Goal: Task Accomplishment & Management: Use online tool/utility

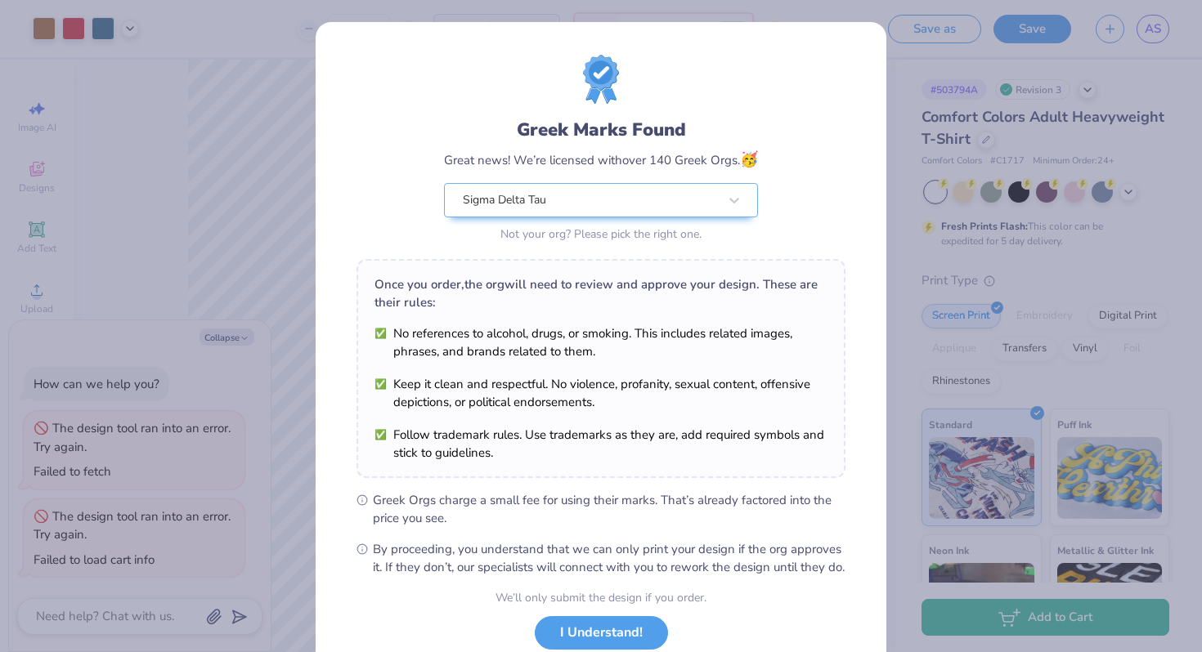
scroll to position [113, 0]
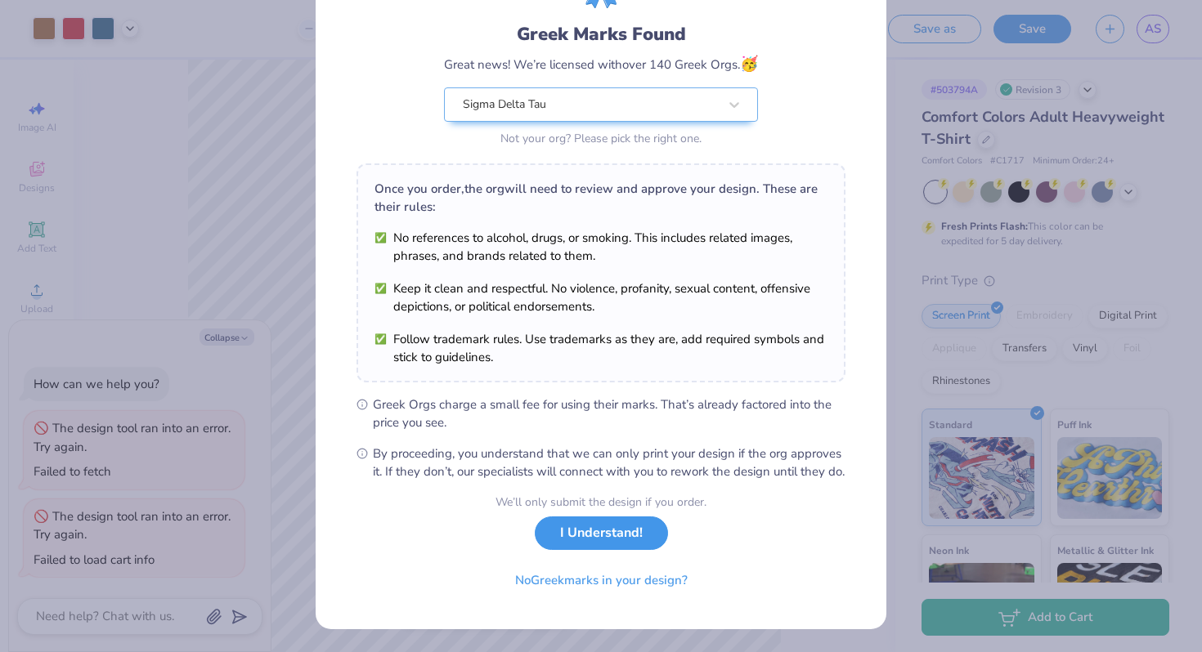
click at [582, 533] on button "I Understand!" at bounding box center [601, 534] width 133 height 34
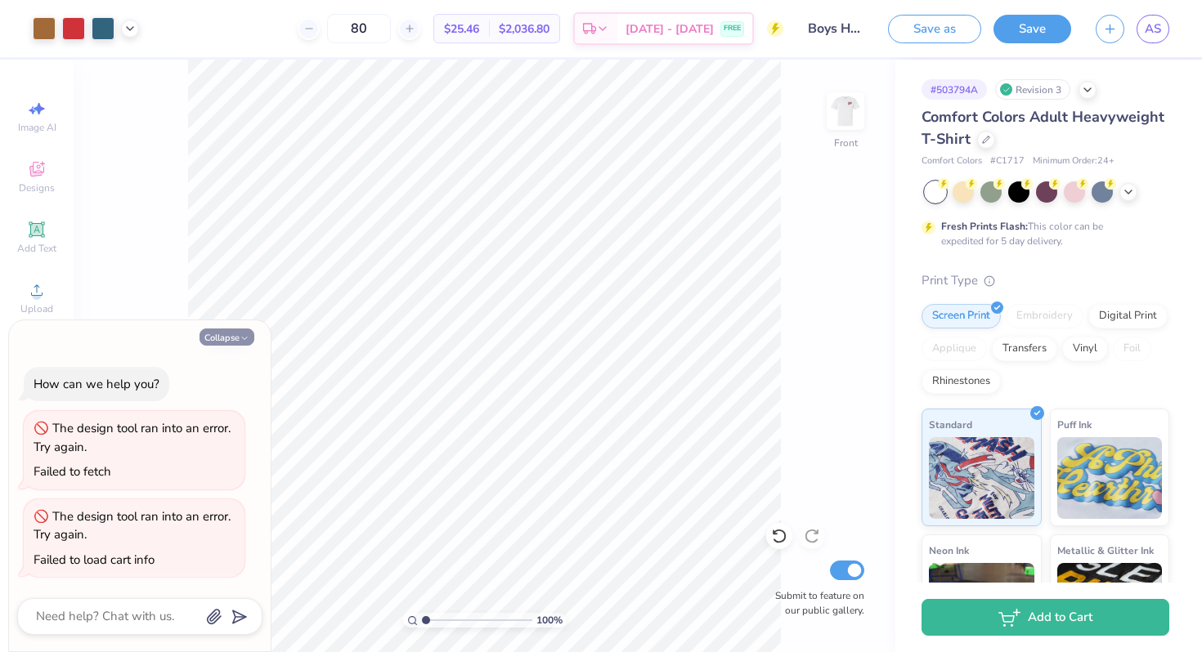
click at [241, 330] on button "Collapse" at bounding box center [226, 337] width 55 height 17
type textarea "x"
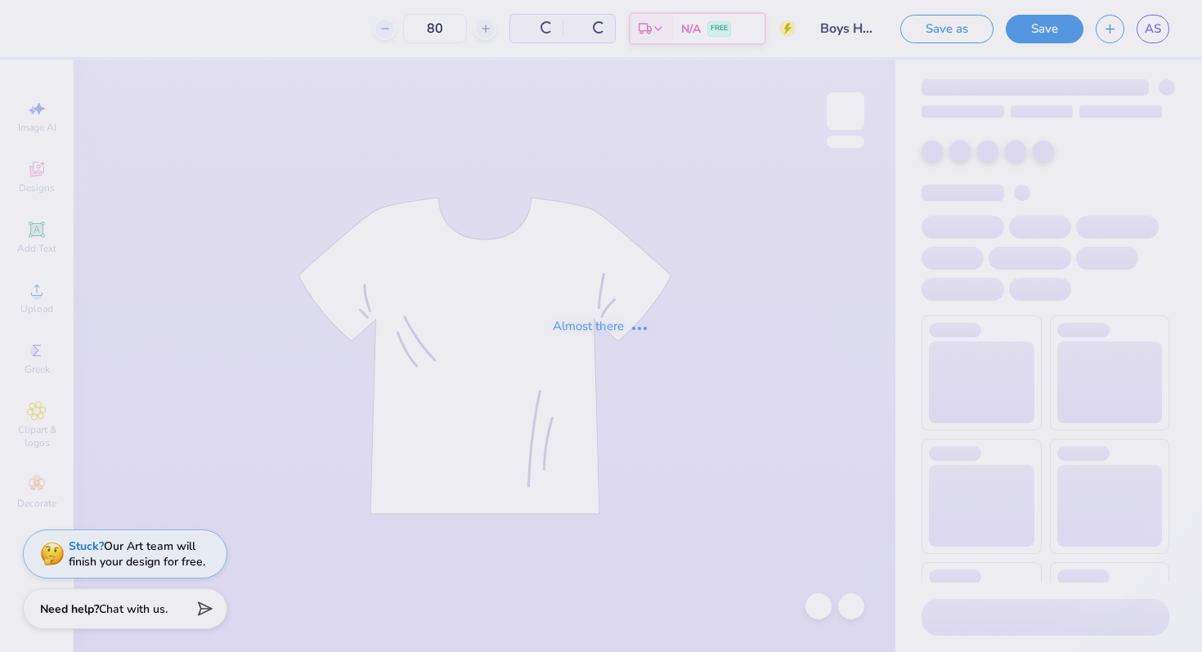
type input "80"
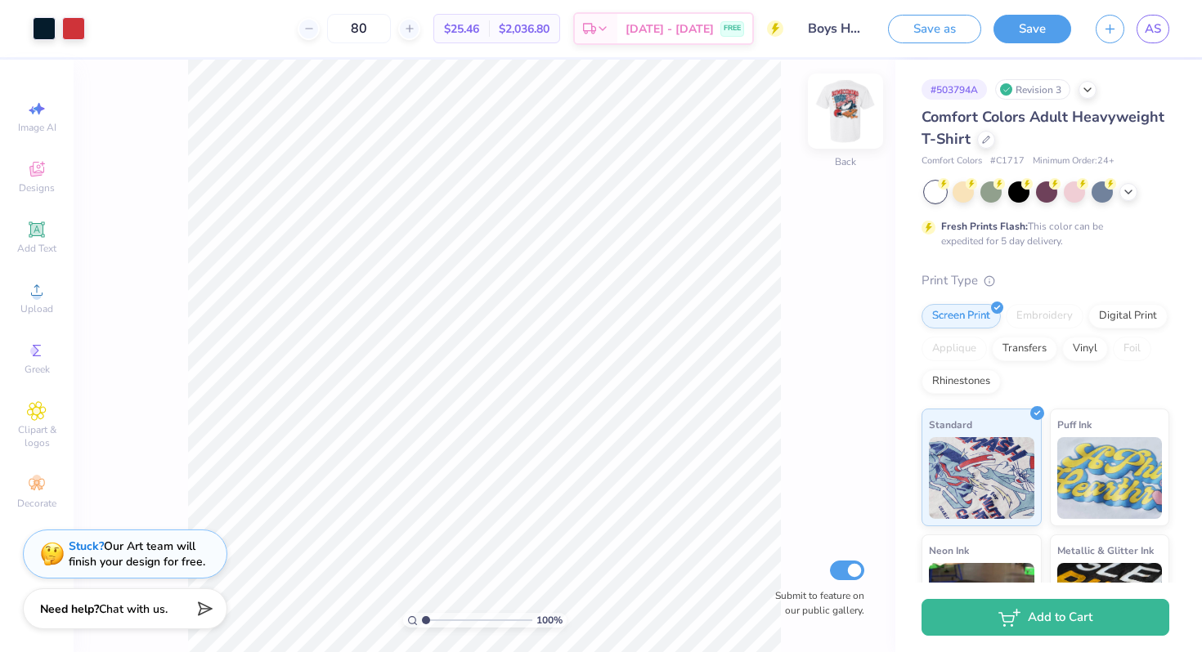
click at [834, 119] on img at bounding box center [845, 110] width 65 height 65
click at [1153, 34] on span "AS" at bounding box center [1152, 29] width 16 height 19
click at [837, 105] on img at bounding box center [845, 110] width 65 height 65
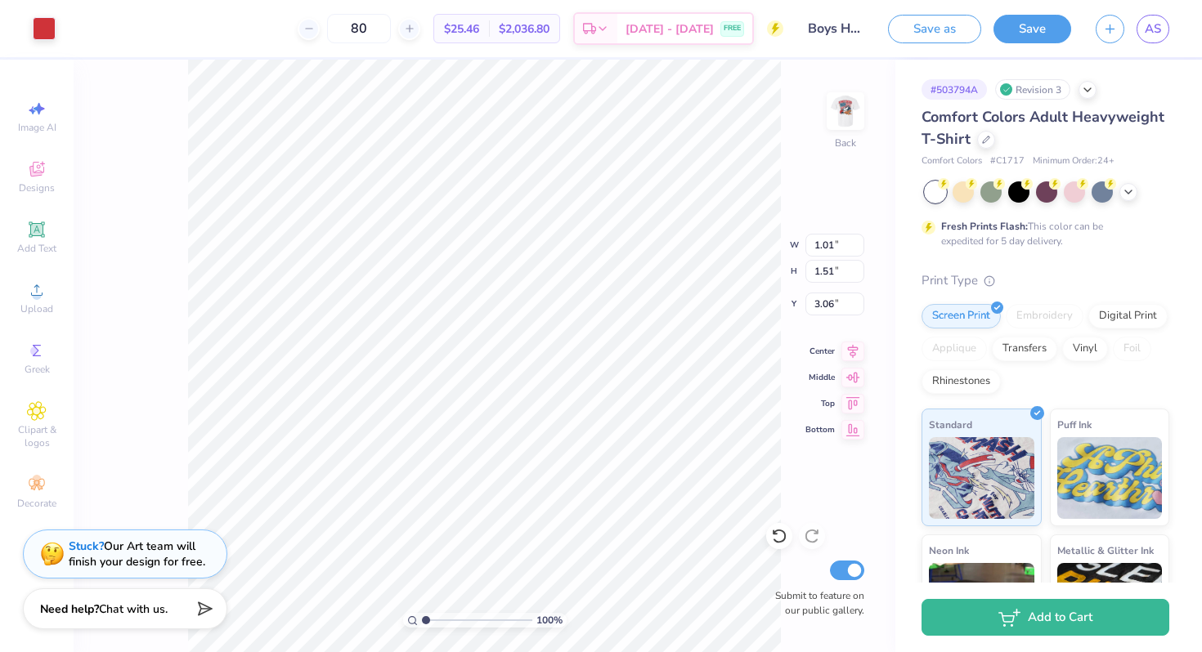
type input "6.49"
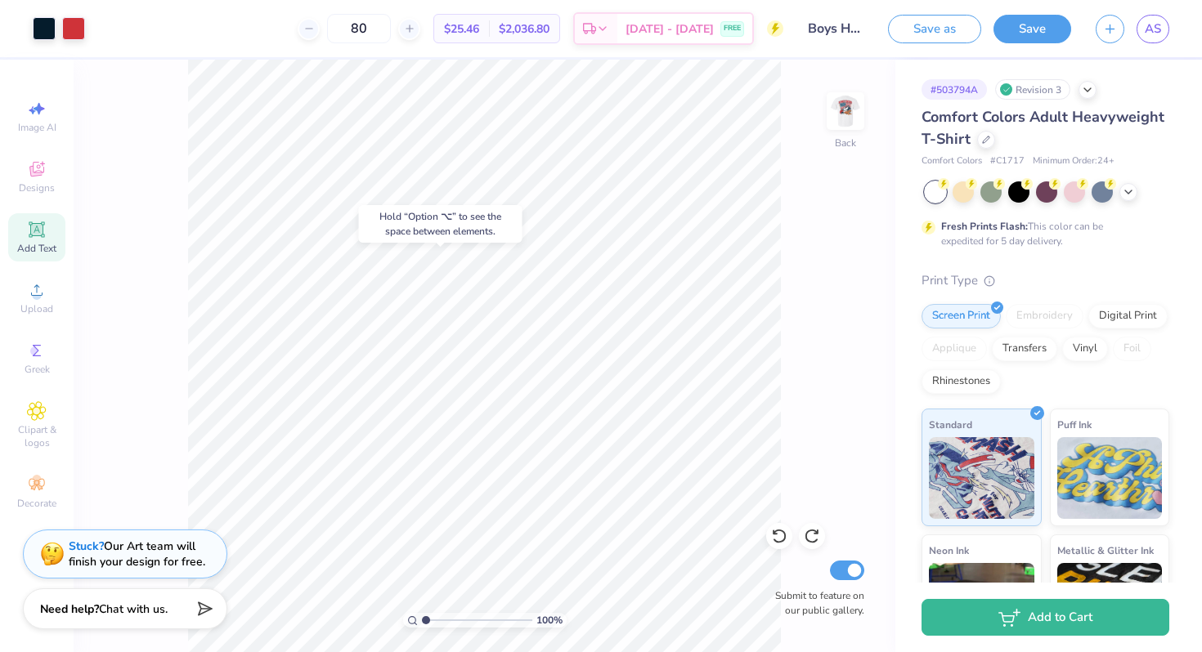
click at [41, 237] on icon at bounding box center [37, 230] width 20 height 20
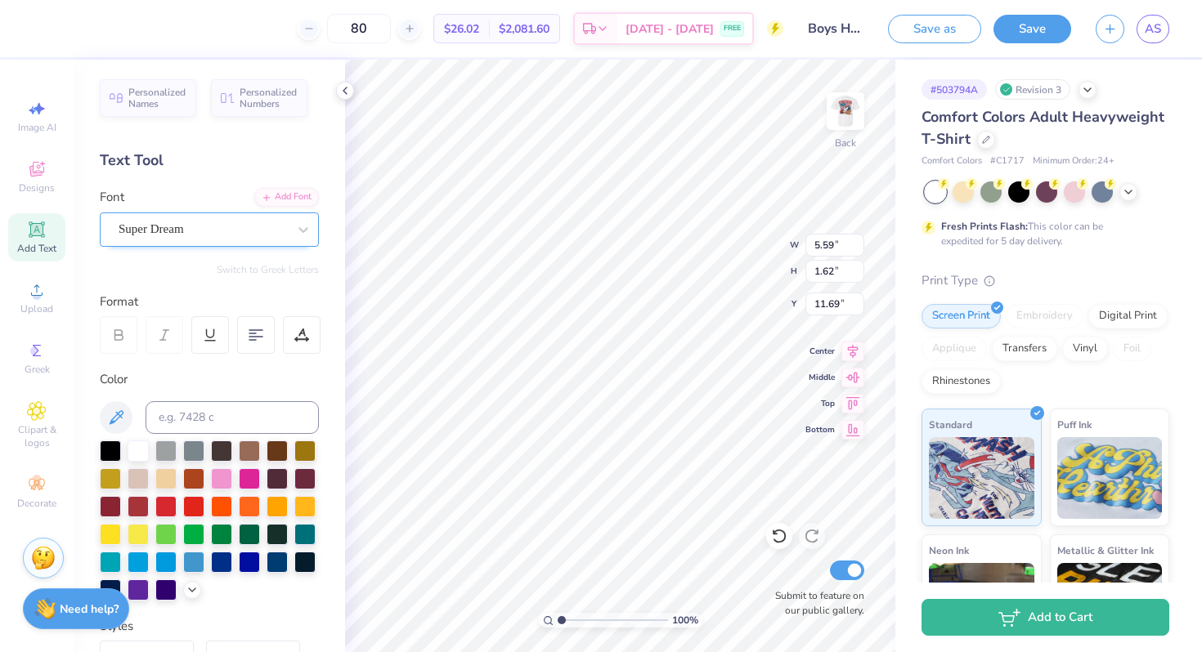
click at [163, 222] on div "Super Dream" at bounding box center [203, 229] width 172 height 25
type input "athletic"
click at [285, 271] on button "See All" at bounding box center [283, 266] width 51 height 16
click at [305, 226] on icon at bounding box center [303, 230] width 16 height 16
click at [22, 175] on div "Designs" at bounding box center [36, 177] width 57 height 48
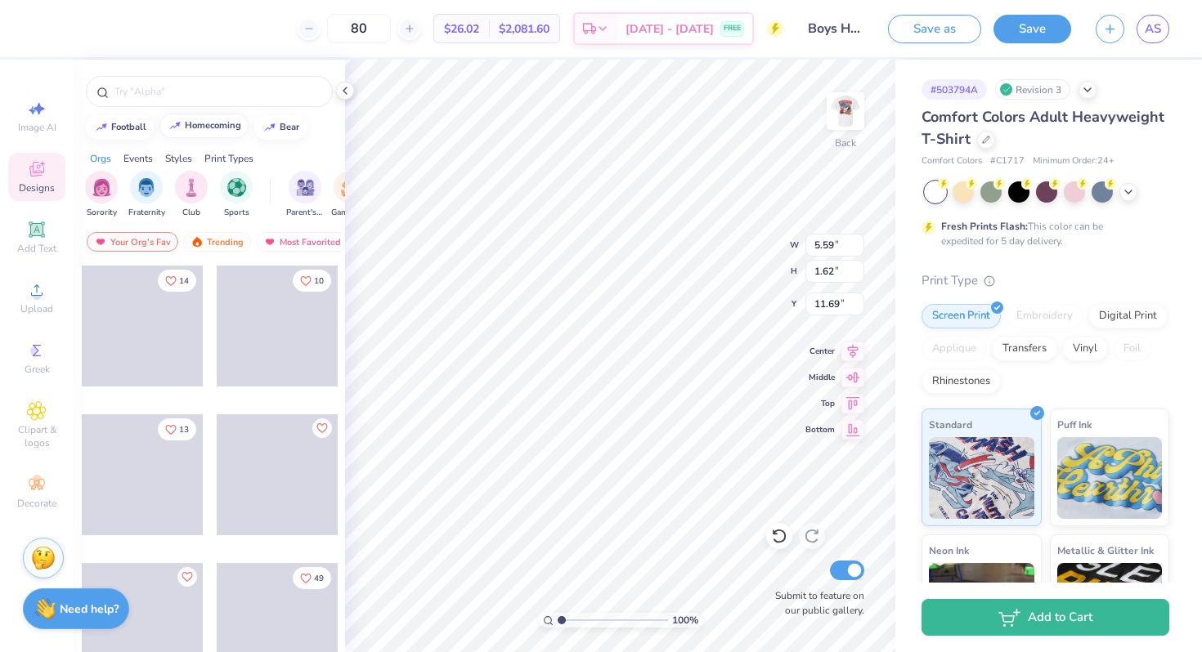
click at [222, 137] on button "homecoming" at bounding box center [203, 126] width 89 height 25
type input "homecoming"
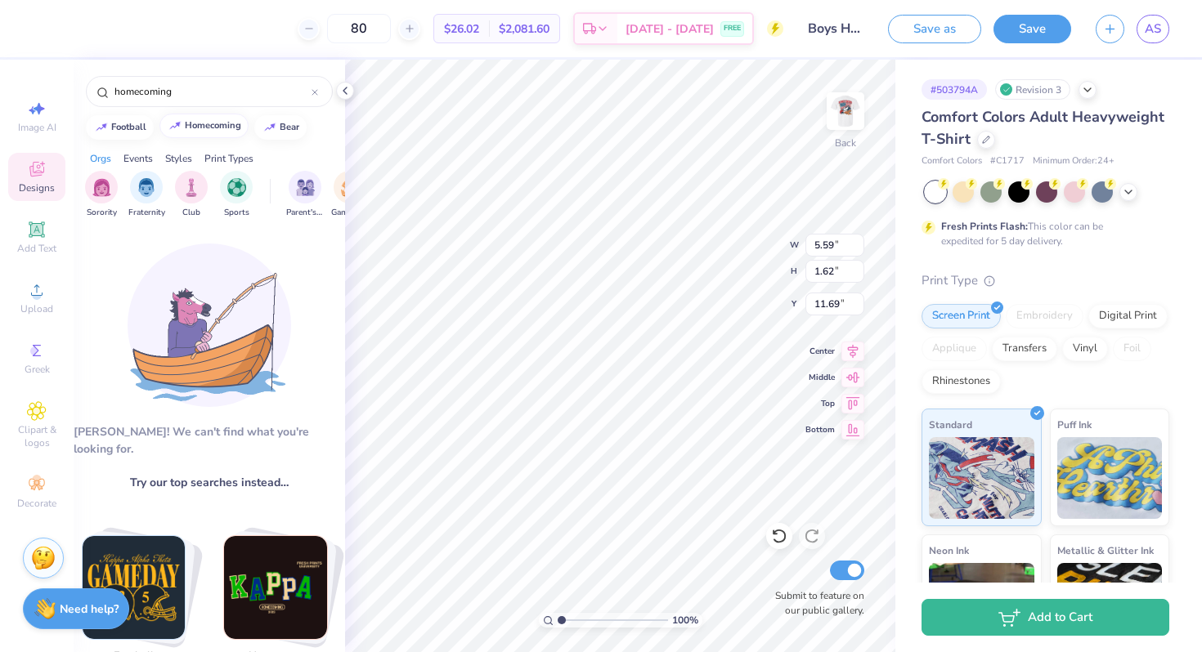
click at [217, 124] on div "homecoming" at bounding box center [213, 125] width 56 height 9
click at [274, 98] on input "homecoming" at bounding box center [212, 91] width 199 height 16
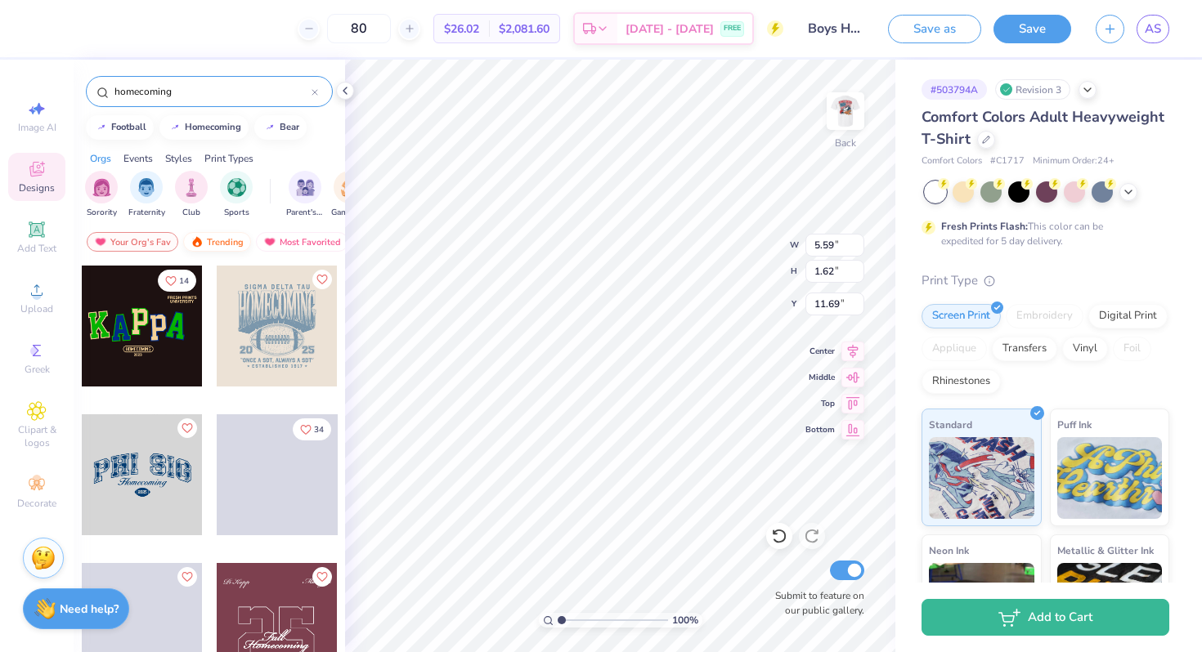
click at [230, 237] on div "Trending" at bounding box center [217, 242] width 68 height 20
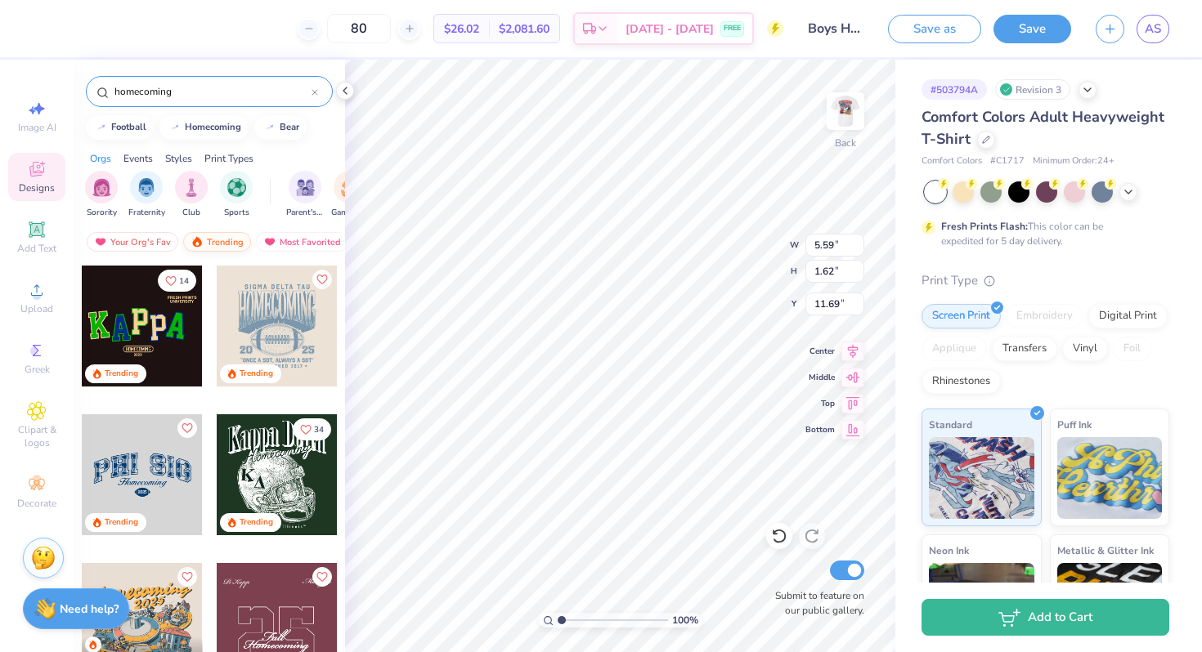
click at [224, 241] on div "Trending" at bounding box center [217, 242] width 68 height 20
click at [145, 242] on div "Your Org's Fav" at bounding box center [133, 242] width 92 height 20
click at [155, 235] on div "Your Org's Fav" at bounding box center [133, 242] width 92 height 20
click at [274, 240] on div "Most Favorited" at bounding box center [302, 242] width 92 height 20
click at [207, 240] on div "Trending" at bounding box center [217, 242] width 68 height 20
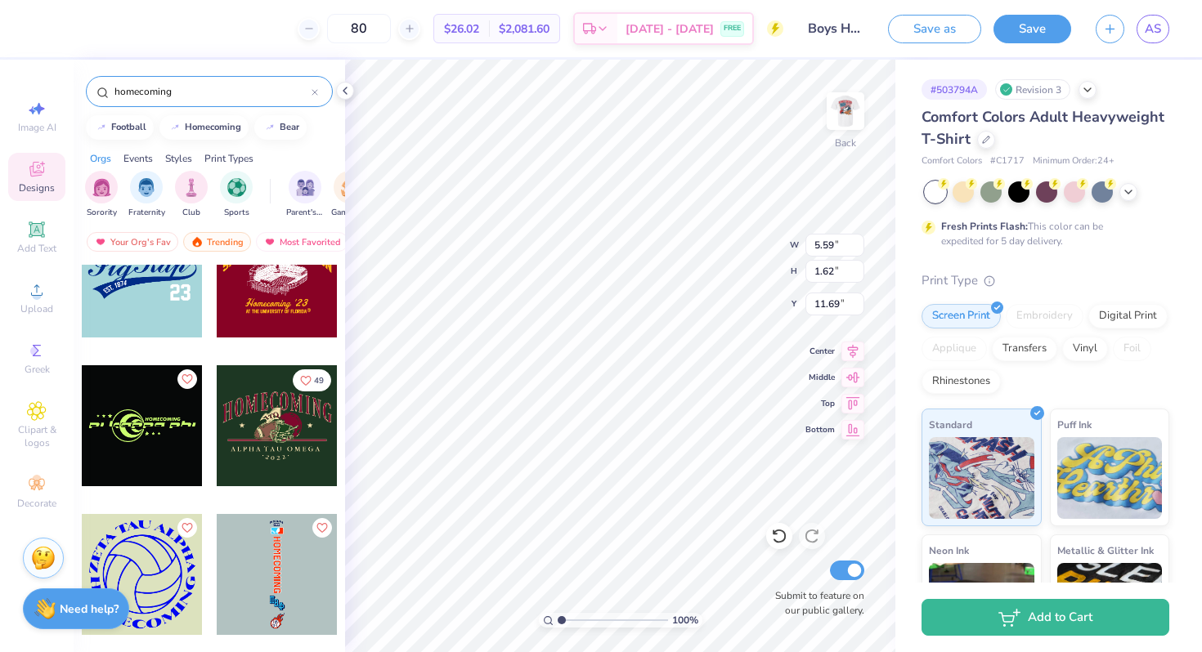
scroll to position [7107, 0]
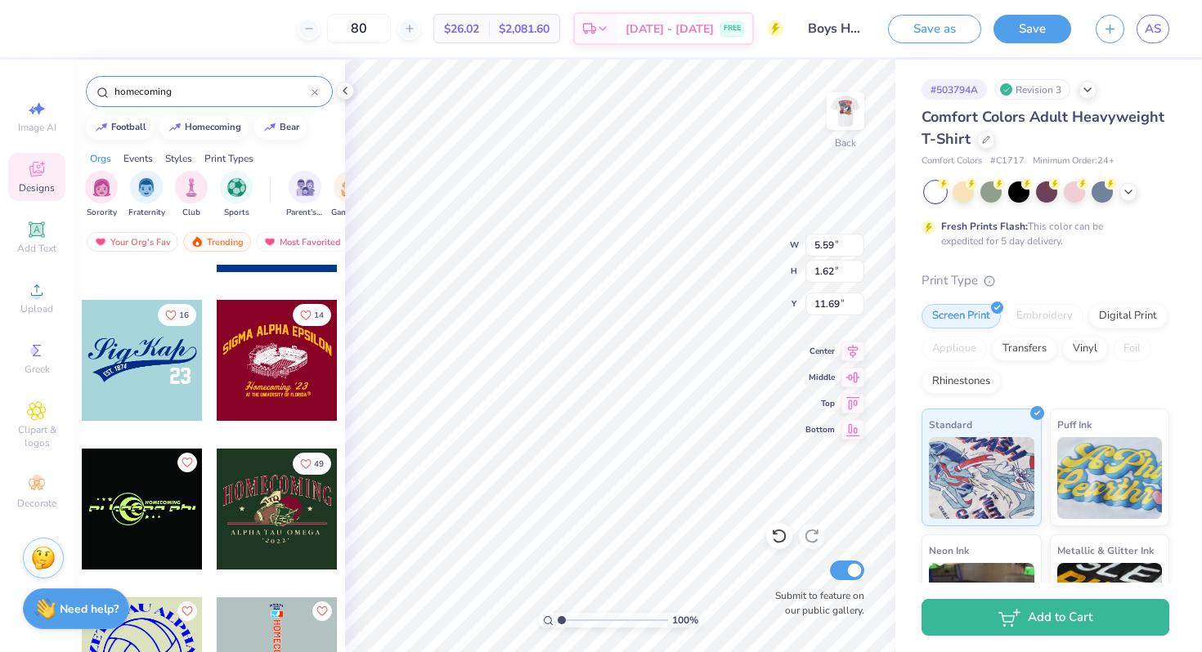
click at [316, 89] on icon at bounding box center [314, 92] width 7 height 7
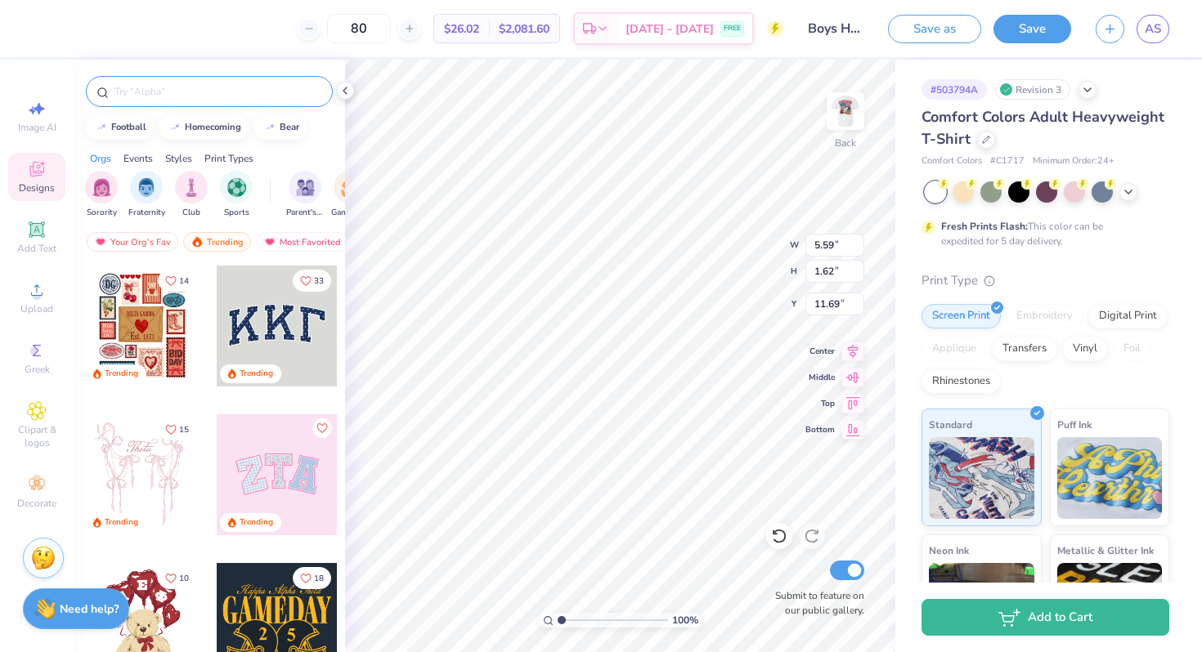
click at [209, 93] on input "text" at bounding box center [217, 91] width 209 height 16
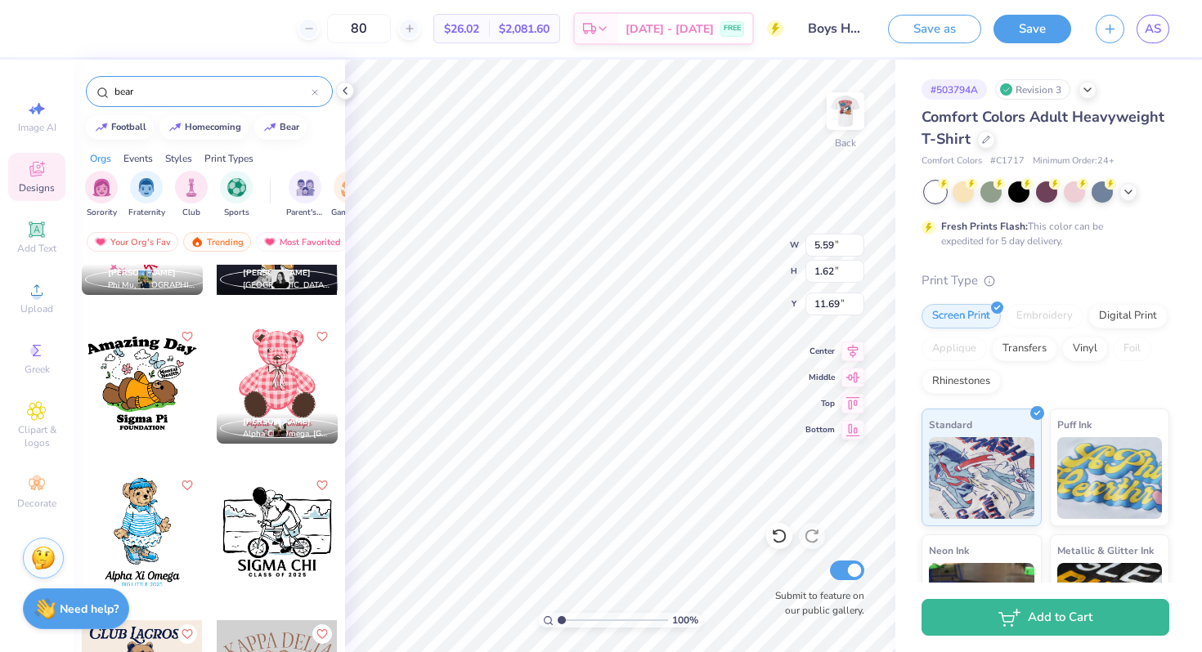
scroll to position [3258, 0]
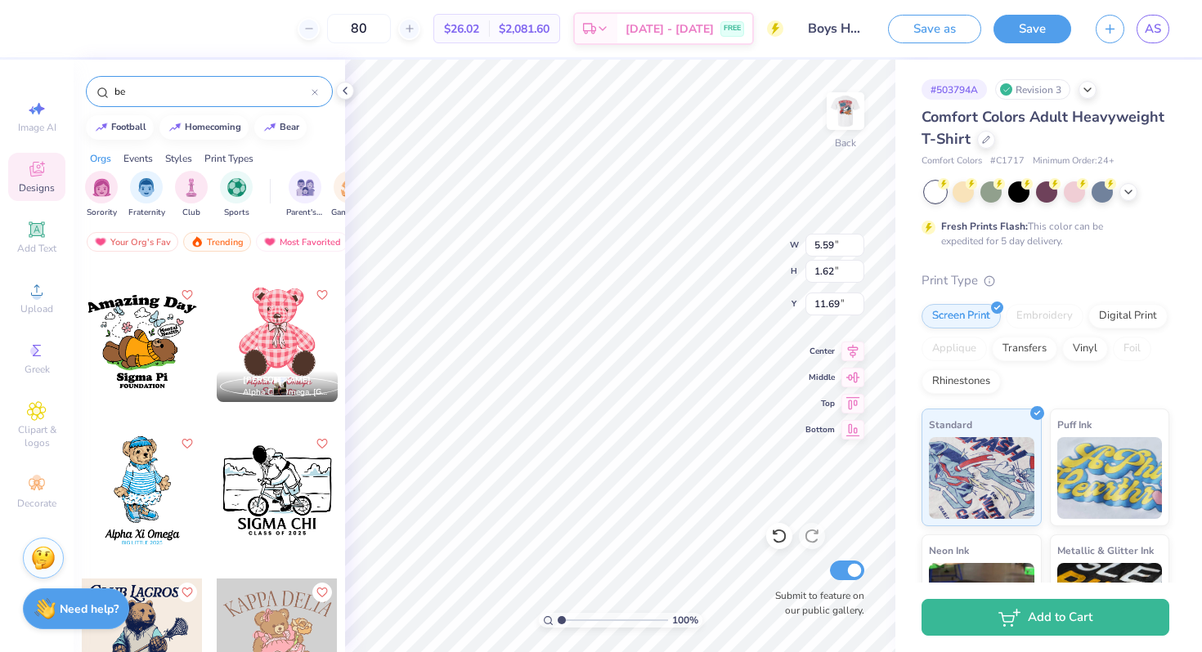
type input "b"
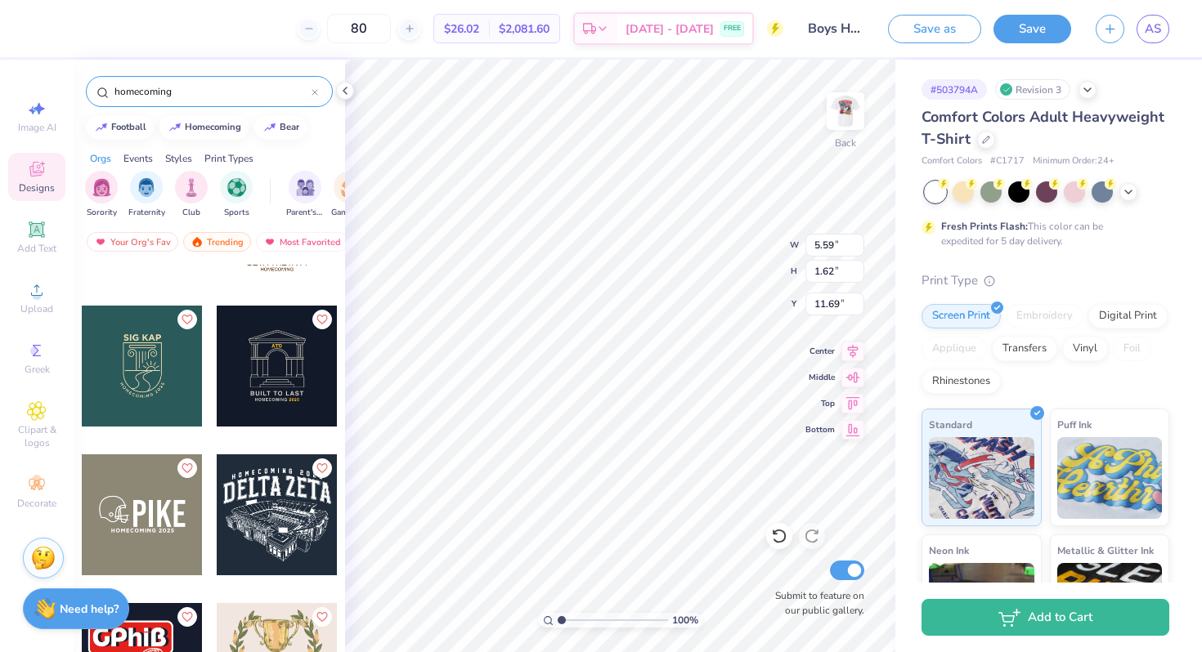
scroll to position [687, 0]
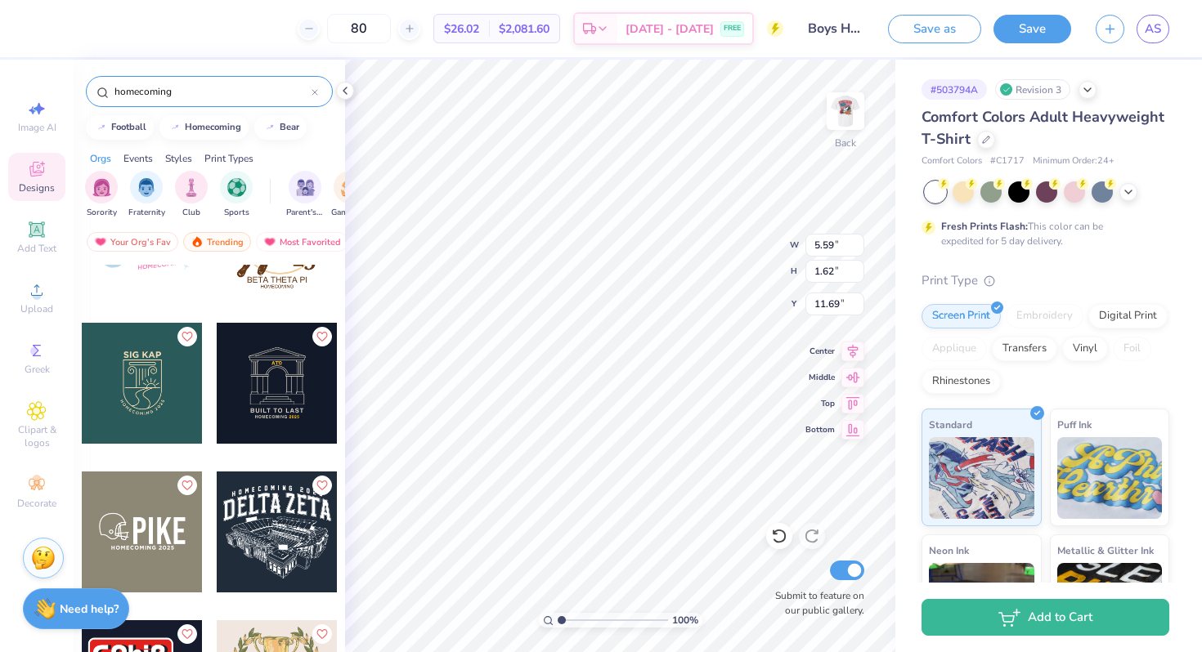
type input "homecoming"
click at [322, 96] on div "homecoming" at bounding box center [209, 91] width 247 height 31
click at [319, 96] on div "homecoming" at bounding box center [209, 91] width 247 height 31
click at [317, 94] on icon at bounding box center [314, 92] width 7 height 7
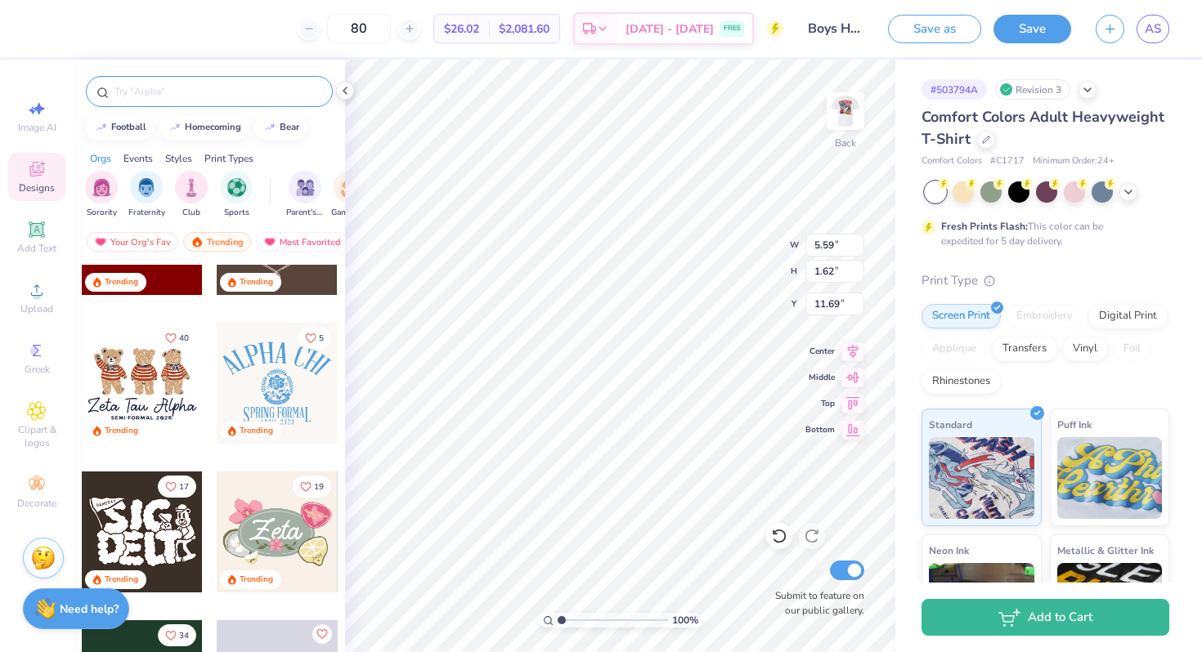
click at [317, 94] on input "text" at bounding box center [217, 91] width 209 height 16
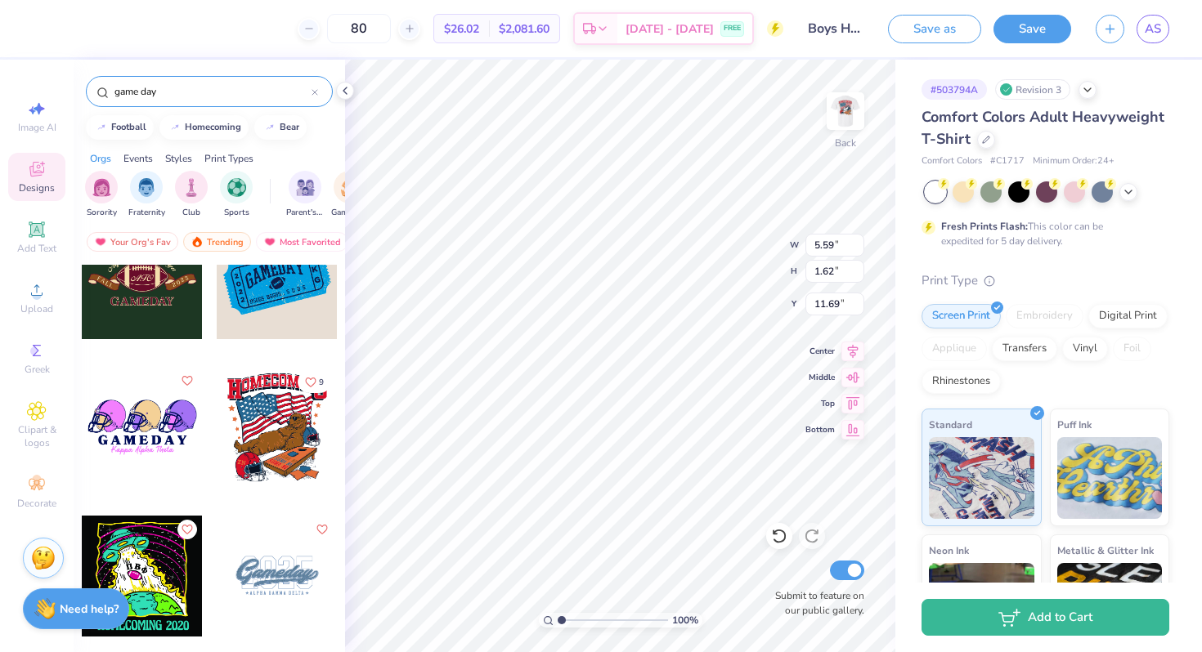
scroll to position [3385, 0]
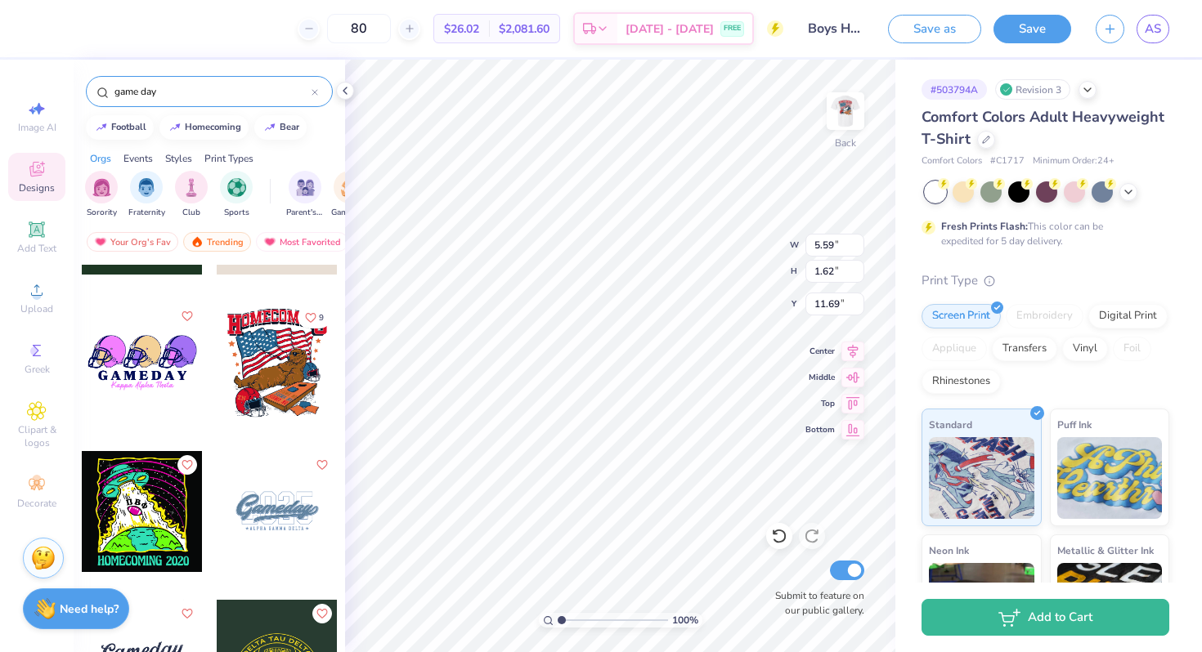
type input "game day"
click at [274, 376] on div at bounding box center [277, 362] width 121 height 121
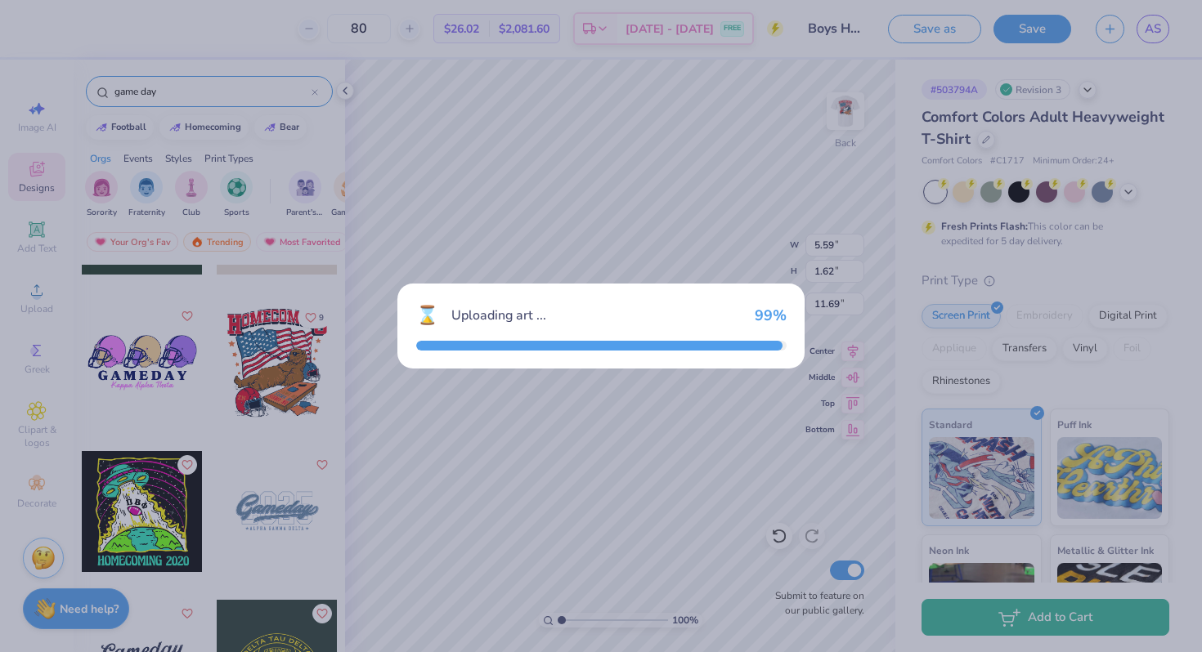
type input "11.18"
type input "12.10"
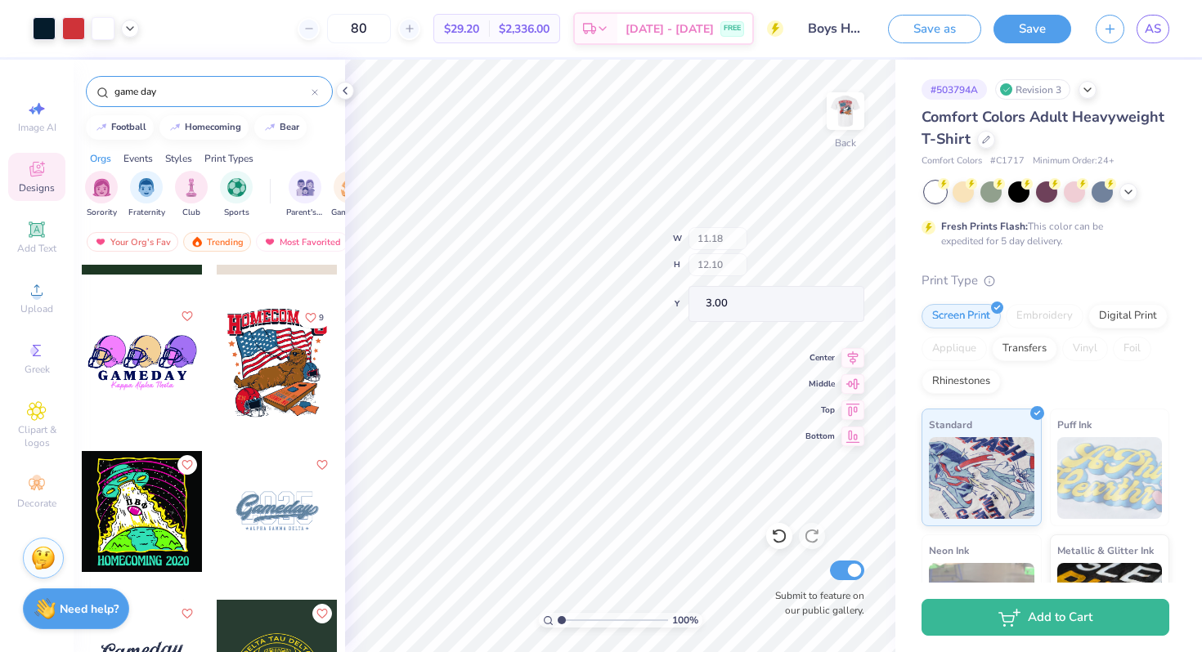
type input "8.12"
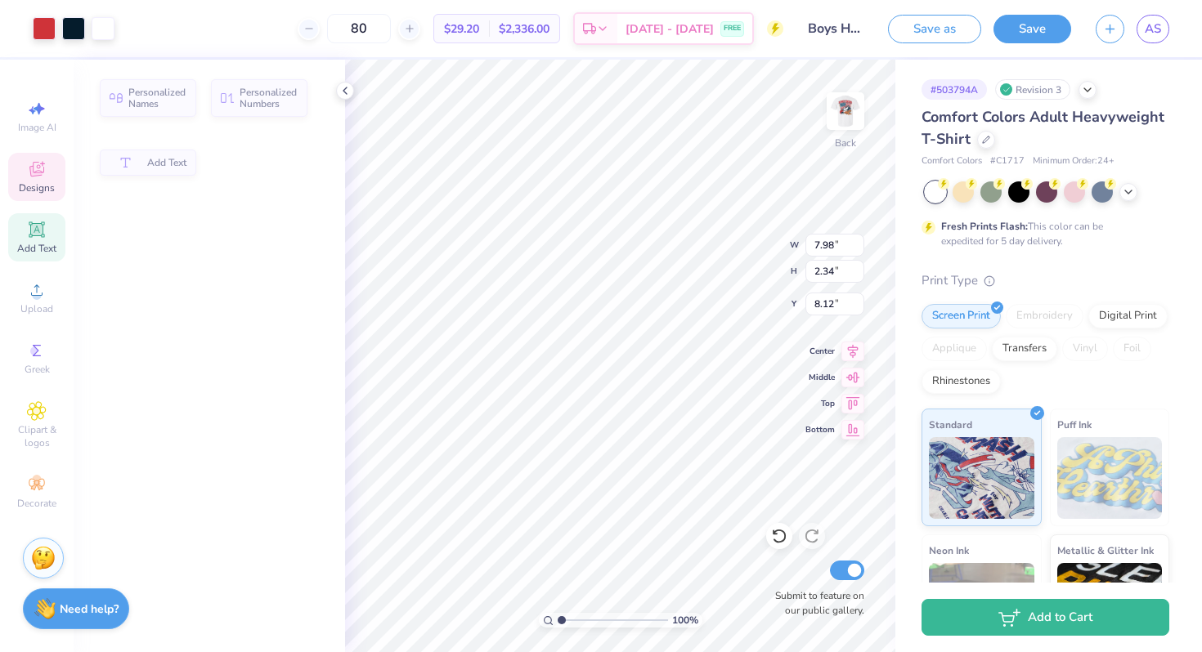
type input "7.98"
type input "2.34"
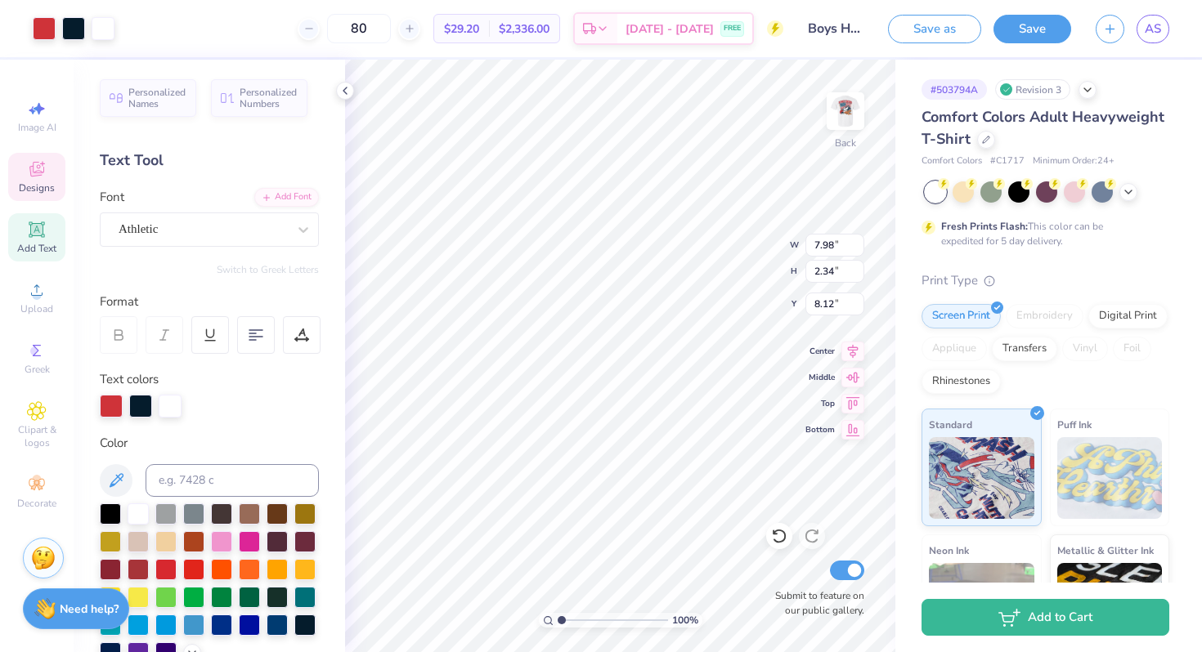
scroll to position [0, 2]
type input "6.43"
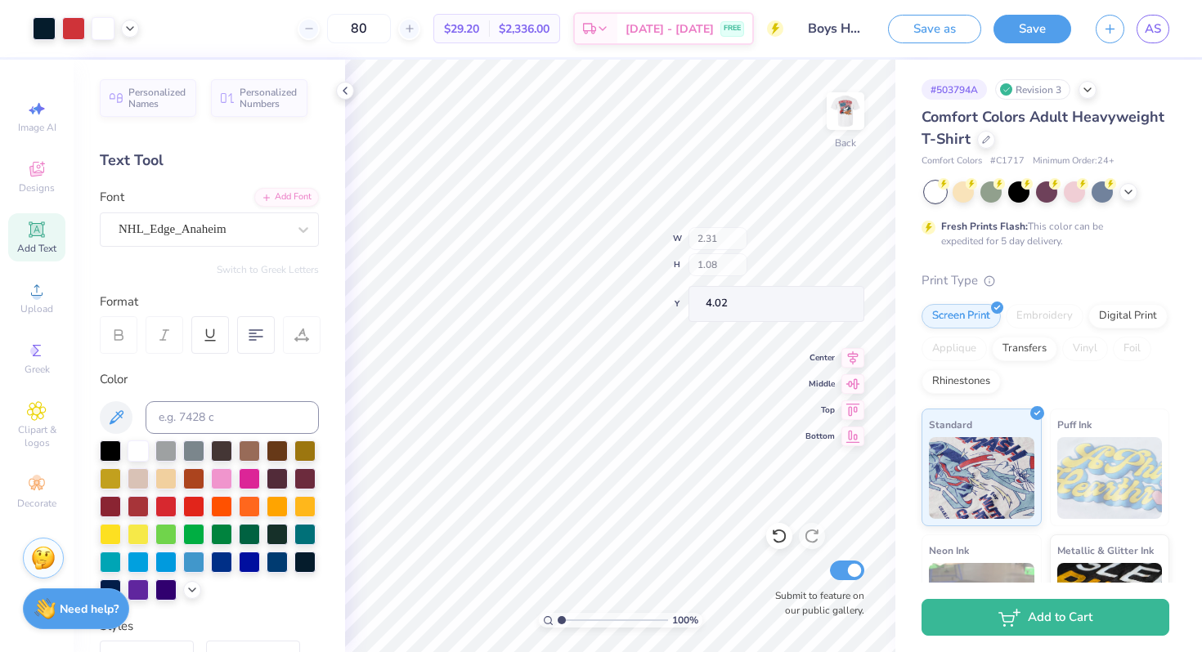
type input "4.02"
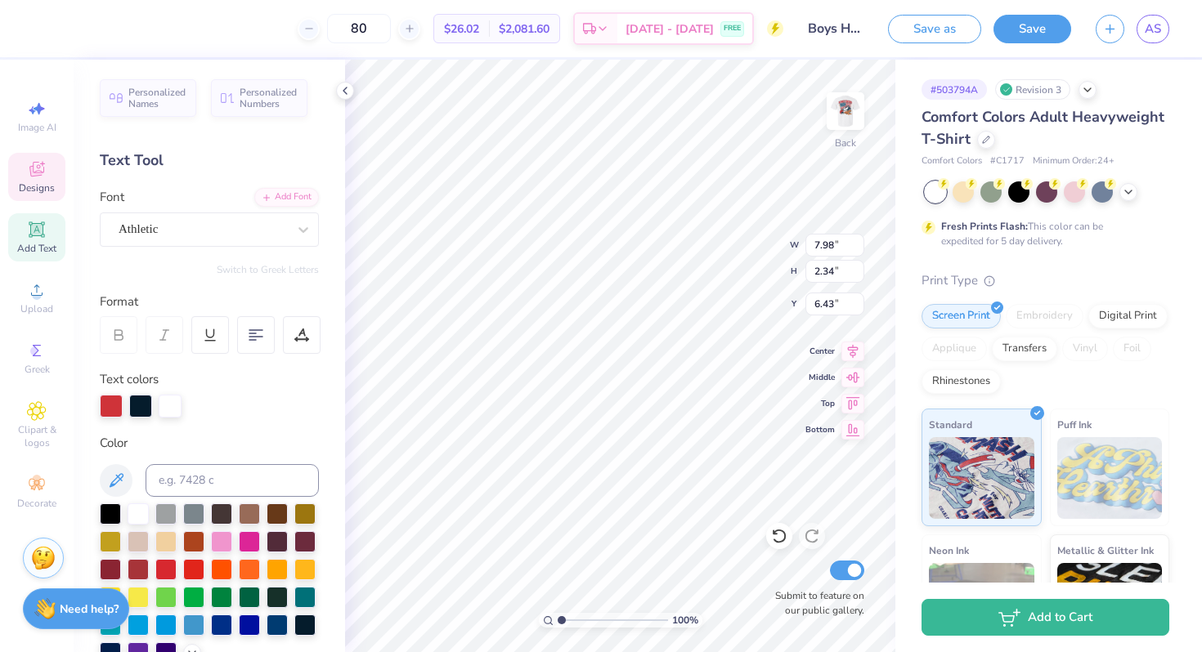
type textarea "Zbt"
type input "18.05"
type input "2.67"
type input "1.79"
type input "6.66"
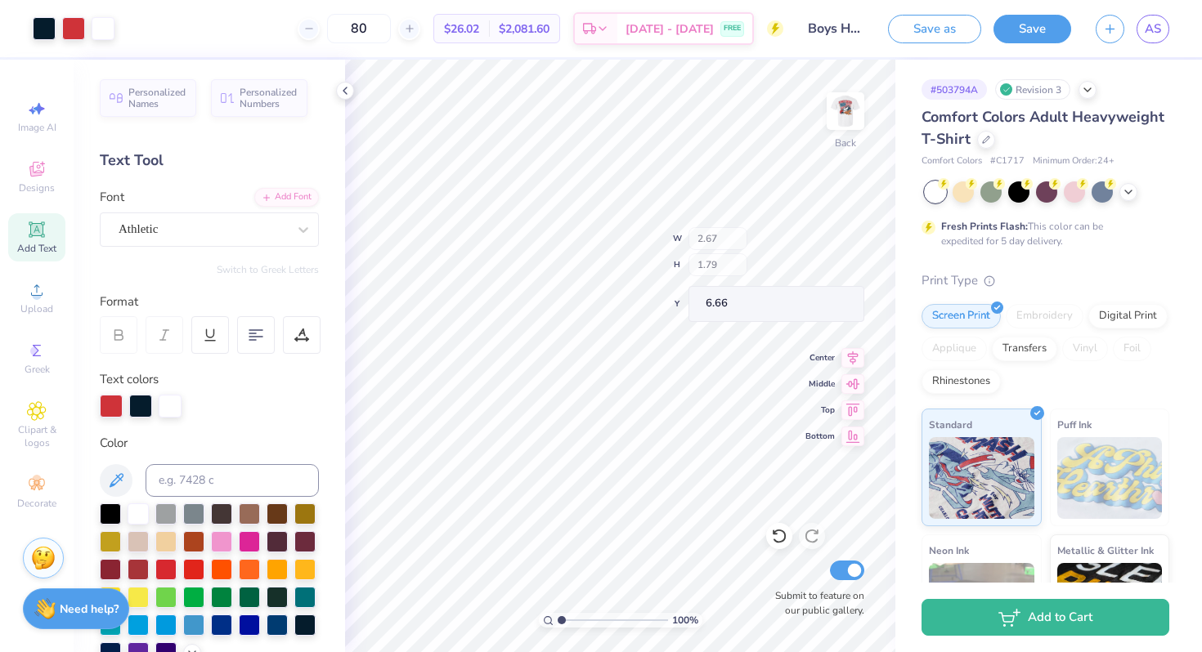
type input "3.30"
type input "2.21"
click at [722, 262] on div "100 % Back W 1.74 1.74 " H 0.47 0.47 " Y 4.87 4.87 " Center Middle Top Bottom S…" at bounding box center [620, 356] width 550 height 593
type input "13.61"
type input "3.00"
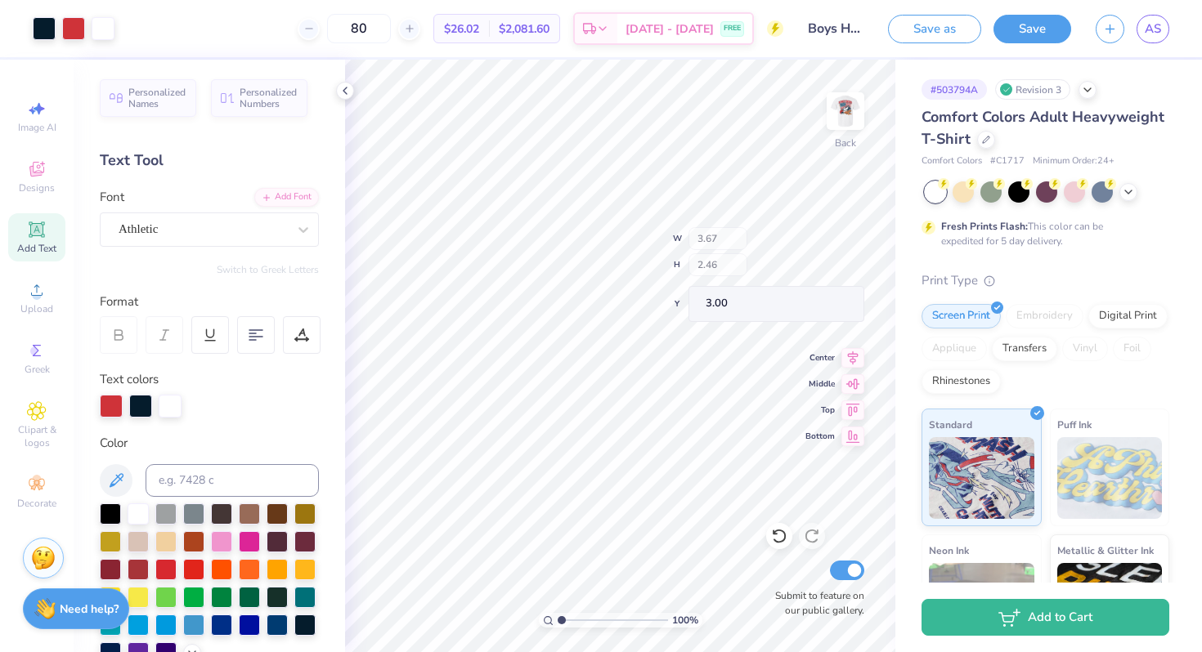
type input "3.67"
type input "2.46"
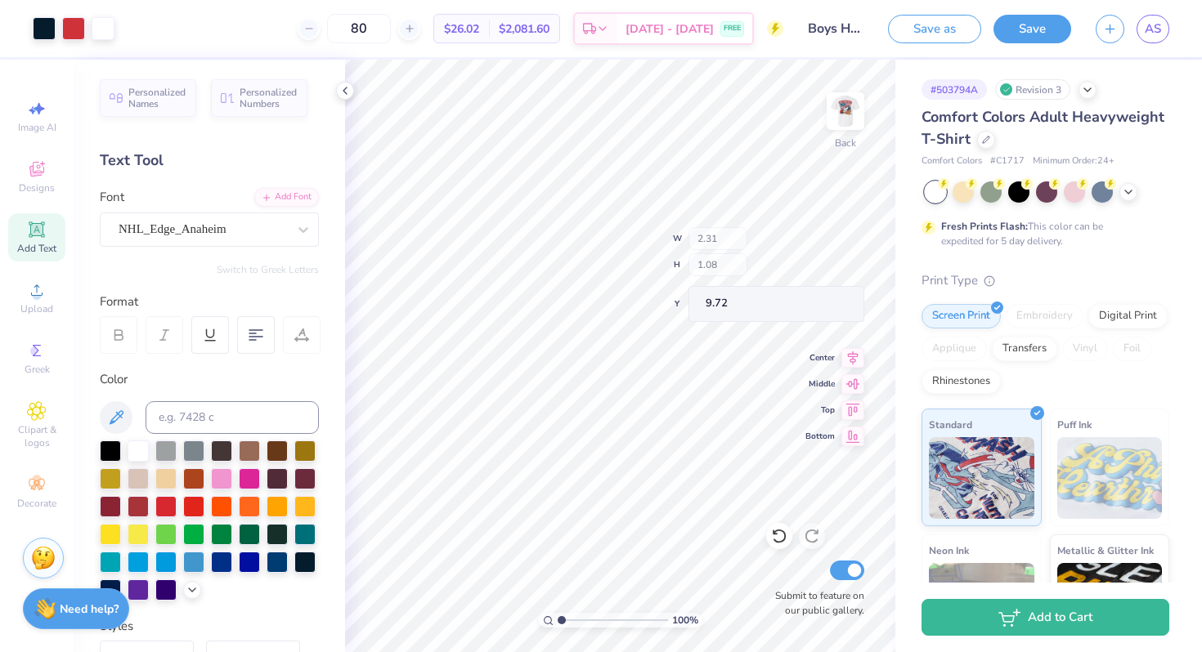
type input "9.72"
type input "13.61"
type input "0.86"
type input "1.16"
type input "12.92"
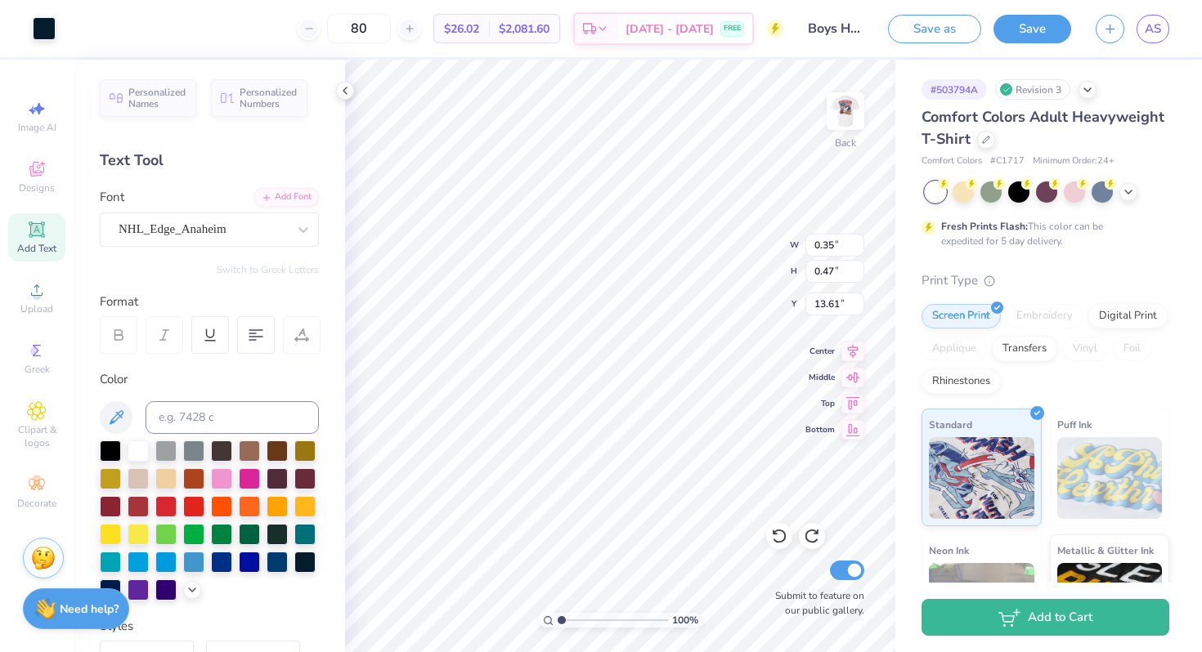
type input "0.35"
type input "0.47"
type input "13.61"
type textarea "S"
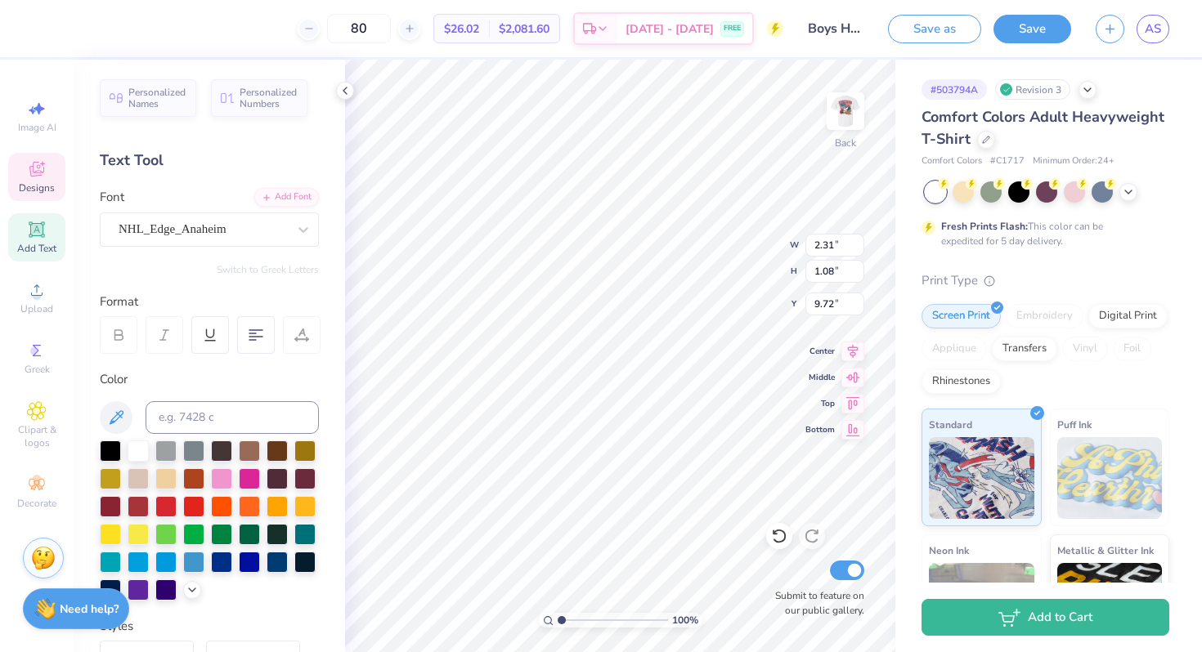
type textarea "Cornell"
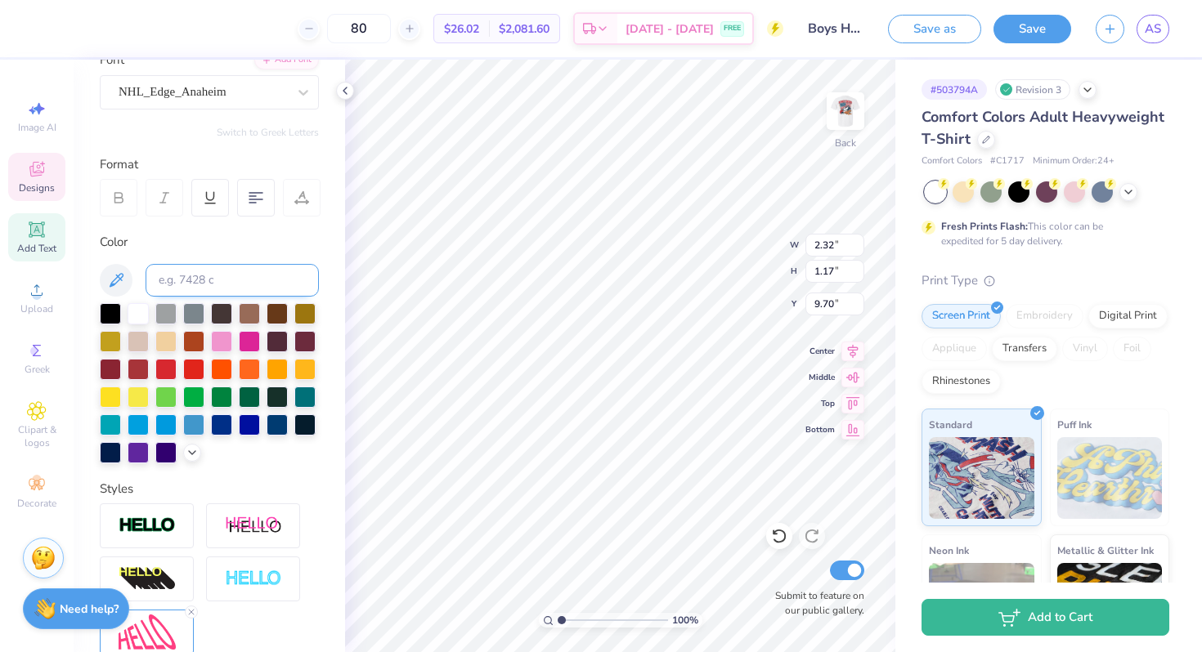
scroll to position [298, 0]
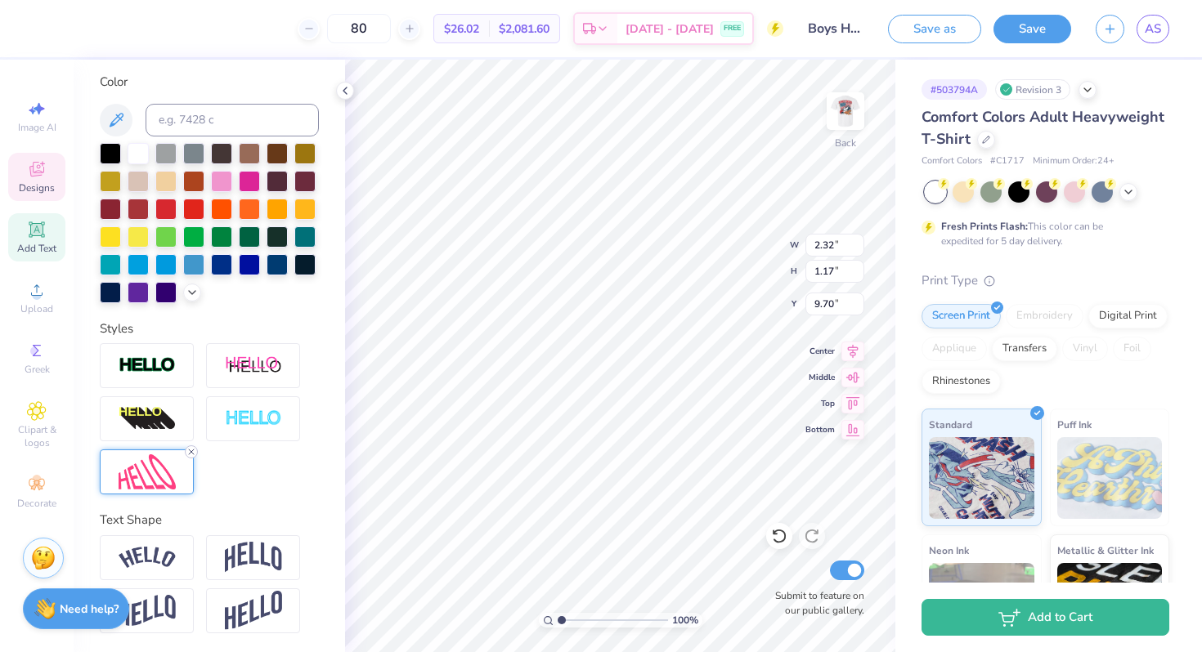
click at [193, 451] on icon at bounding box center [191, 452] width 10 height 10
type input "1.55"
type input "0.96"
type input "9.76"
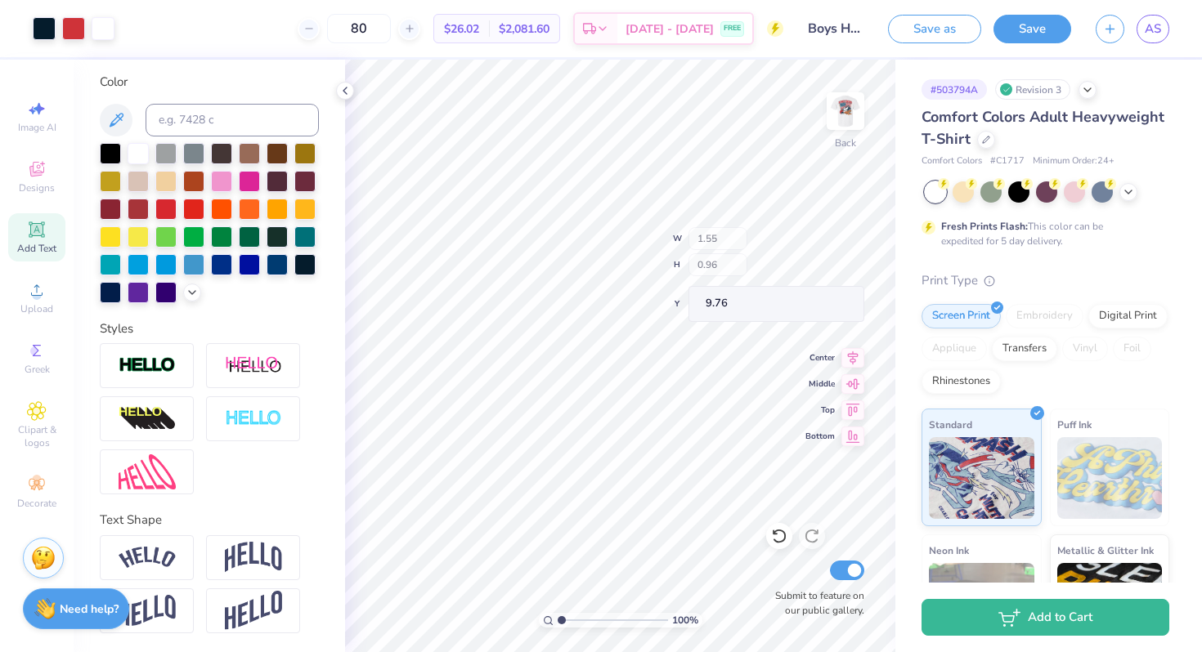
type input "1.62"
type input "0.35"
type input "10.05"
type input "2.59"
type input "0.56"
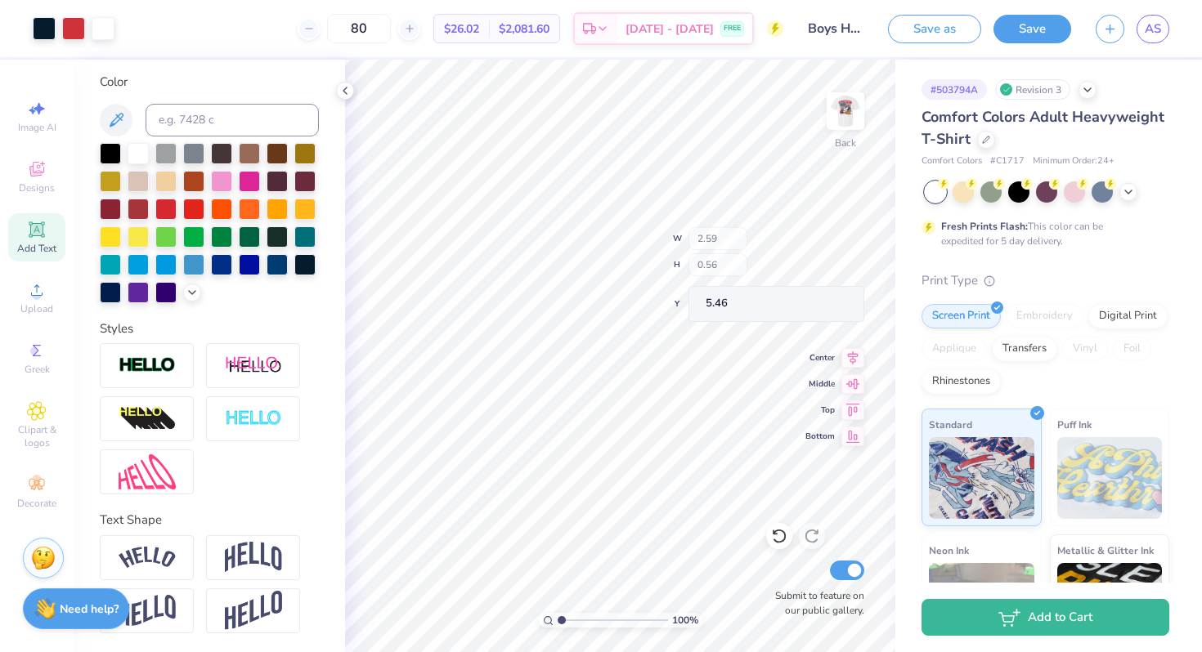
type input "5.46"
drag, startPoint x: 560, startPoint y: 620, endPoint x: 573, endPoint y: 619, distance: 13.1
type input "2.11"
click at [573, 619] on input "range" at bounding box center [613, 620] width 110 height 15
type input "2.47"
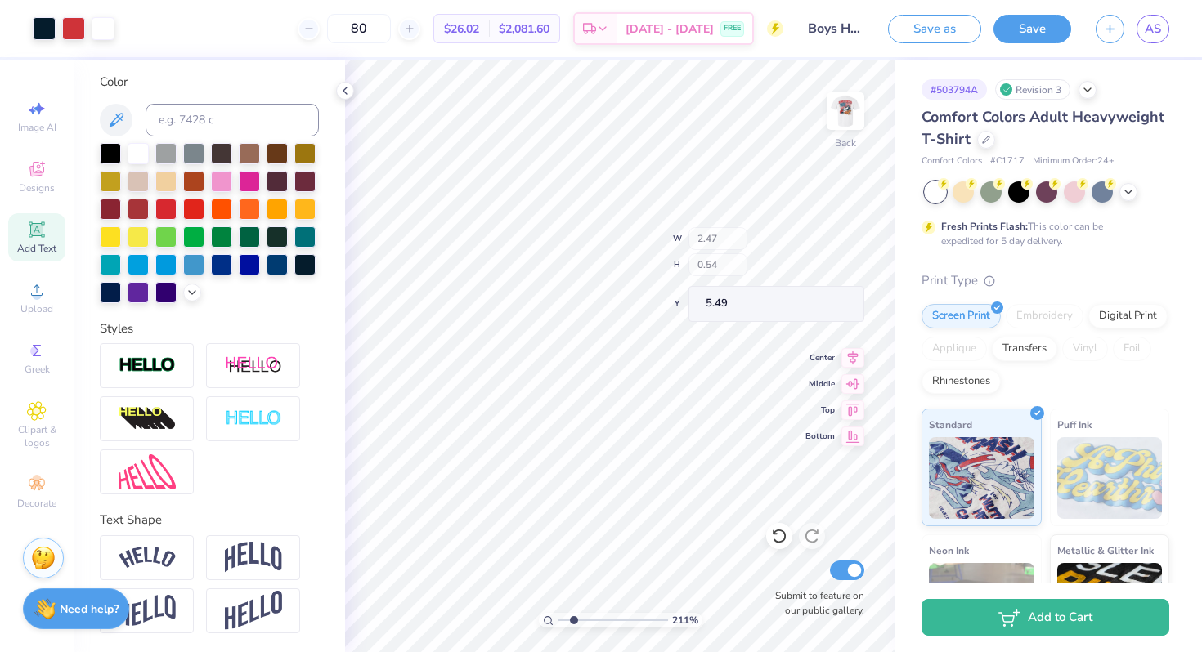
type input "0.54"
type input "5.49"
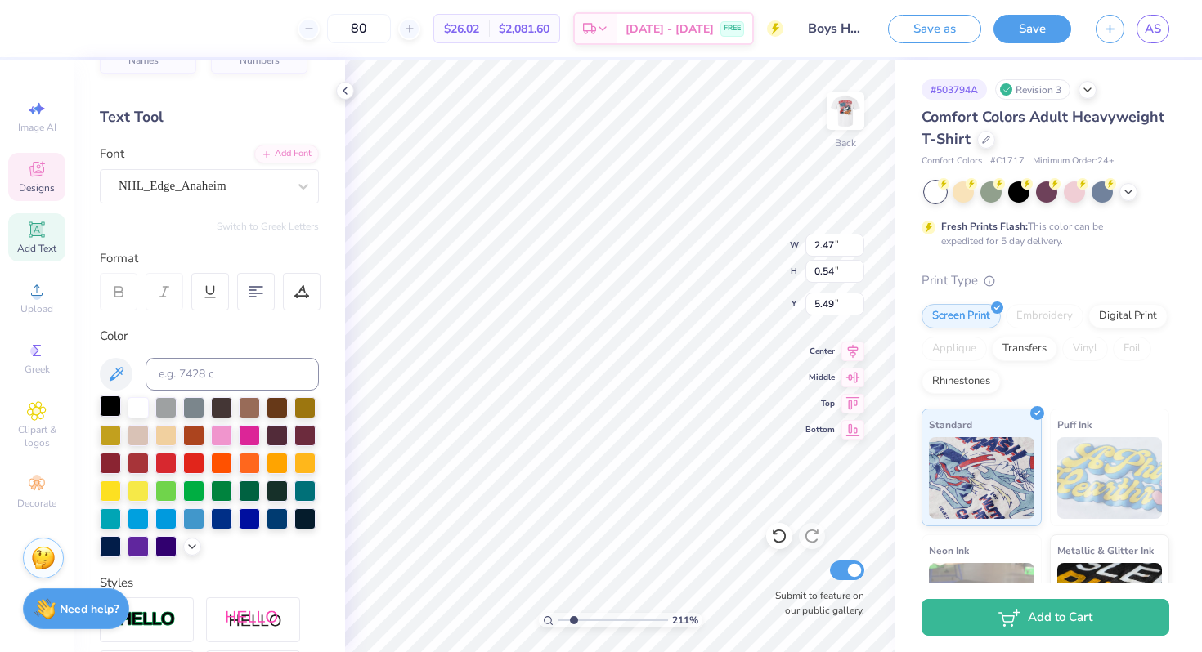
click at [110, 410] on div at bounding box center [110, 406] width 21 height 21
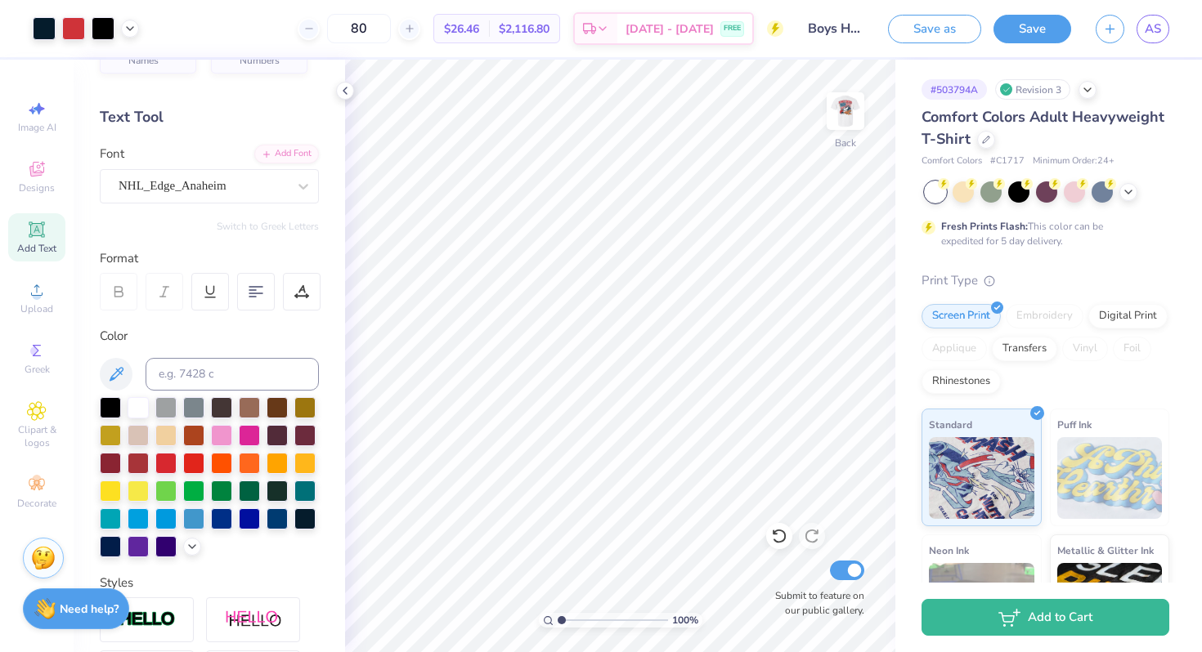
drag, startPoint x: 572, startPoint y: 622, endPoint x: 540, endPoint y: 622, distance: 32.7
type input "1"
click at [558, 622] on input "range" at bounding box center [613, 620] width 110 height 15
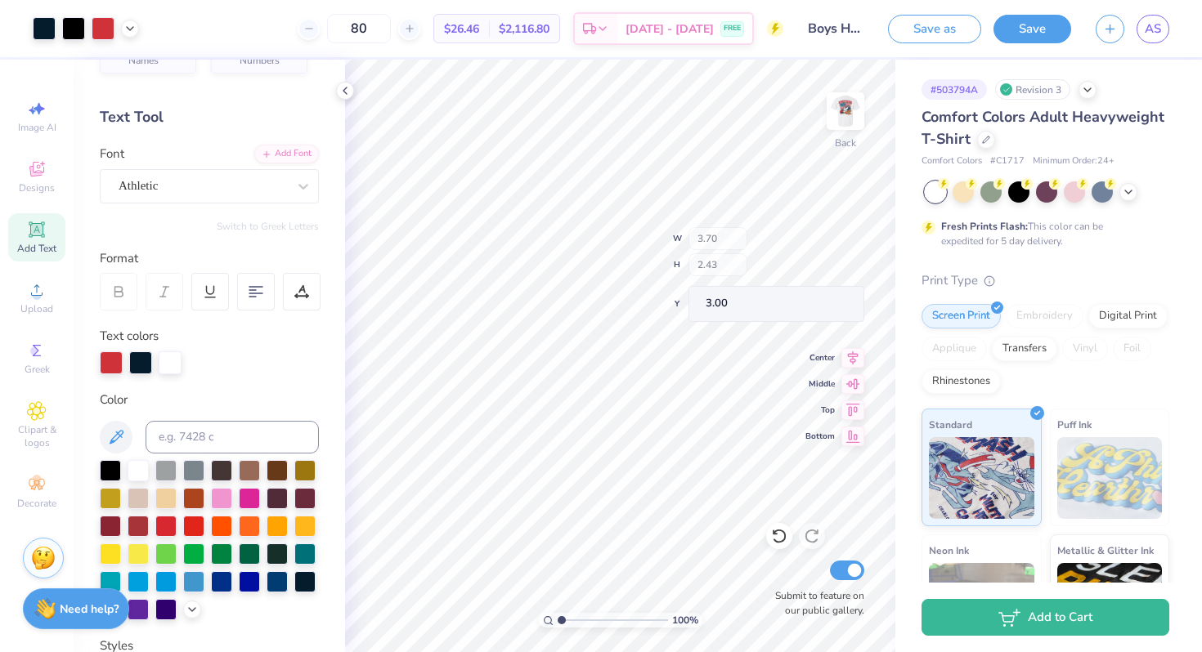
type input "3.70"
type input "2.43"
click at [853, 105] on img at bounding box center [845, 110] width 65 height 65
click at [831, 116] on img at bounding box center [845, 110] width 65 height 65
click at [570, 622] on input "range" at bounding box center [613, 620] width 110 height 15
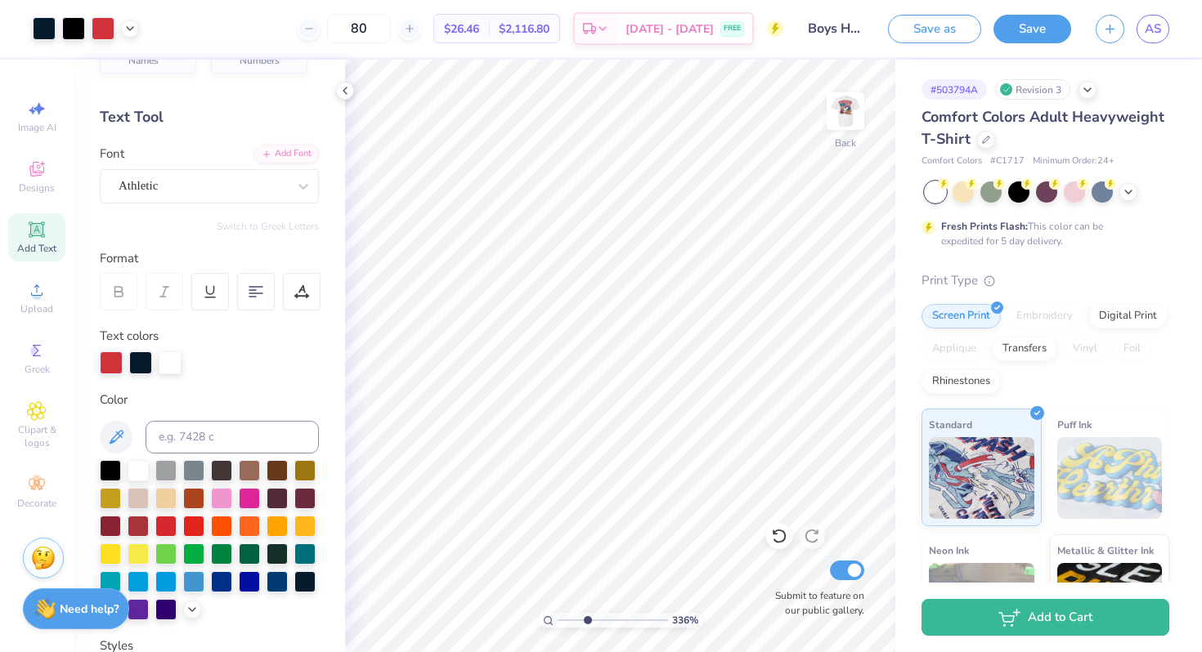
drag, startPoint x: 567, startPoint y: 619, endPoint x: 587, endPoint y: 619, distance: 19.6
click at [587, 619] on input "range" at bounding box center [613, 620] width 110 height 15
drag, startPoint x: 584, startPoint y: 620, endPoint x: 511, endPoint y: 617, distance: 72.8
click at [558, 617] on input "range" at bounding box center [613, 620] width 110 height 15
click at [830, 135] on img at bounding box center [845, 110] width 65 height 65
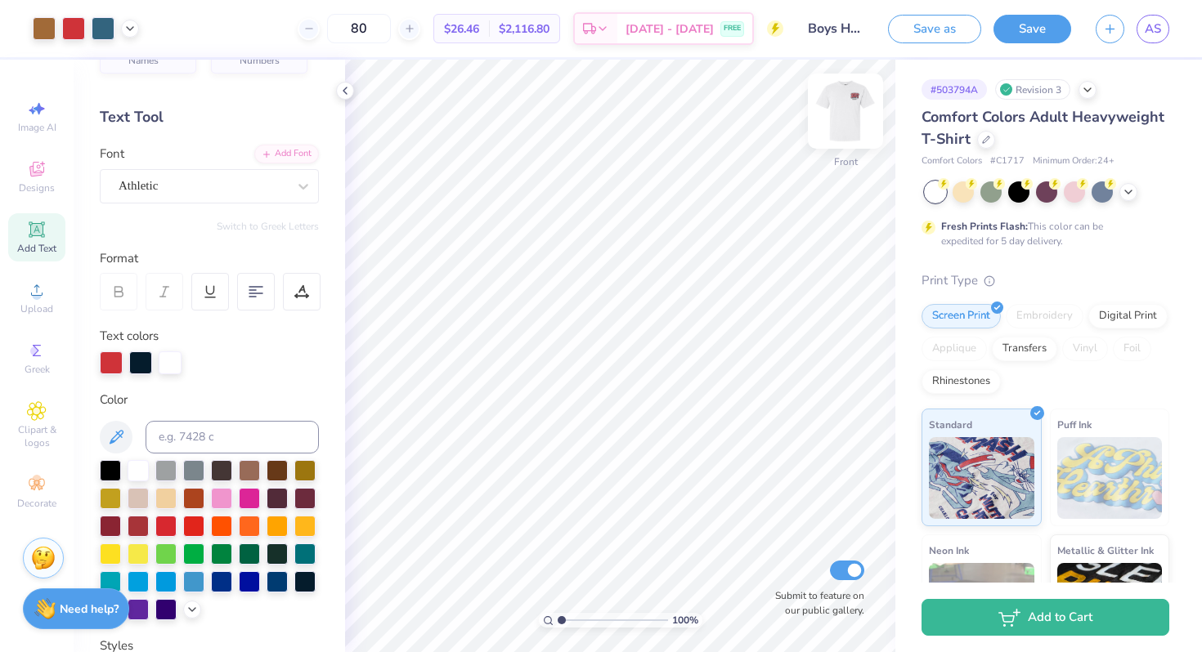
click at [850, 111] on img at bounding box center [845, 110] width 65 height 65
click at [566, 618] on input "range" at bounding box center [613, 620] width 110 height 15
drag, startPoint x: 566, startPoint y: 619, endPoint x: 602, endPoint y: 624, distance: 36.3
click at [602, 624] on input "range" at bounding box center [613, 620] width 110 height 15
drag, startPoint x: 602, startPoint y: 620, endPoint x: 578, endPoint y: 613, distance: 25.4
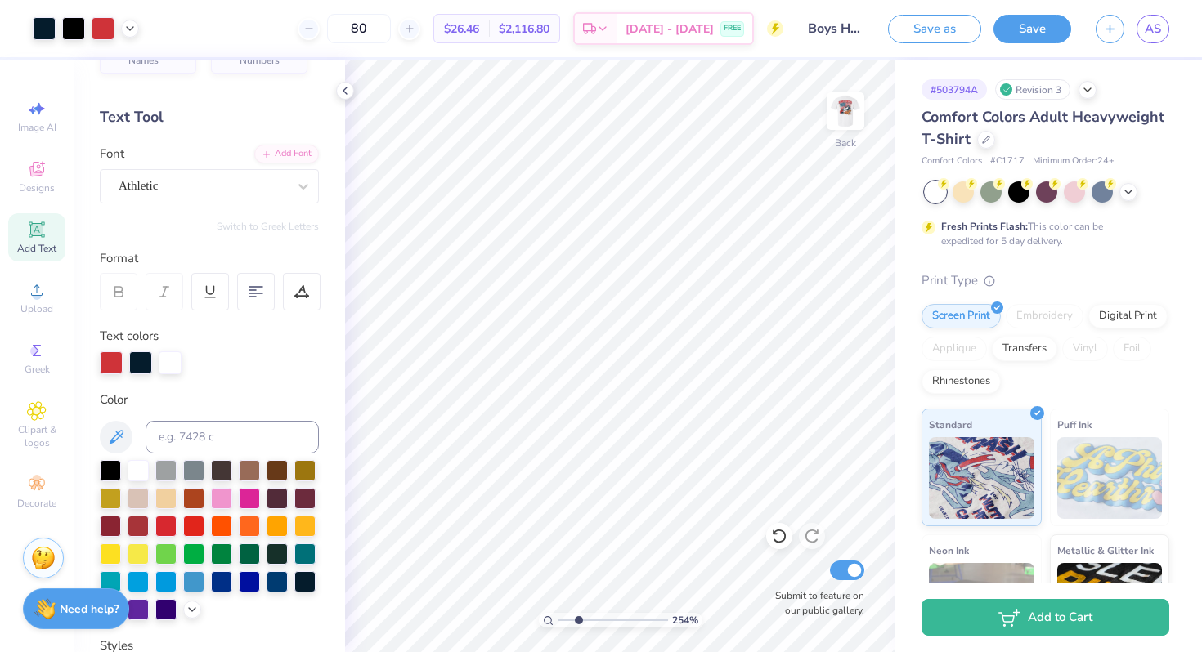
type input "2.54"
click at [578, 613] on input "range" at bounding box center [613, 620] width 110 height 15
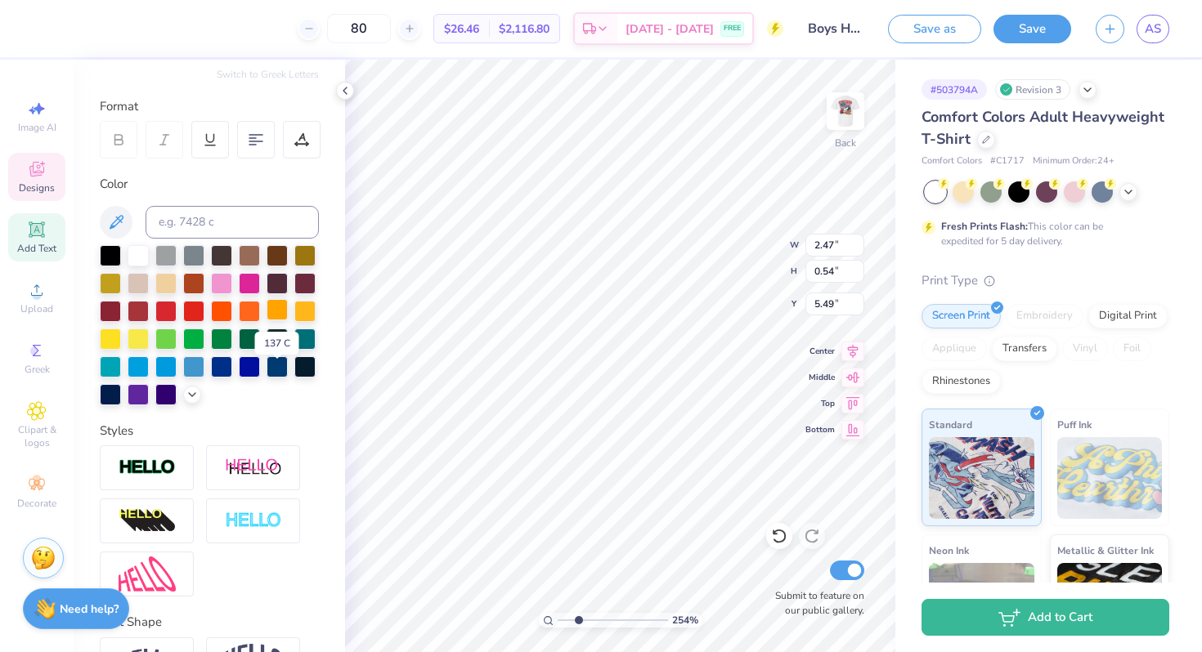
scroll to position [298, 0]
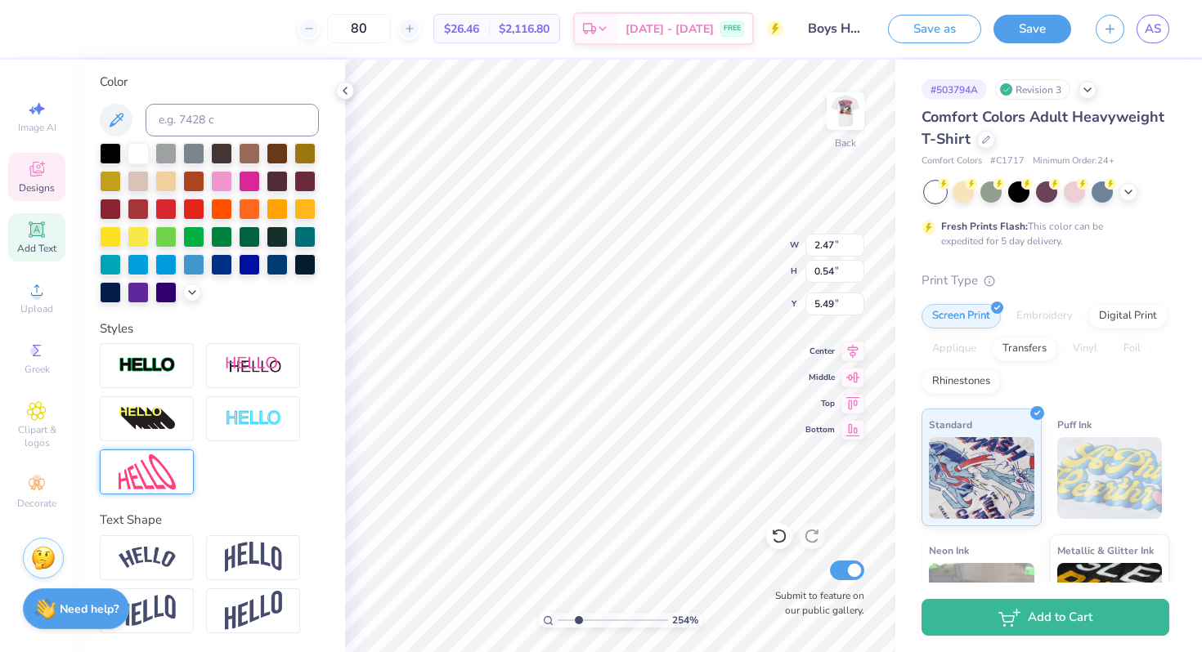
click at [146, 490] on div at bounding box center [147, 472] width 94 height 45
click at [147, 477] on img at bounding box center [147, 472] width 57 height 35
click at [224, 481] on div at bounding box center [209, 418] width 219 height 151
click at [154, 478] on img at bounding box center [147, 472] width 57 height 35
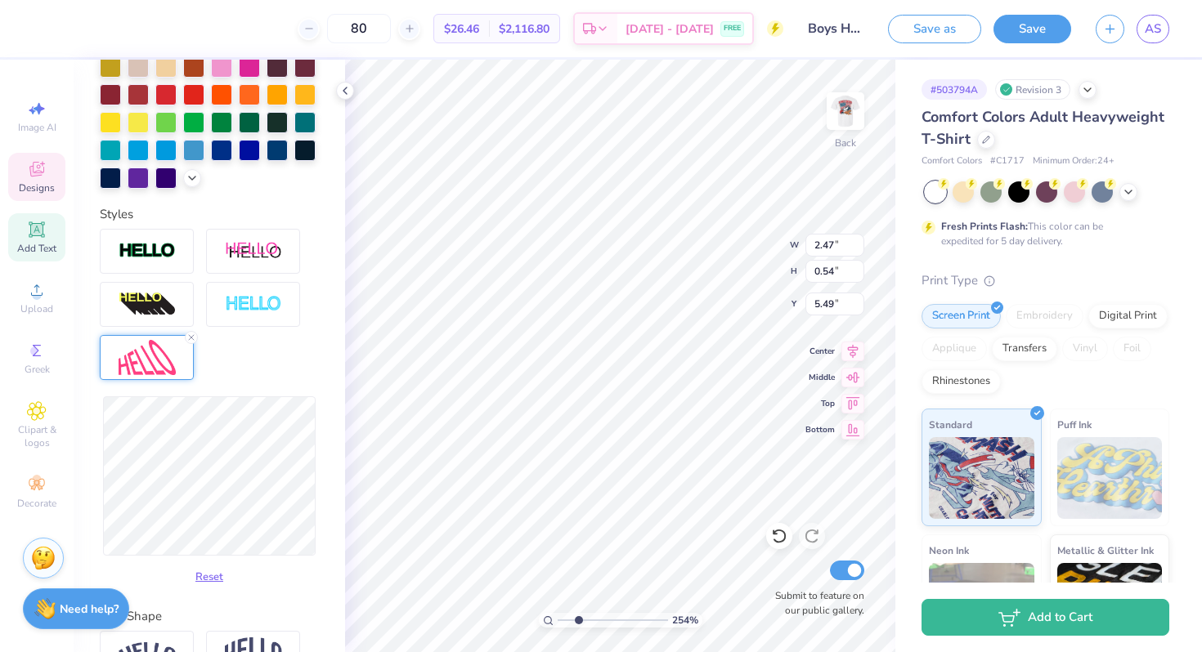
scroll to position [450, 0]
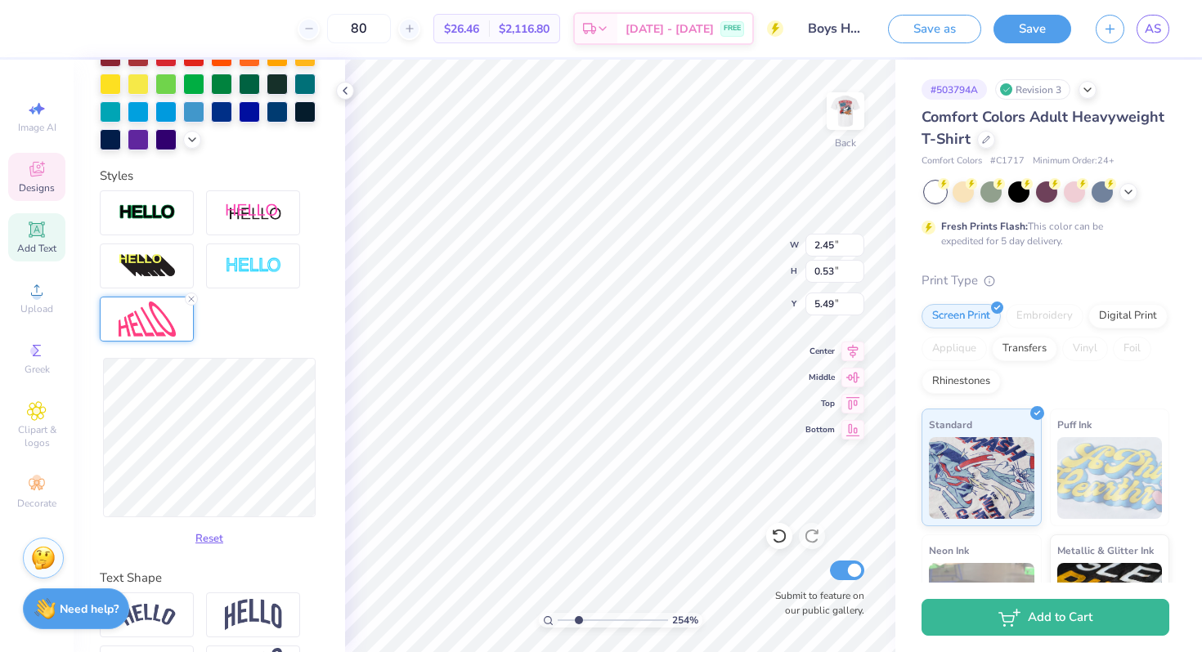
type input "2.45"
type input "0.37"
type input "5.57"
click at [215, 534] on button "Reset" at bounding box center [209, 535] width 43 height 27
type input "2.47"
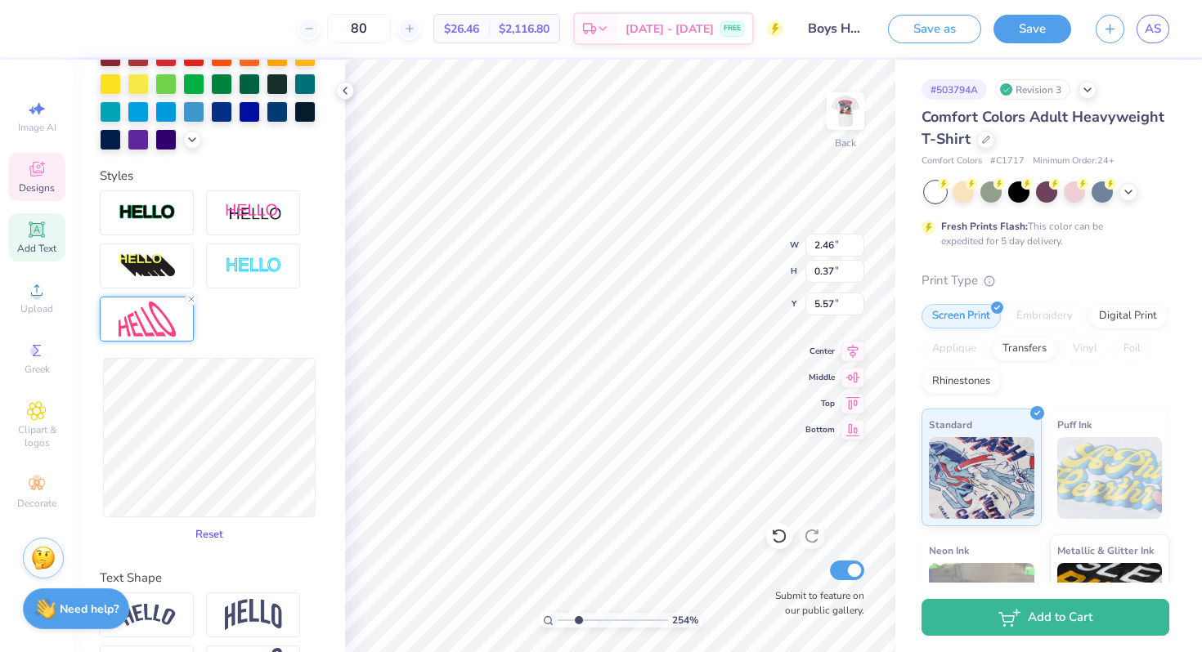
type input "0.54"
type input "5.49"
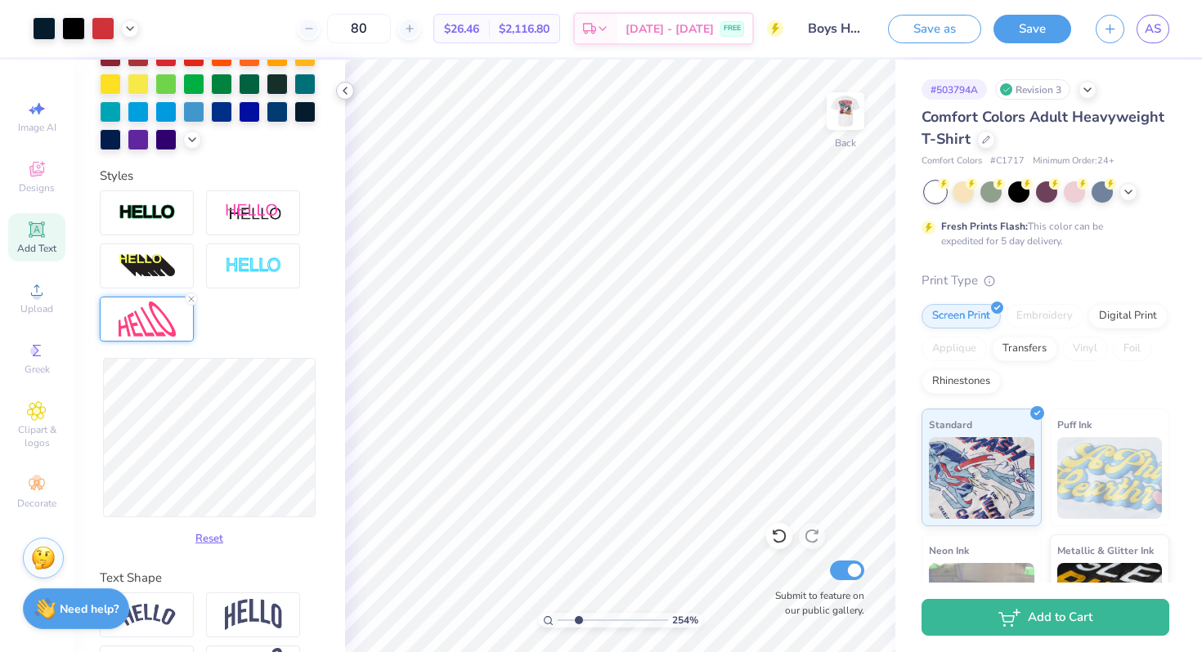
click at [343, 91] on polyline at bounding box center [344, 90] width 3 height 7
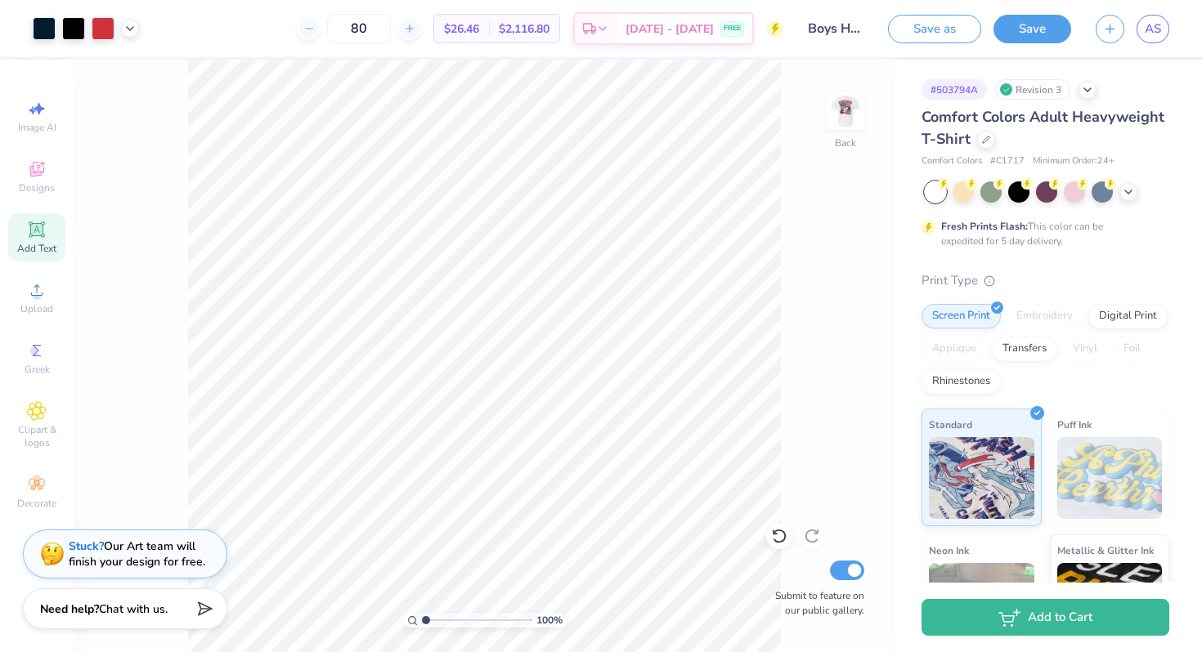
drag, startPoint x: 412, startPoint y: 618, endPoint x: 367, endPoint y: 615, distance: 45.1
type input "1"
click at [422, 615] on input "range" at bounding box center [477, 620] width 110 height 15
click at [839, 109] on img at bounding box center [845, 110] width 65 height 65
click at [380, 27] on input "80" at bounding box center [359, 28] width 64 height 29
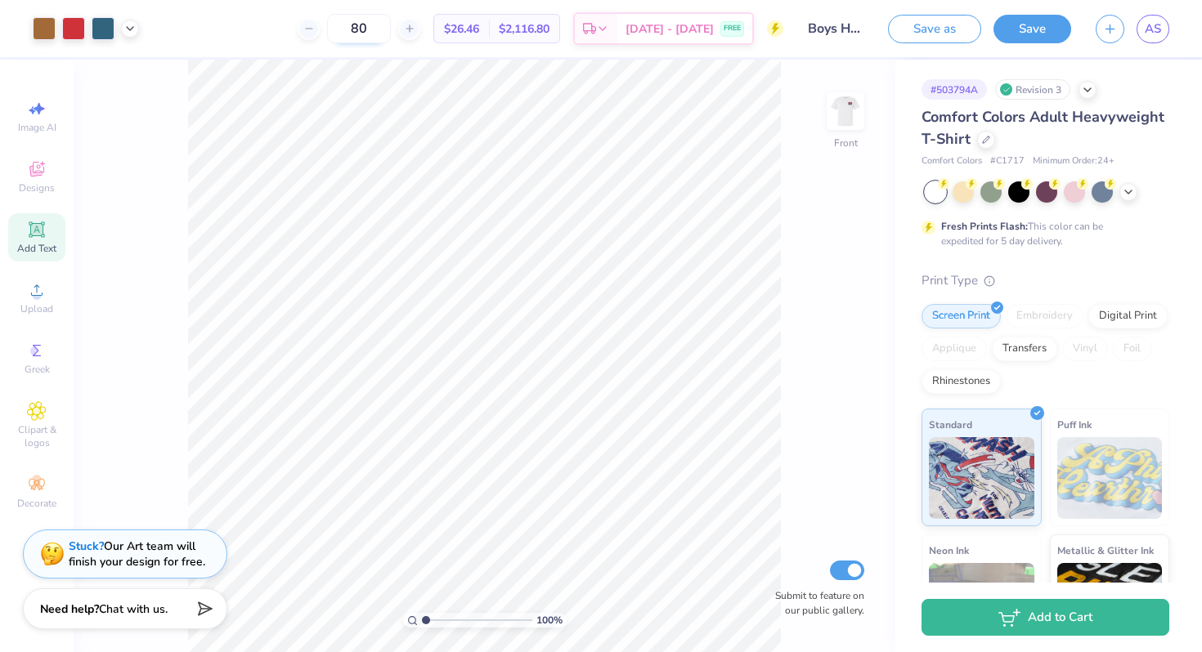
click at [380, 27] on input "80" at bounding box center [359, 28] width 64 height 29
type input "50"
click at [134, 31] on icon at bounding box center [129, 26] width 13 height 13
click at [849, 103] on img at bounding box center [845, 110] width 65 height 65
click at [74, 23] on div at bounding box center [73, 27] width 23 height 23
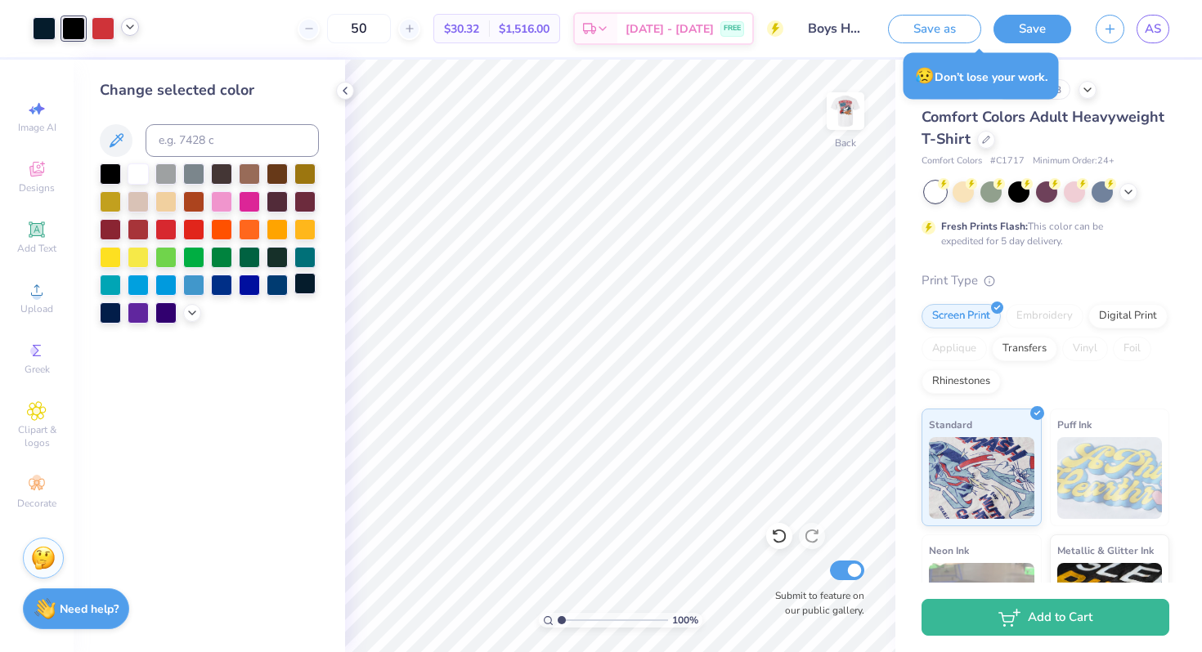
click at [306, 280] on div at bounding box center [304, 283] width 21 height 21
click at [343, 85] on icon at bounding box center [344, 90] width 13 height 13
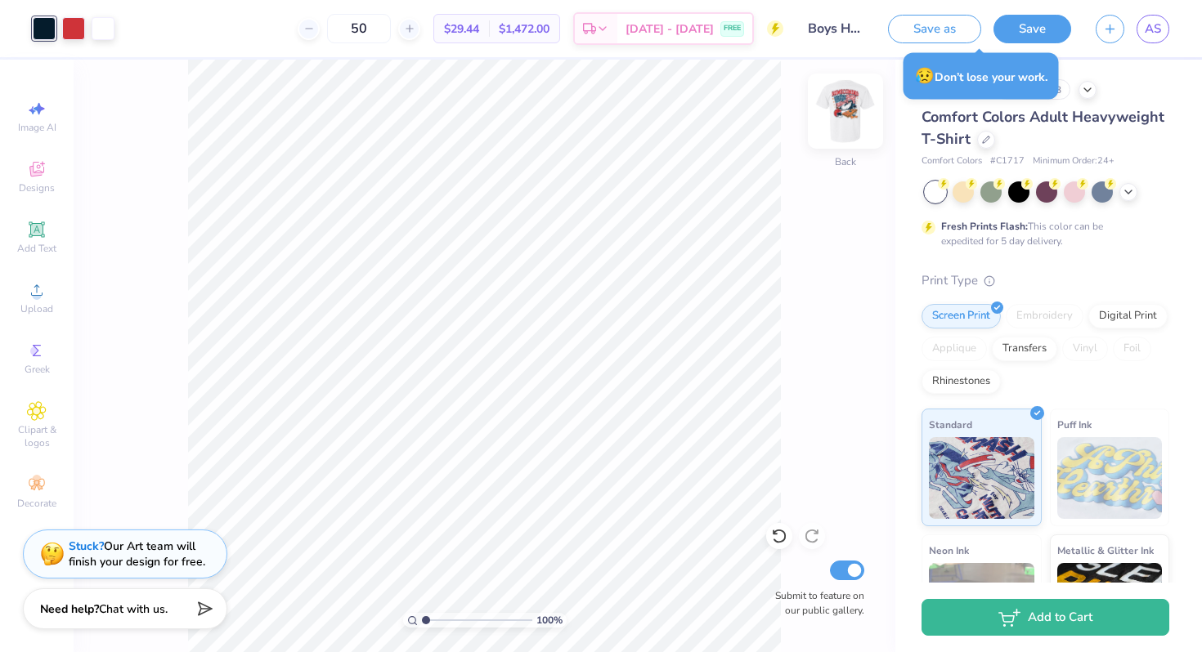
click at [846, 110] on img at bounding box center [845, 110] width 65 height 65
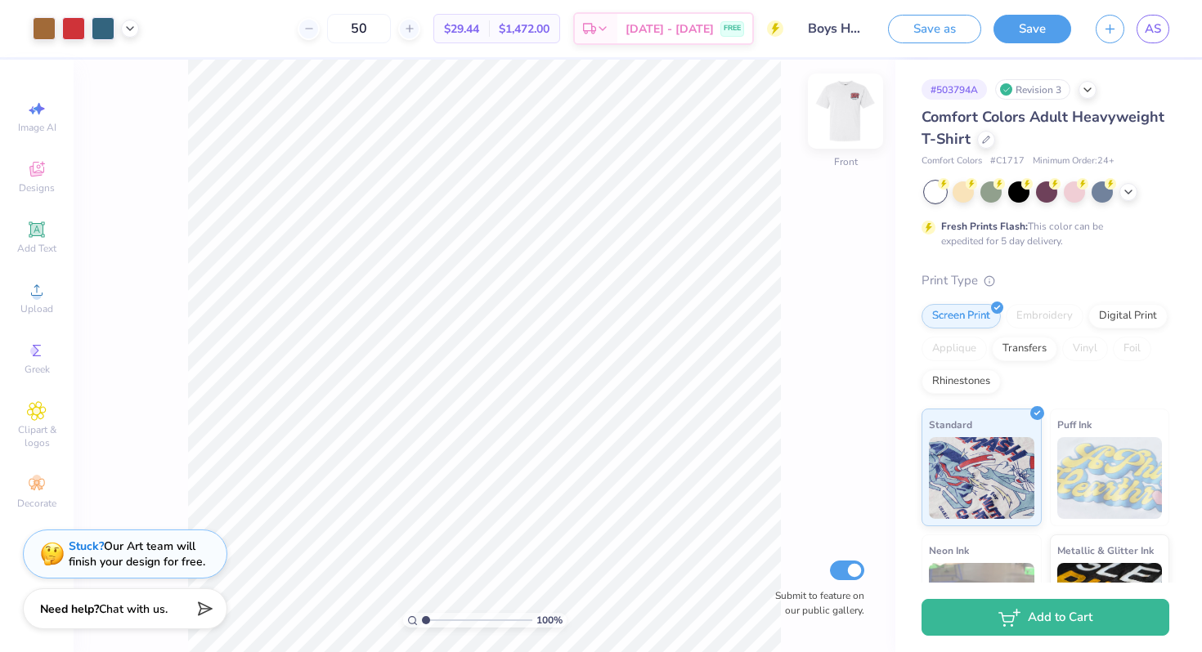
click at [856, 111] on img at bounding box center [845, 110] width 65 height 65
click at [1050, 21] on button "Save" at bounding box center [1032, 26] width 78 height 29
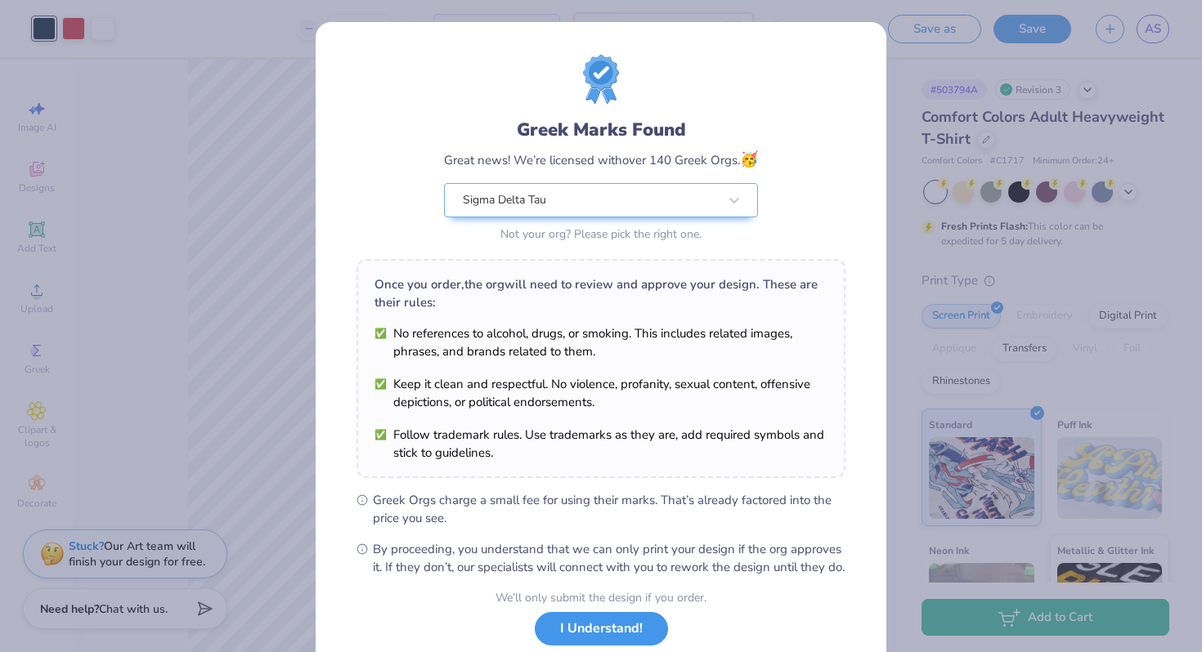
click at [609, 640] on button "I Understand!" at bounding box center [601, 629] width 133 height 34
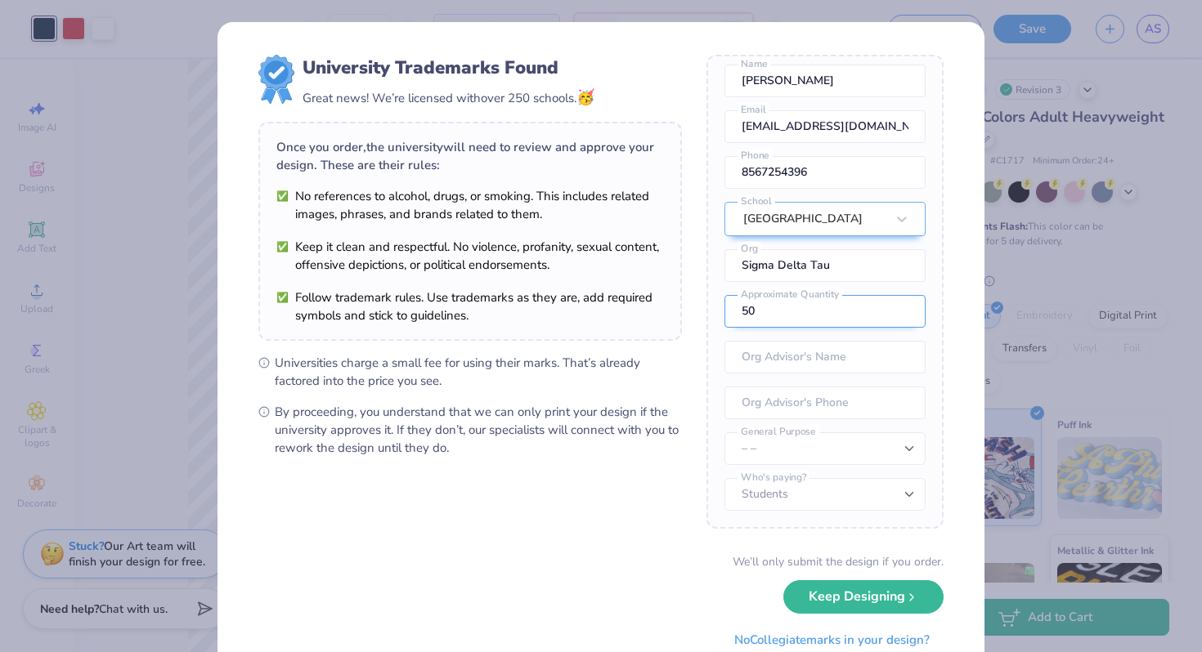
scroll to position [59, 0]
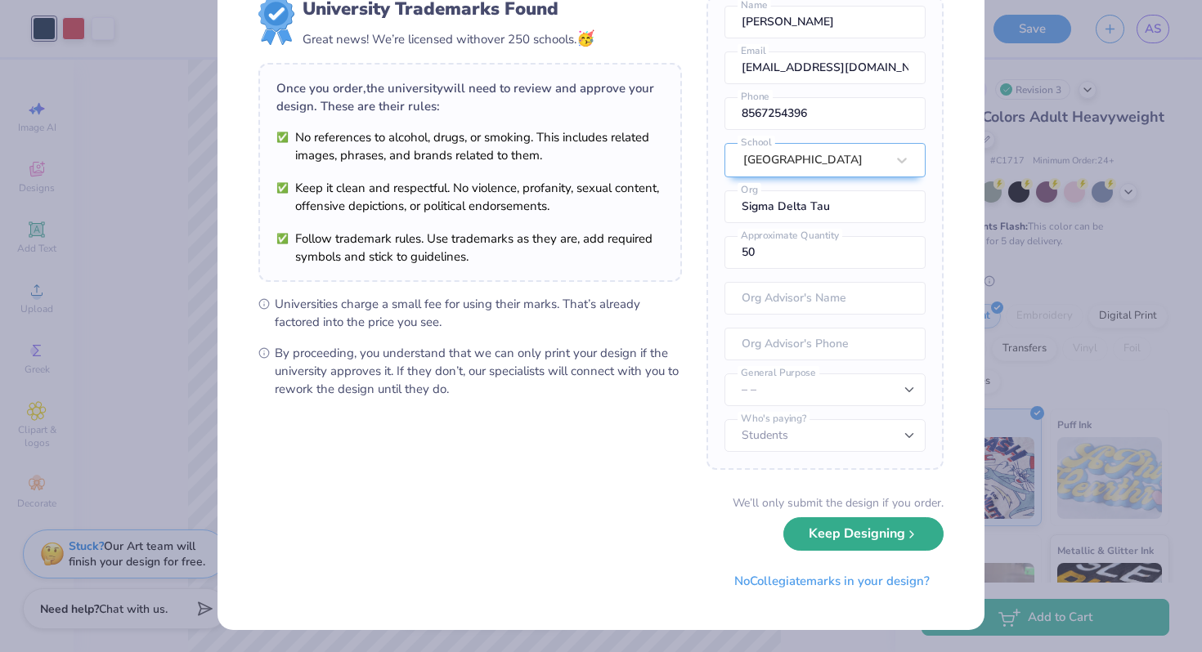
click at [881, 532] on button "Keep Designing" at bounding box center [863, 534] width 160 height 34
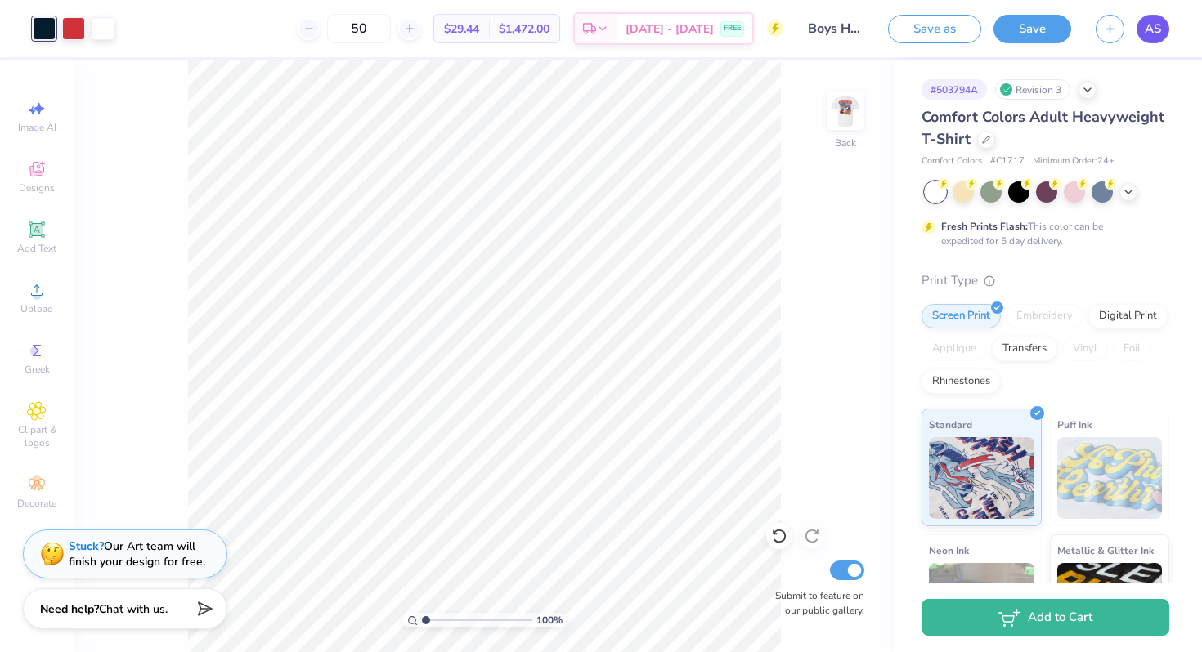
click at [1159, 35] on span "AS" at bounding box center [1152, 29] width 16 height 19
click at [1146, 25] on span "AS" at bounding box center [1152, 29] width 16 height 19
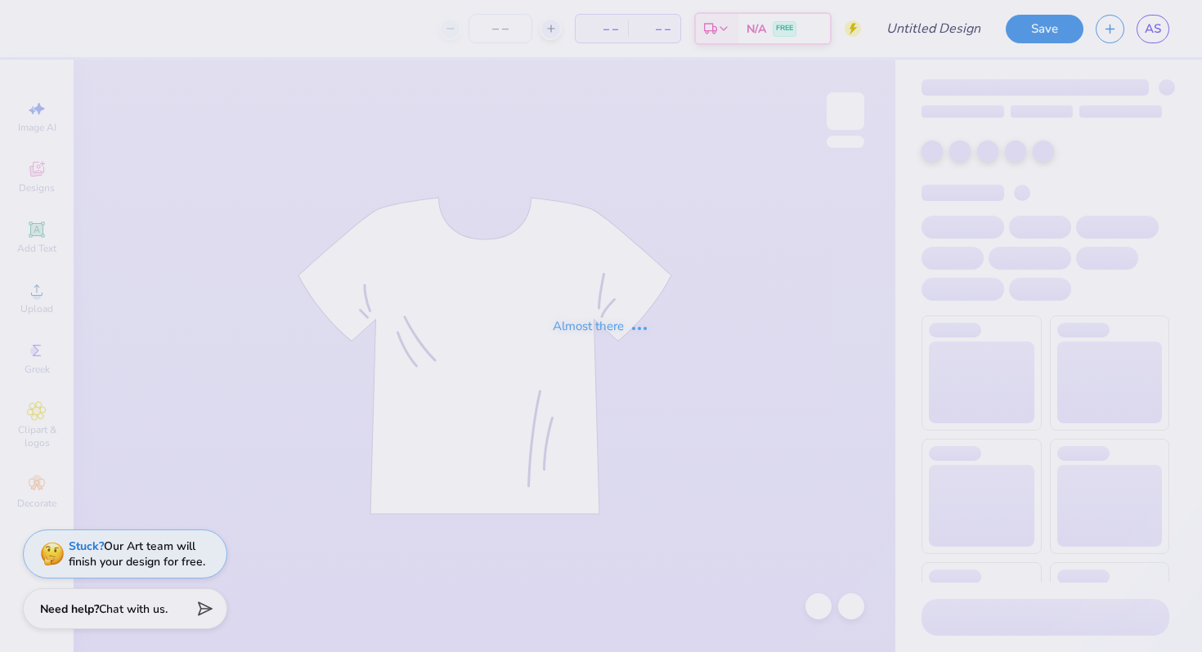
type input "Boys Hoco"
type input "80"
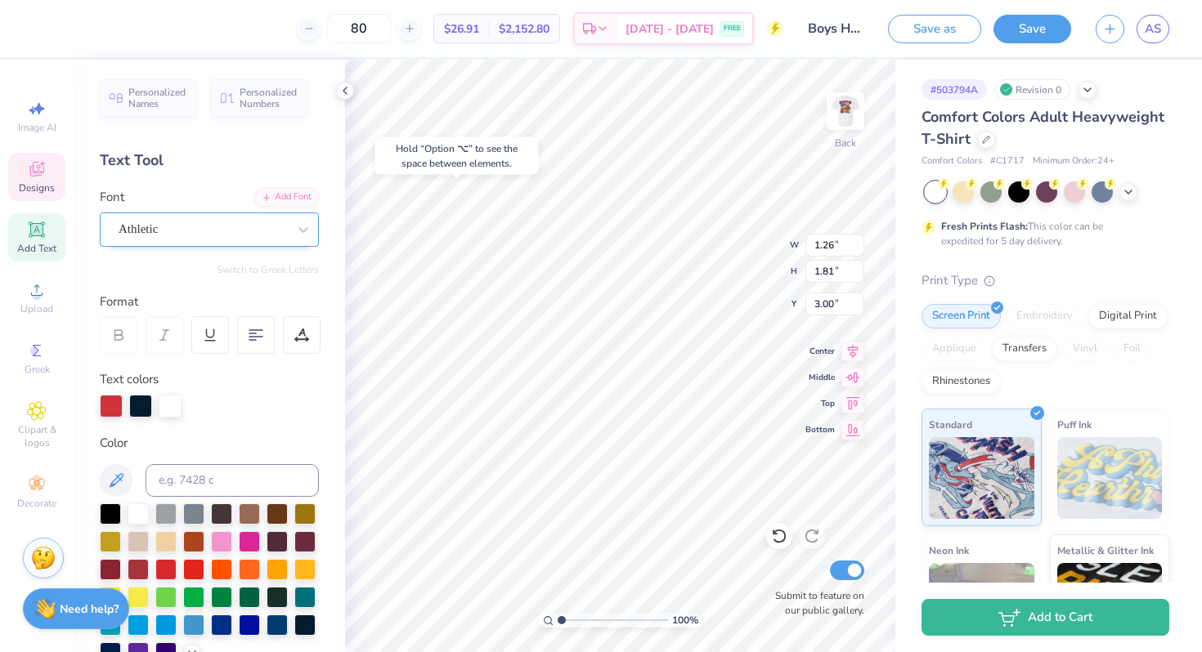
click at [226, 227] on div "Athletic" at bounding box center [203, 229] width 172 height 25
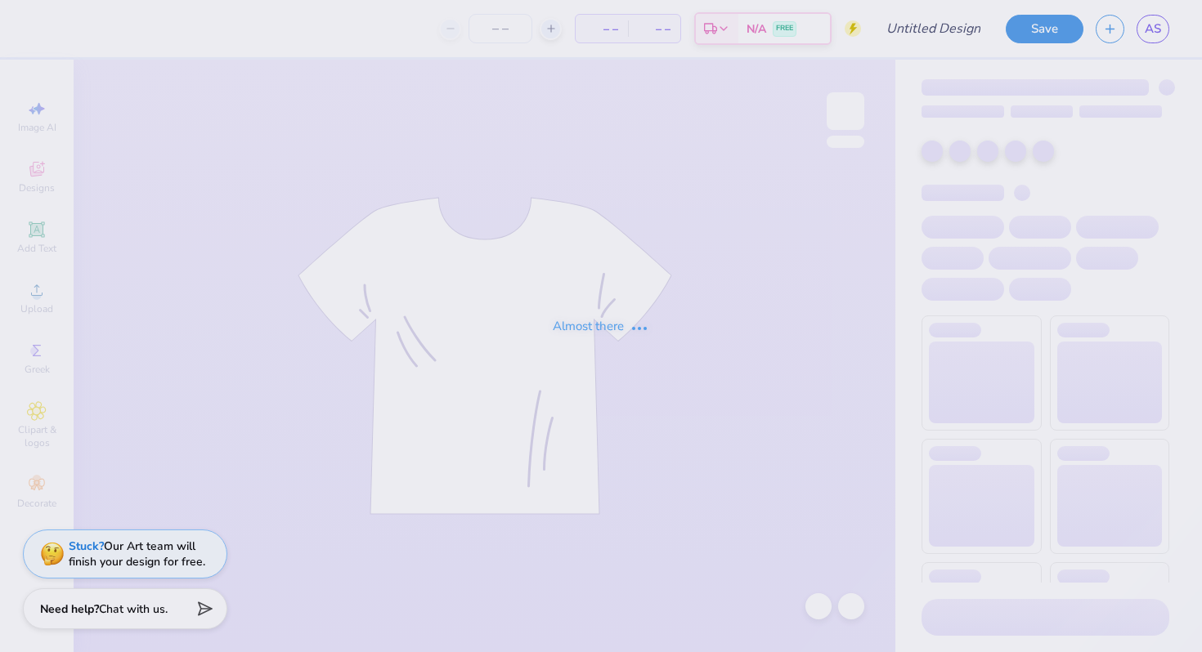
type input "Boys Hoco"
type input "50"
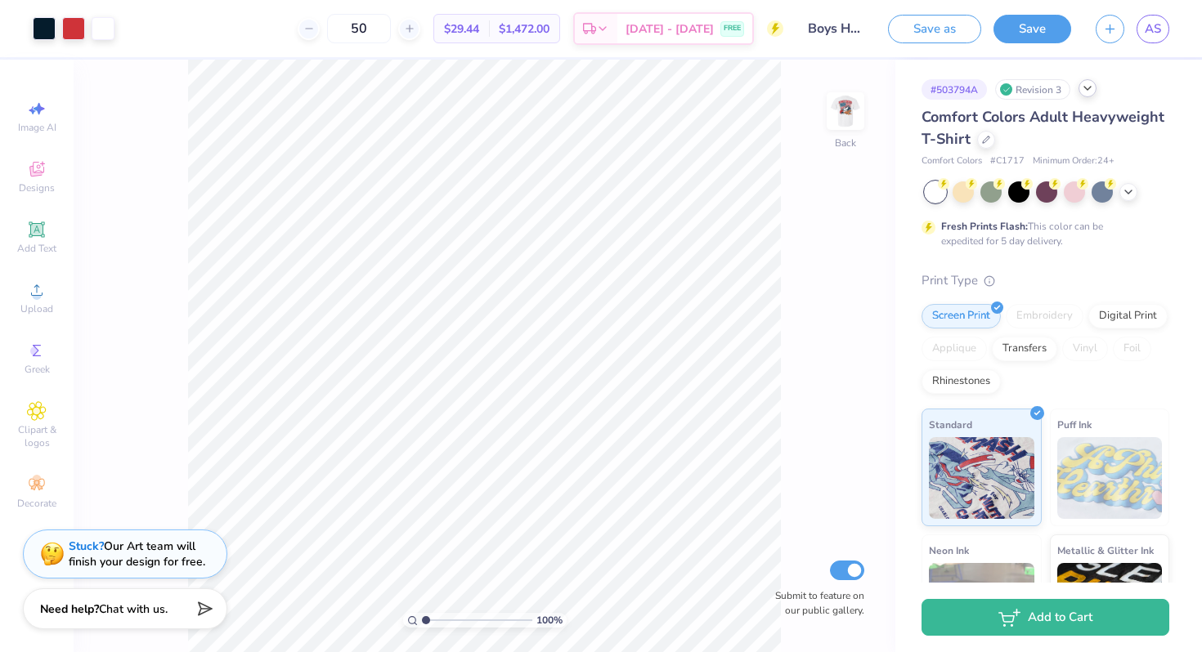
click at [1096, 87] on div at bounding box center [1087, 88] width 18 height 18
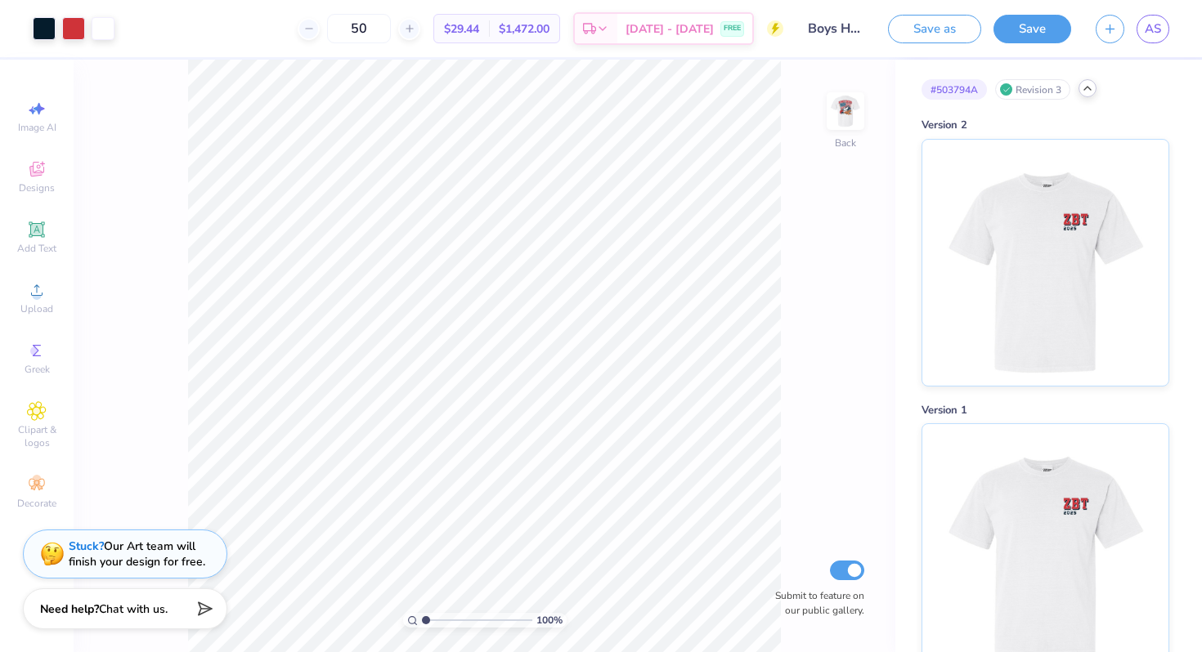
click at [1093, 93] on icon at bounding box center [1087, 88] width 13 height 13
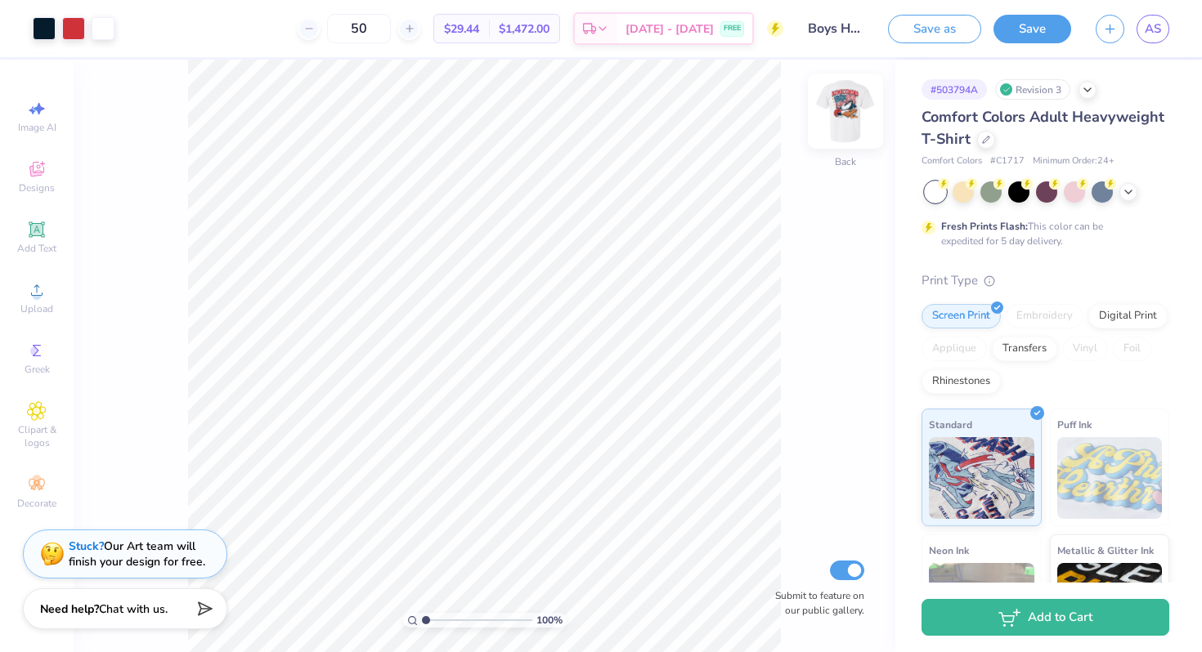
click at [860, 114] on img at bounding box center [845, 110] width 65 height 65
click at [845, 102] on img at bounding box center [845, 110] width 65 height 65
click at [1047, 34] on button "Save" at bounding box center [1032, 26] width 78 height 29
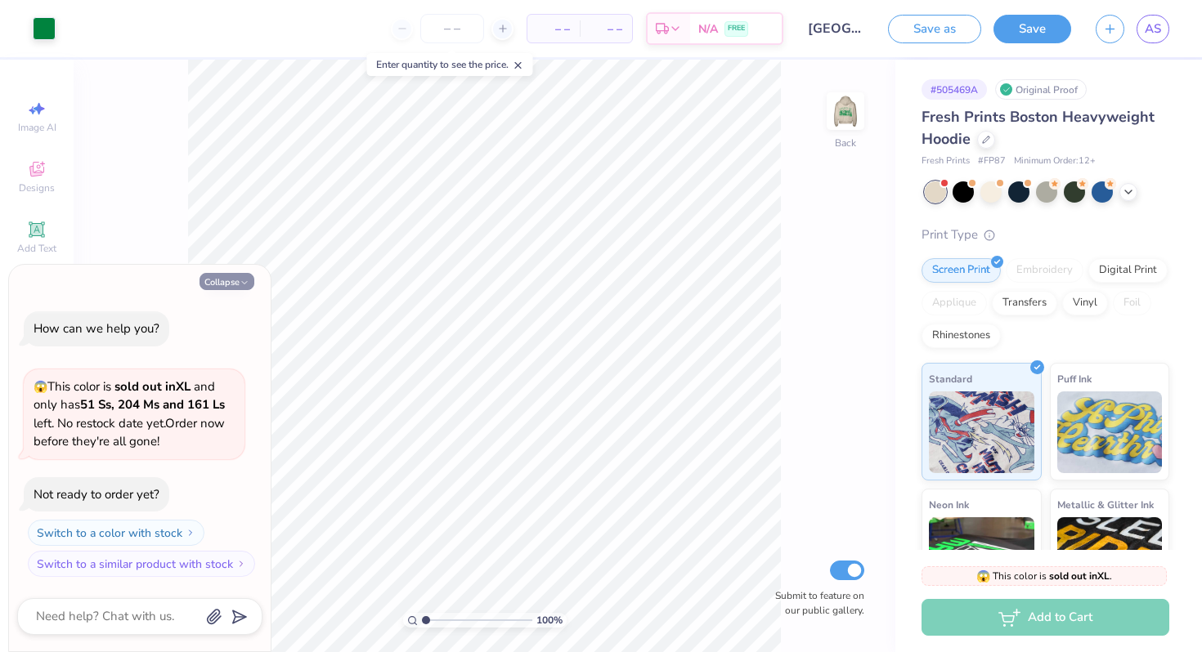
click at [229, 274] on button "Collapse" at bounding box center [226, 281] width 55 height 17
type textarea "x"
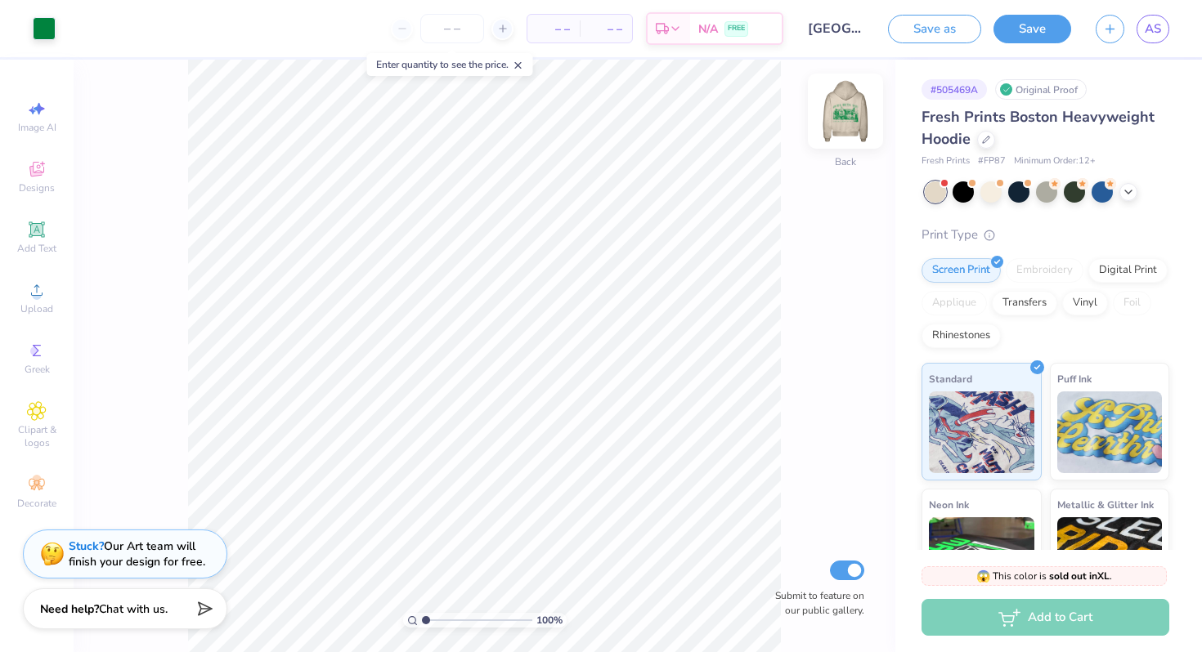
click at [858, 96] on img at bounding box center [845, 110] width 65 height 65
click at [51, 21] on div at bounding box center [44, 27] width 23 height 23
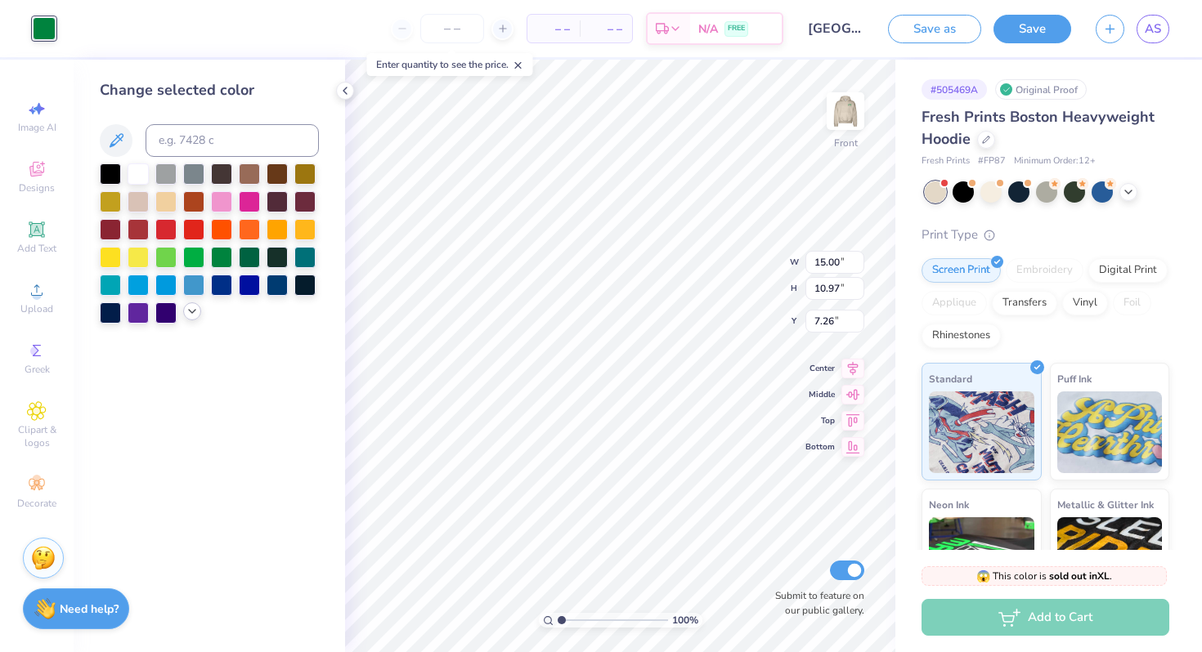
click at [194, 315] on icon at bounding box center [192, 311] width 13 height 13
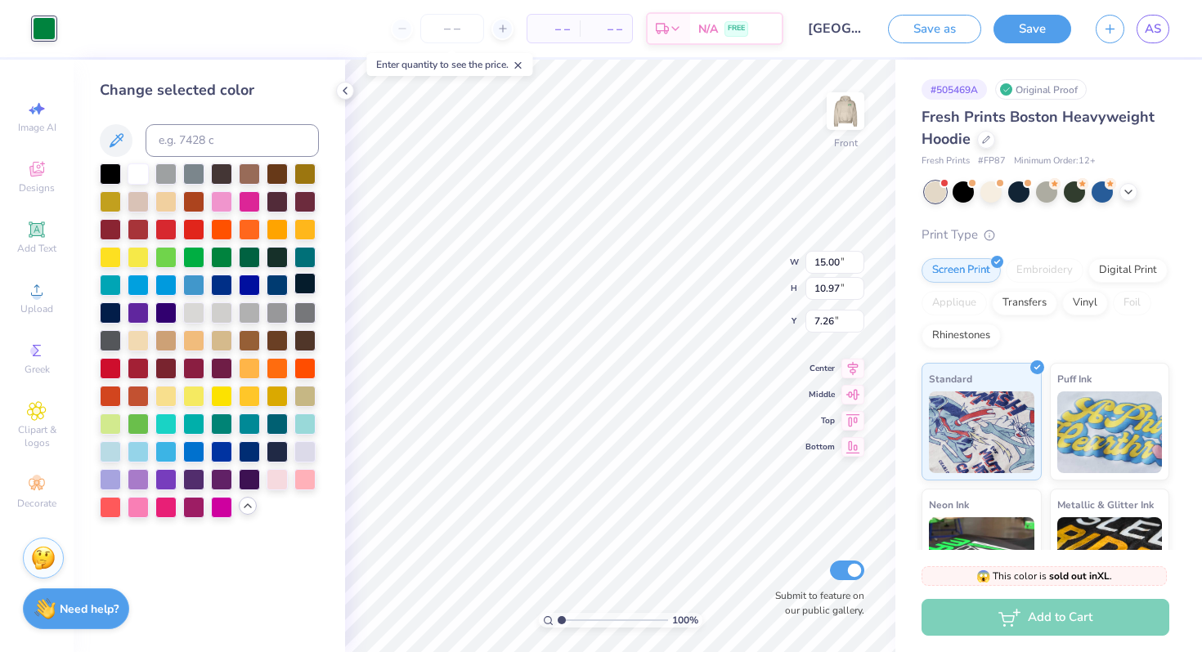
click at [306, 279] on div at bounding box center [304, 283] width 21 height 21
click at [114, 307] on div at bounding box center [110, 311] width 21 height 21
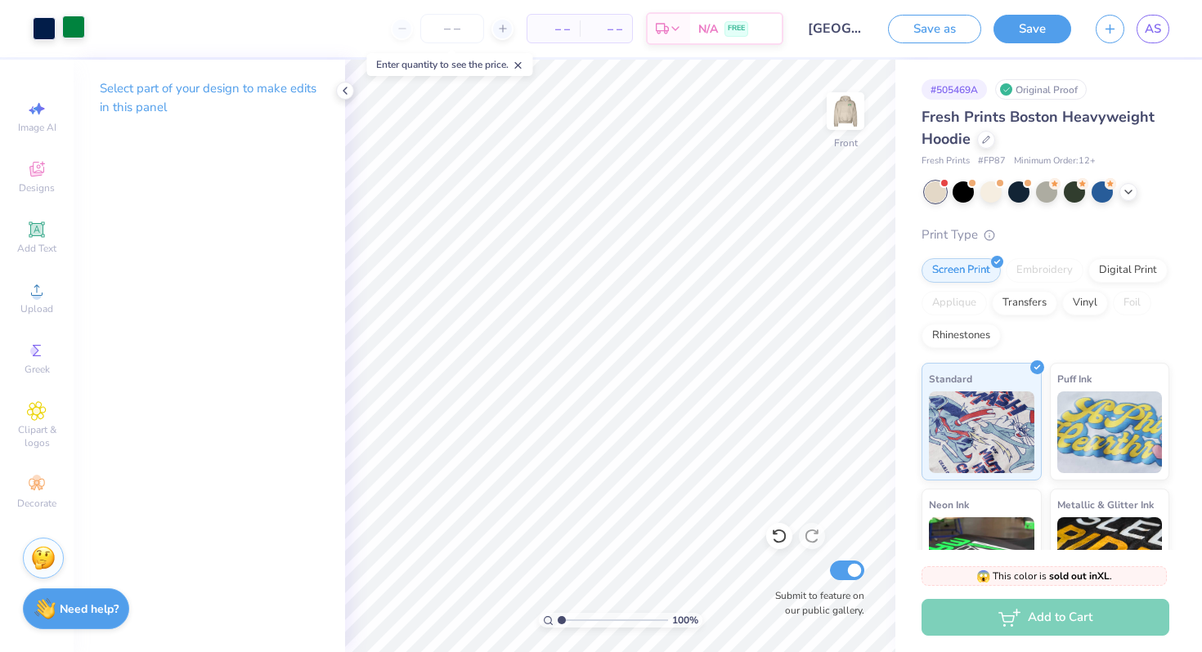
click at [73, 27] on div at bounding box center [73, 27] width 23 height 23
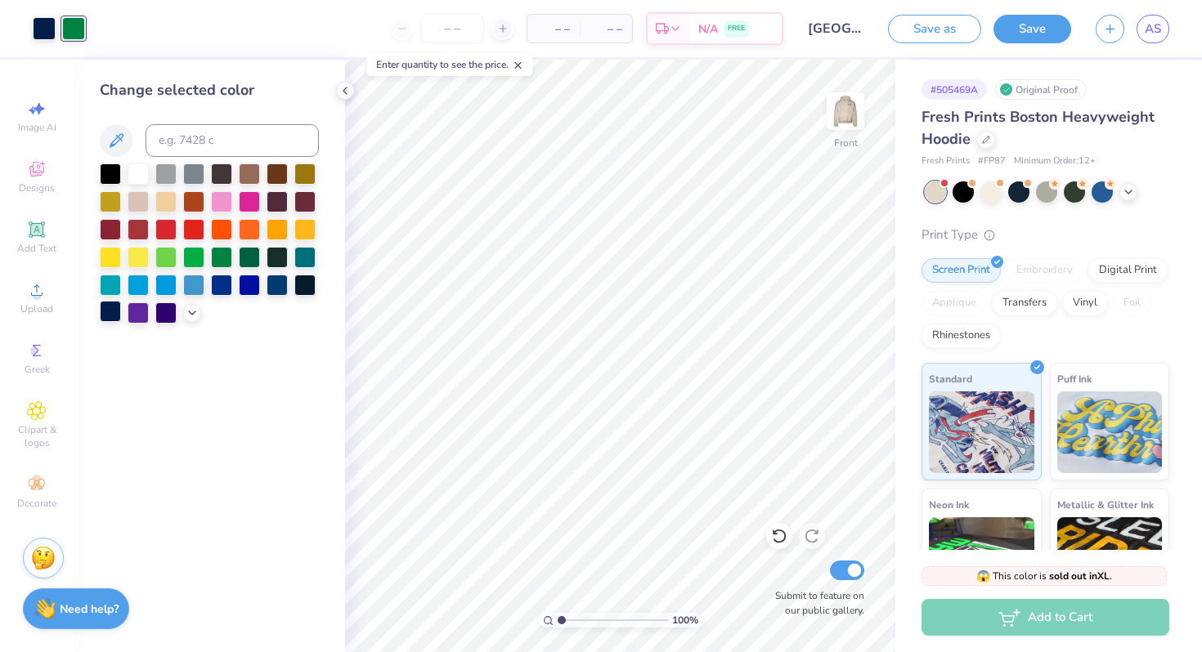
click at [110, 316] on div at bounding box center [110, 311] width 21 height 21
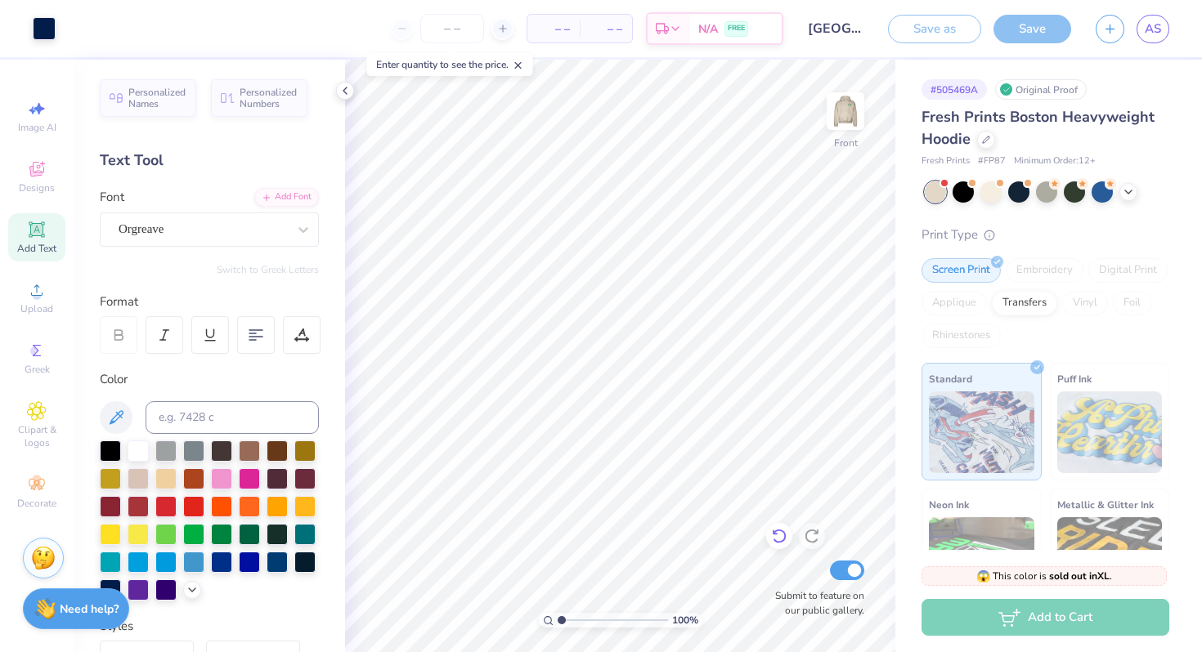
click at [776, 536] on icon at bounding box center [779, 536] width 16 height 16
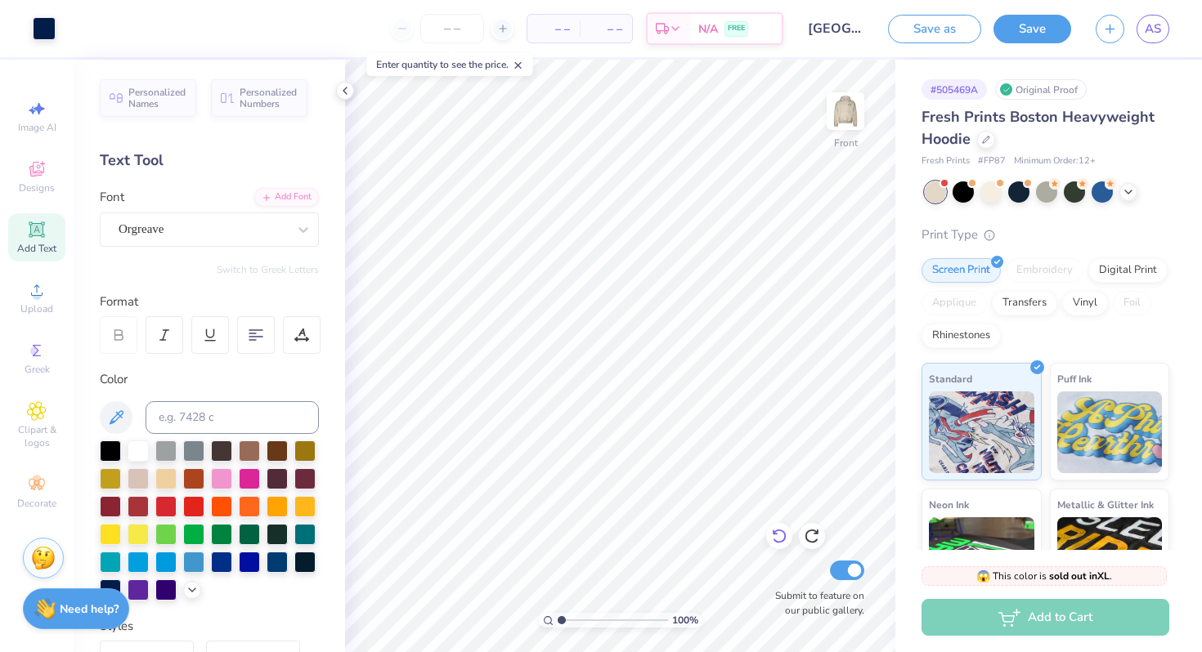
click at [774, 536] on icon at bounding box center [779, 536] width 16 height 16
click at [781, 538] on icon at bounding box center [779, 536] width 16 height 16
click at [812, 540] on icon at bounding box center [812, 536] width 16 height 16
type input "17.52"
drag, startPoint x: 560, startPoint y: 620, endPoint x: 568, endPoint y: 614, distance: 10.0
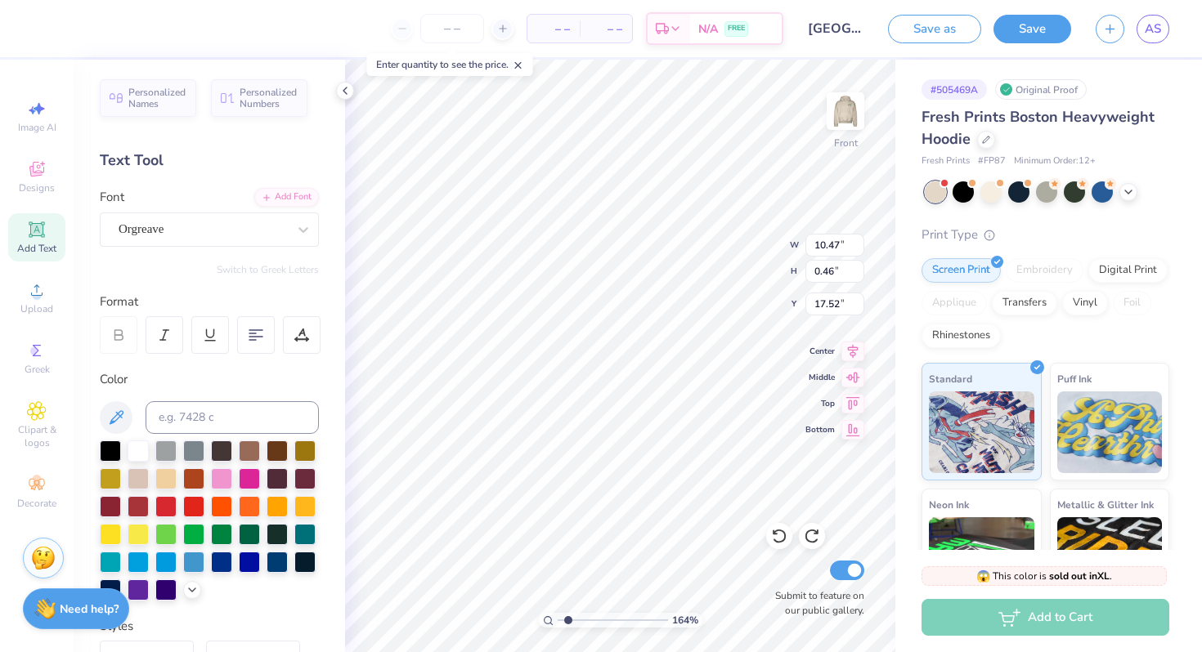
type input "1.66"
click at [568, 614] on input "range" at bounding box center [613, 620] width 110 height 15
click at [776, 537] on icon at bounding box center [779, 536] width 16 height 16
click at [816, 533] on g at bounding box center [811, 537] width 14 height 15
type input "10.47"
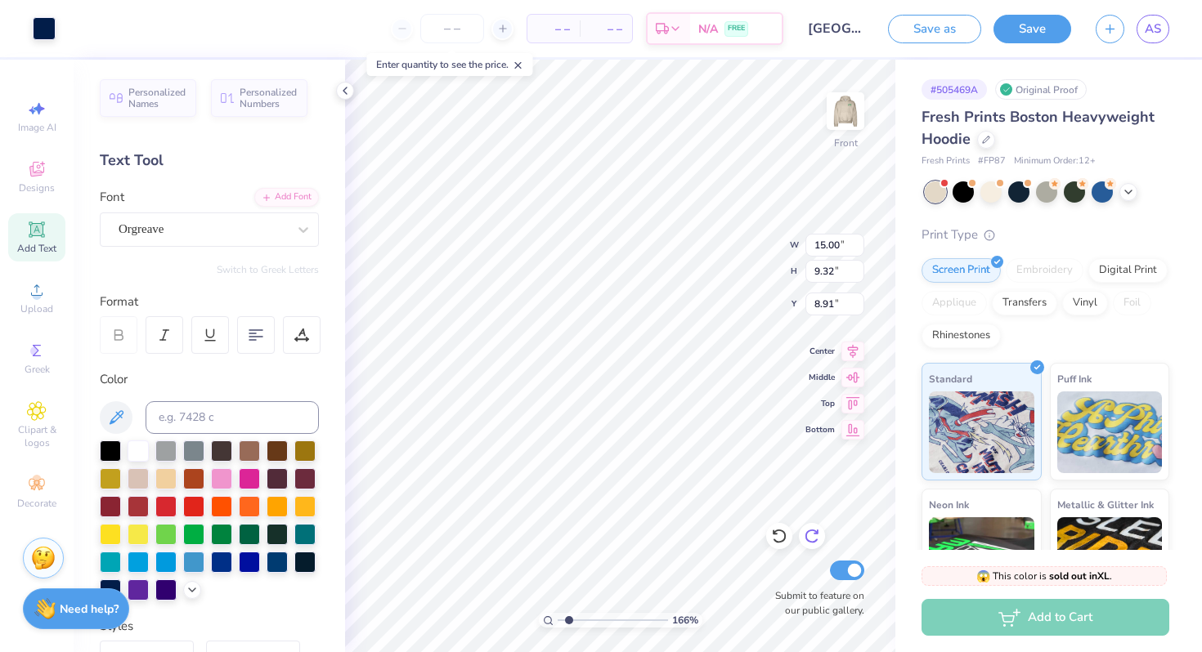
type input "0.46"
type input "17.52"
type textarea "E"
type textarea "EDGECLIFF PLACE"
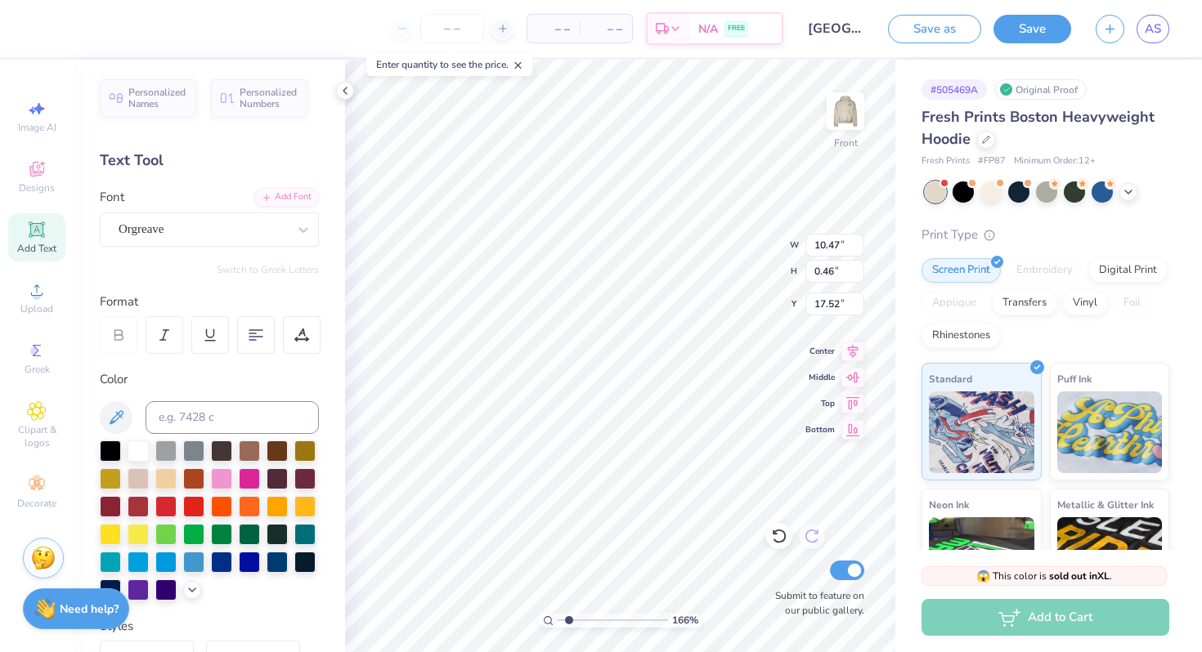
scroll to position [0, 5]
type input "17.48"
drag, startPoint x: 567, startPoint y: 618, endPoint x: 513, endPoint y: 616, distance: 53.2
type input "1"
click at [558, 616] on input "range" at bounding box center [613, 620] width 110 height 15
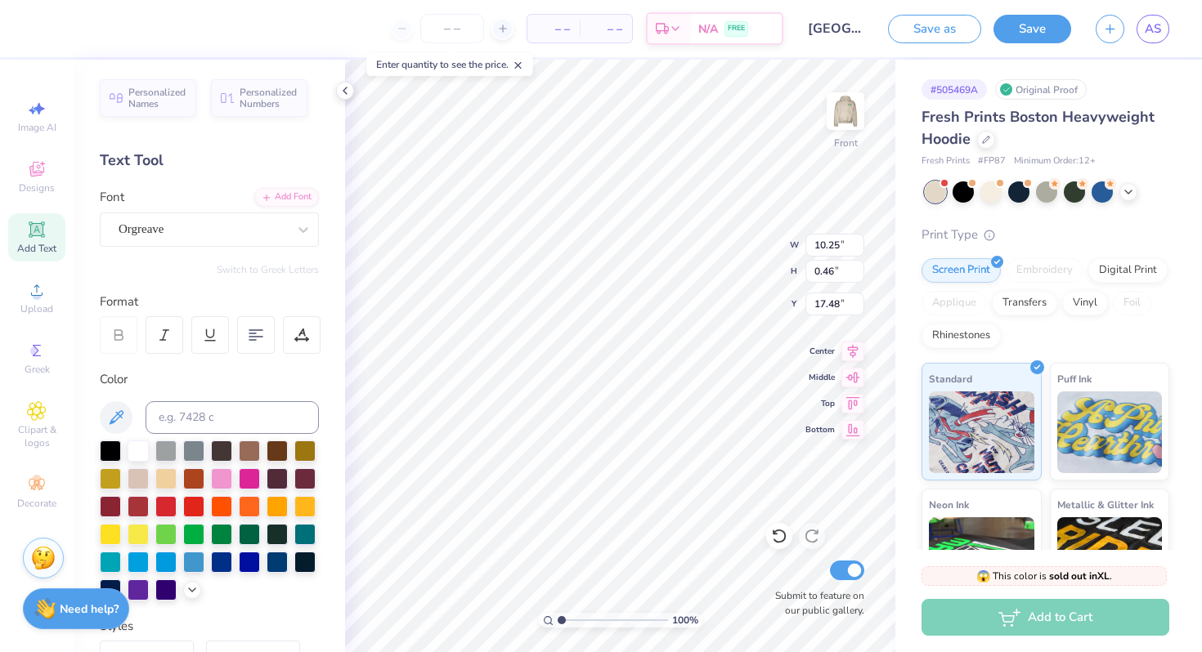
scroll to position [0, 0]
type textarea "[STREET_ADDRESS]"
type input "11.43"
type input "0.46"
type input "17.48"
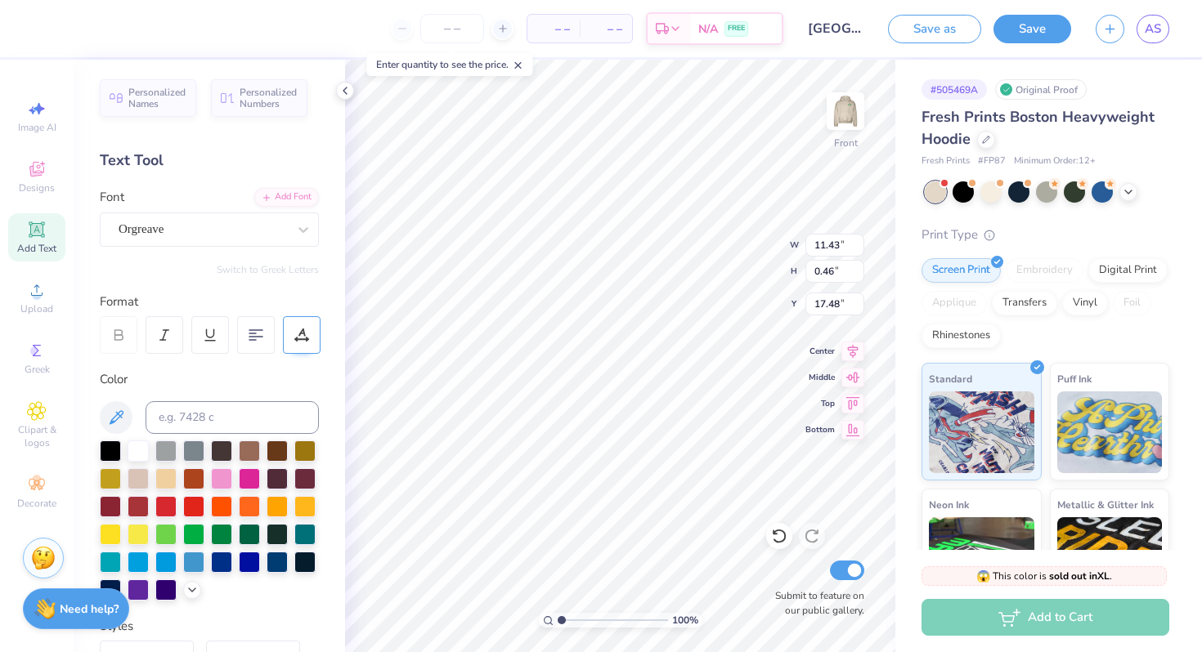
click at [303, 329] on icon at bounding box center [301, 333] width 7 height 8
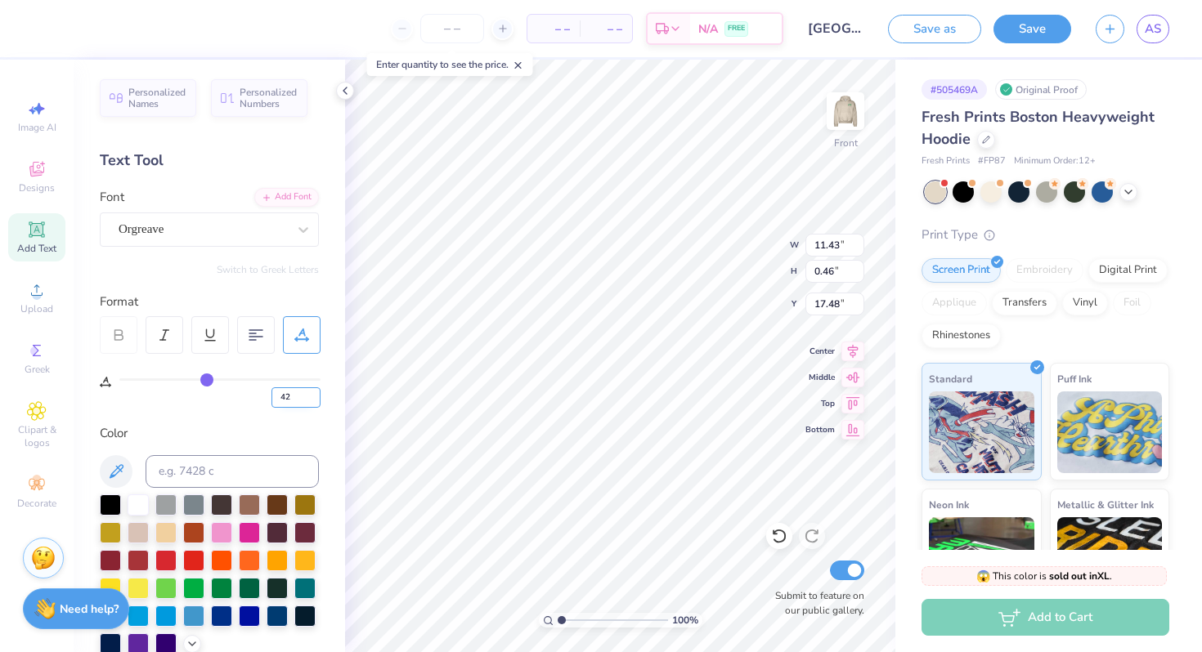
click at [315, 403] on input "42" at bounding box center [295, 397] width 49 height 20
click at [315, 403] on input "41" at bounding box center [295, 397] width 49 height 20
type input "40"
click at [315, 403] on input "40" at bounding box center [295, 397] width 49 height 20
type input "40"
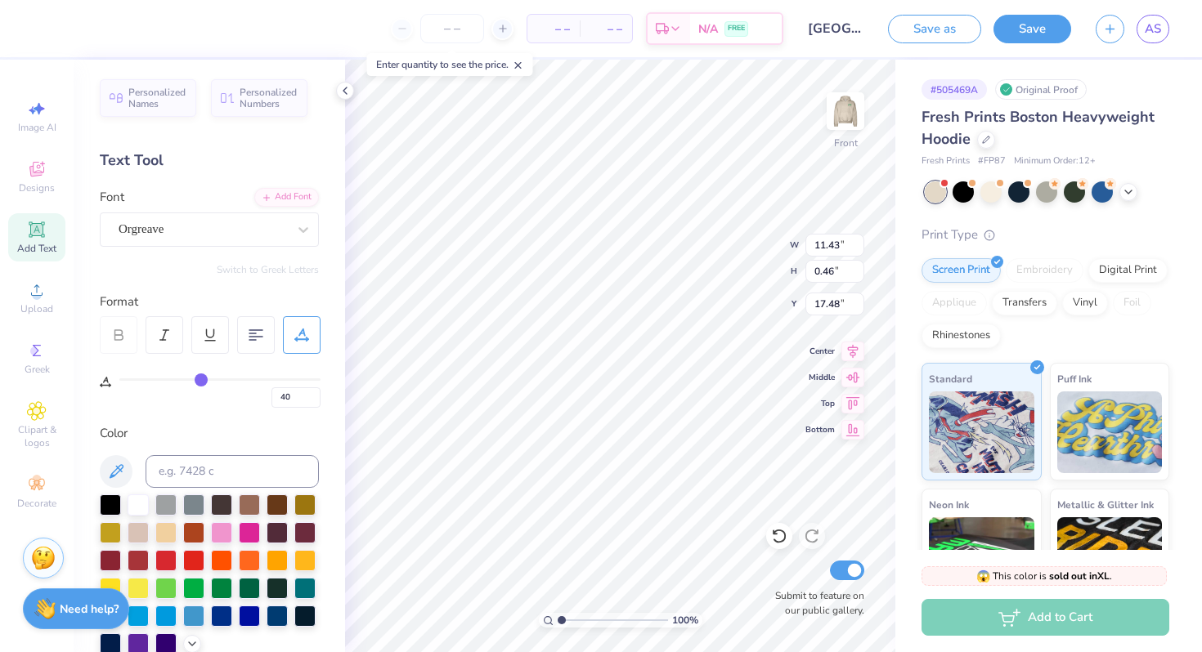
click at [298, 414] on div "Personalized Names Personalized Numbers Text Tool Add Font Font Orgreave Switch…" at bounding box center [209, 356] width 271 height 593
type input "11.11"
click at [311, 403] on input "39" at bounding box center [295, 397] width 49 height 20
click at [311, 403] on input "38" at bounding box center [295, 397] width 49 height 20
click at [311, 403] on input "37" at bounding box center [295, 397] width 49 height 20
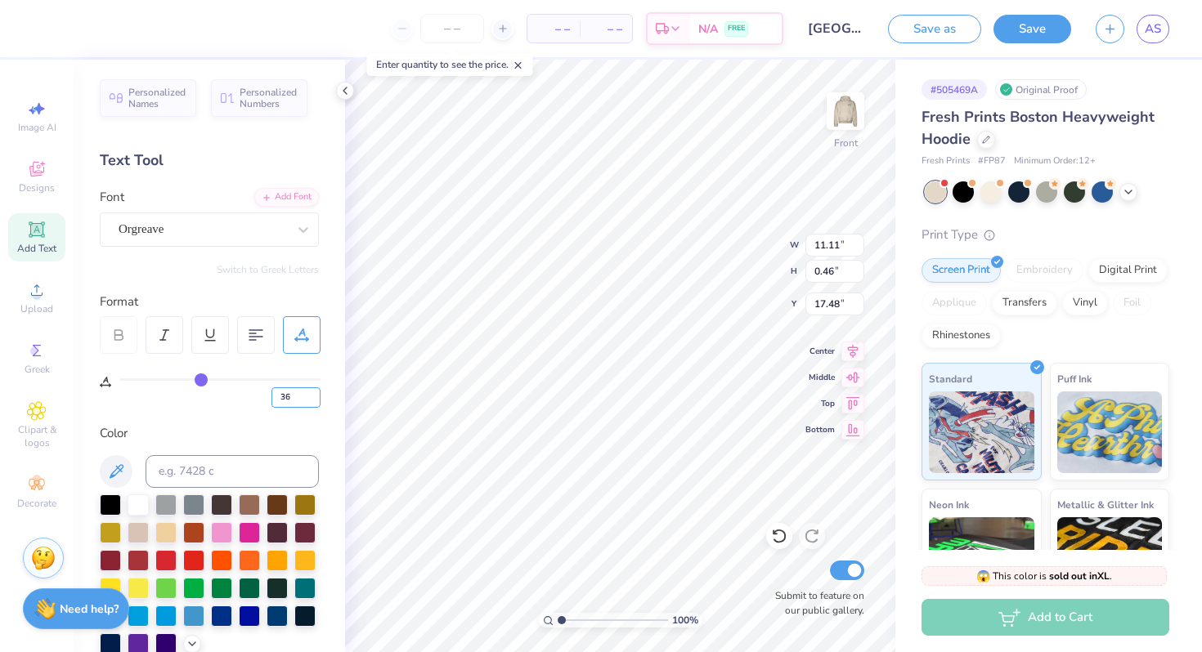
click at [311, 403] on input "36" at bounding box center [295, 397] width 49 height 20
type input "35"
click at [311, 403] on input "35" at bounding box center [295, 397] width 49 height 20
type input "35"
click at [302, 424] on div "Color" at bounding box center [209, 433] width 219 height 19
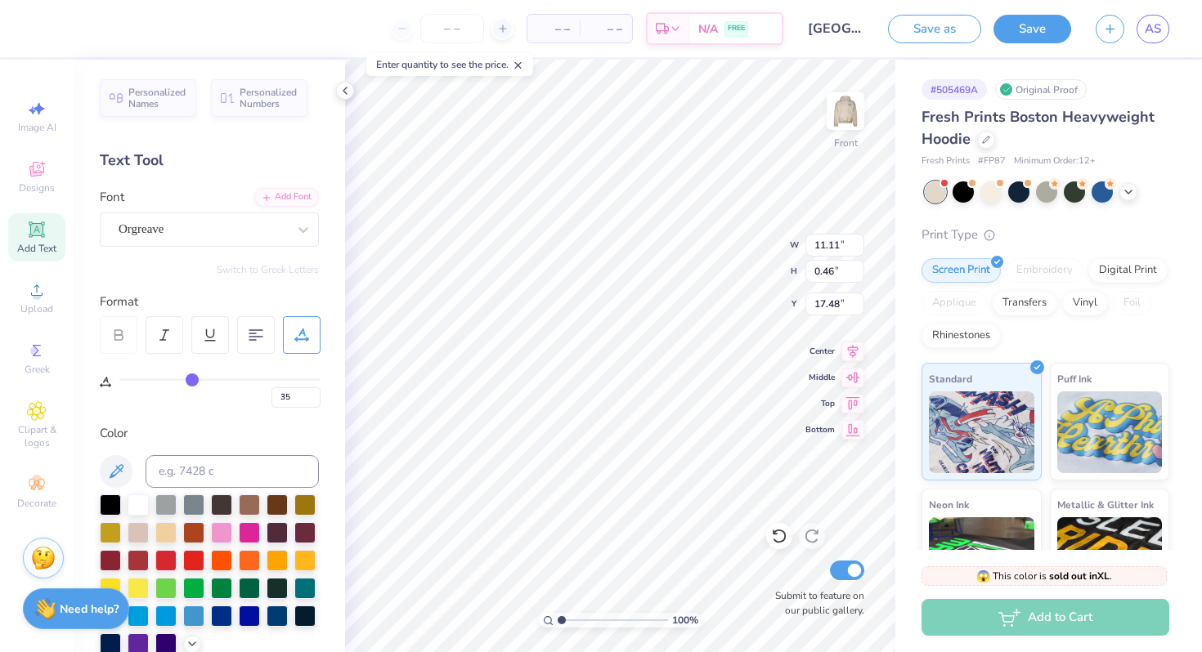
type input "10.57"
type input "1.43"
click at [566, 617] on input "range" at bounding box center [613, 620] width 110 height 15
type textarea "EDGECLIFF PLACE"
type input "17.32"
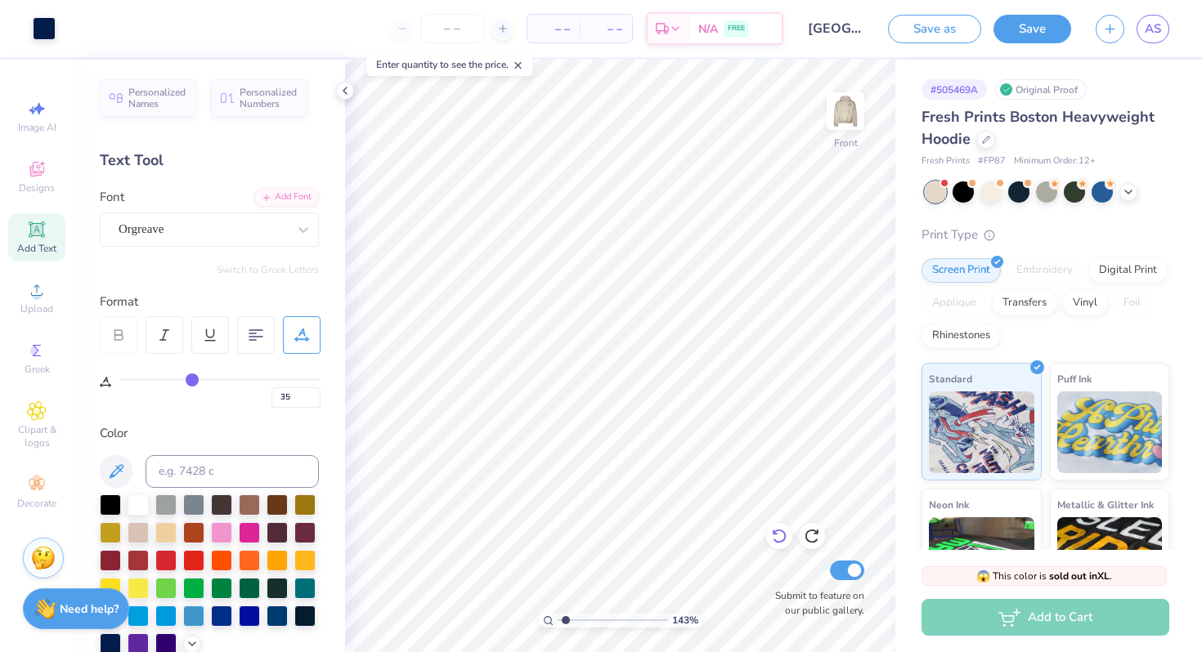
click at [774, 531] on icon at bounding box center [779, 537] width 14 height 15
click at [774, 532] on icon at bounding box center [779, 537] width 14 height 15
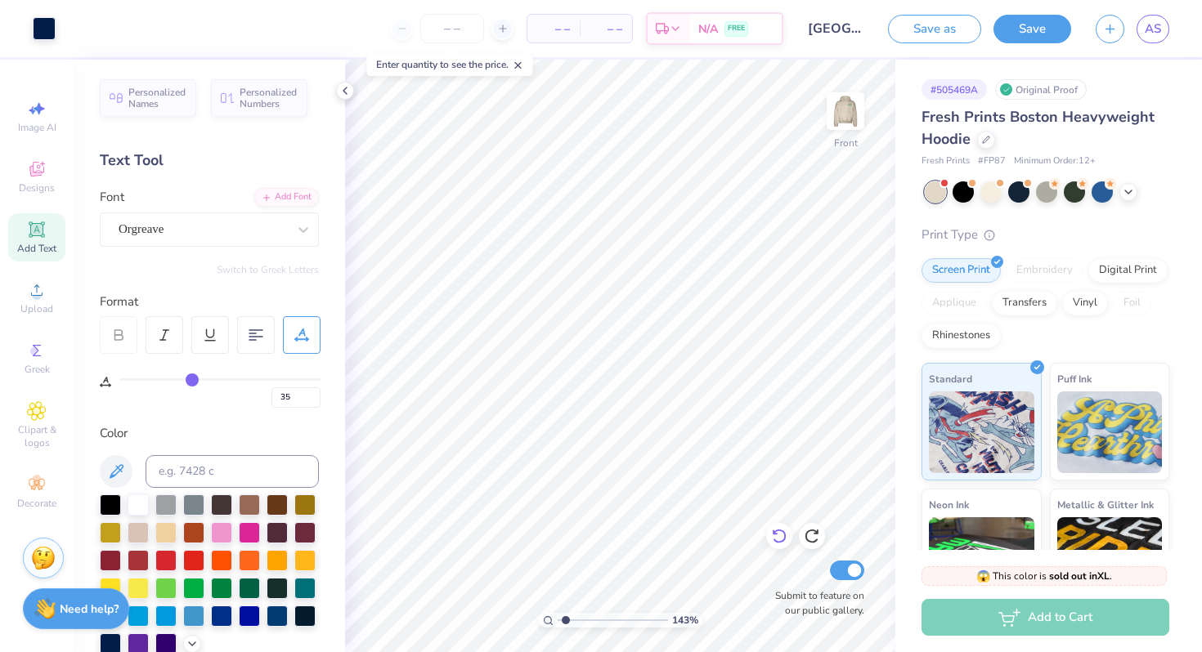
click at [774, 532] on icon at bounding box center [779, 537] width 14 height 15
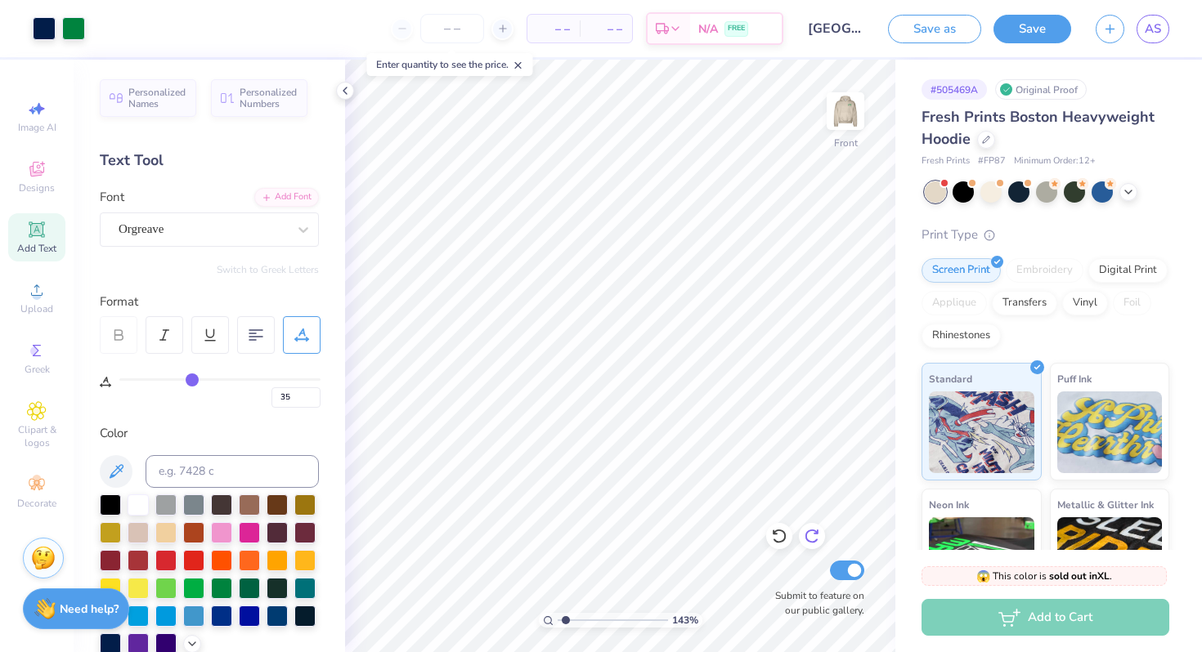
click at [819, 531] on icon at bounding box center [812, 536] width 16 height 16
type input "43"
type input "17.52"
type textarea "1"
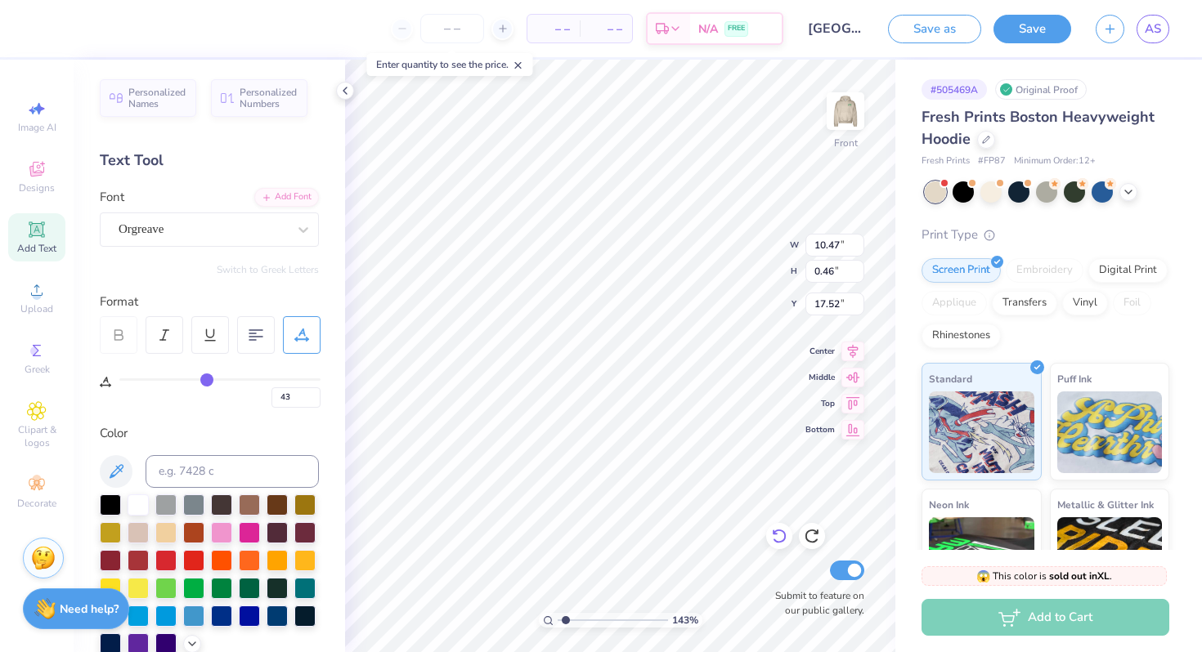
scroll to position [0, 2]
type textarea "EDGECLIFF PLACE"
click at [850, 112] on img at bounding box center [845, 110] width 65 height 65
click at [850, 112] on img at bounding box center [845, 111] width 33 height 33
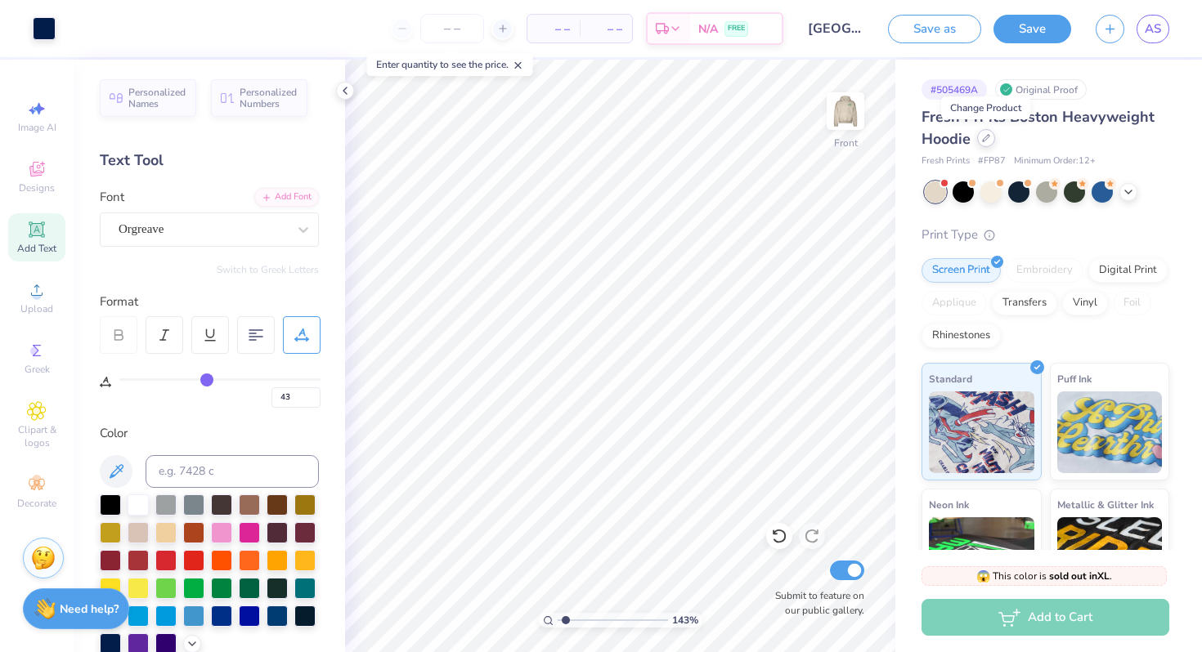
click at [987, 136] on icon at bounding box center [986, 138] width 8 height 8
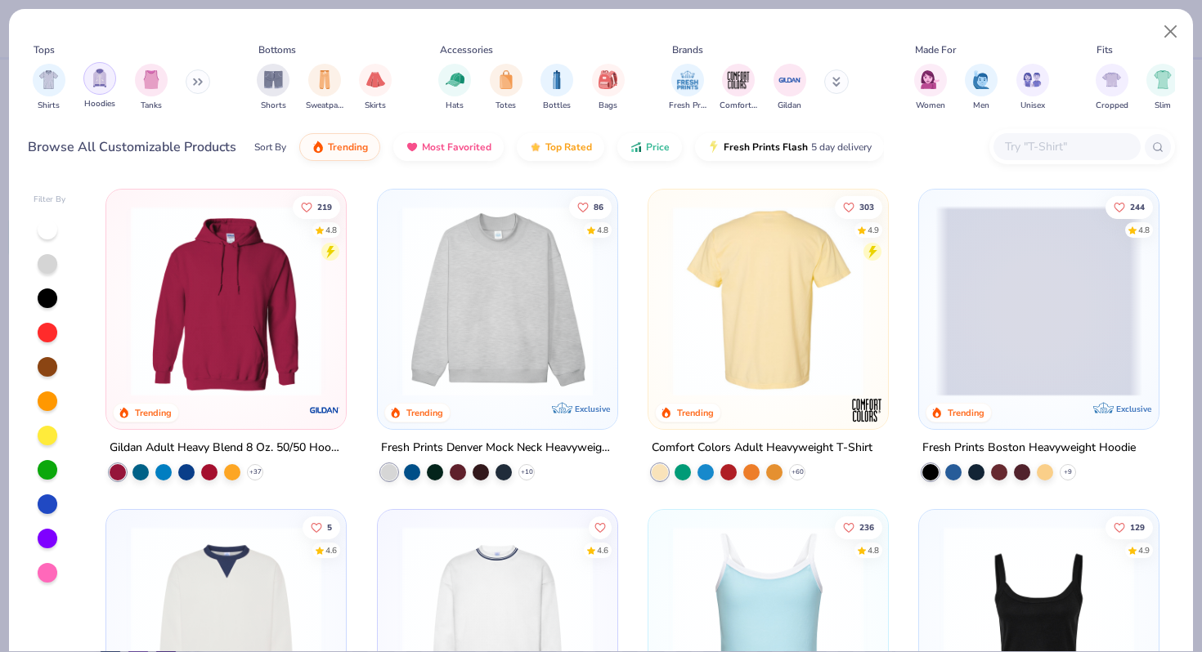
click at [96, 83] on img "filter for Hoodies" at bounding box center [100, 78] width 18 height 19
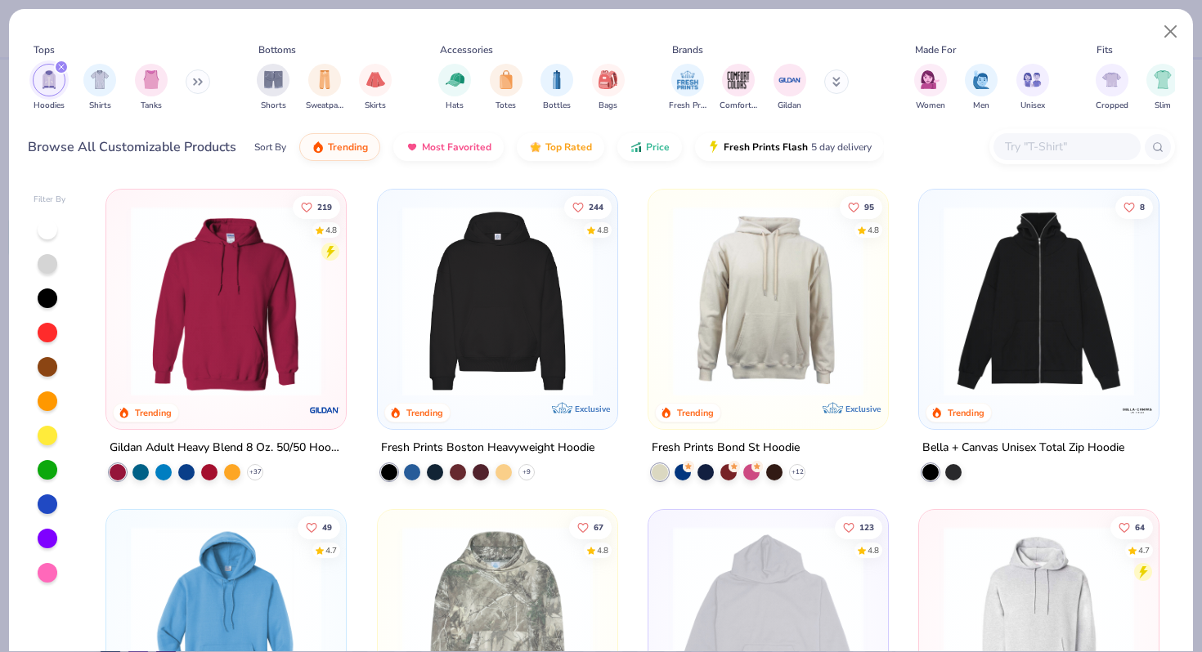
click at [271, 364] on img at bounding box center [226, 301] width 207 height 190
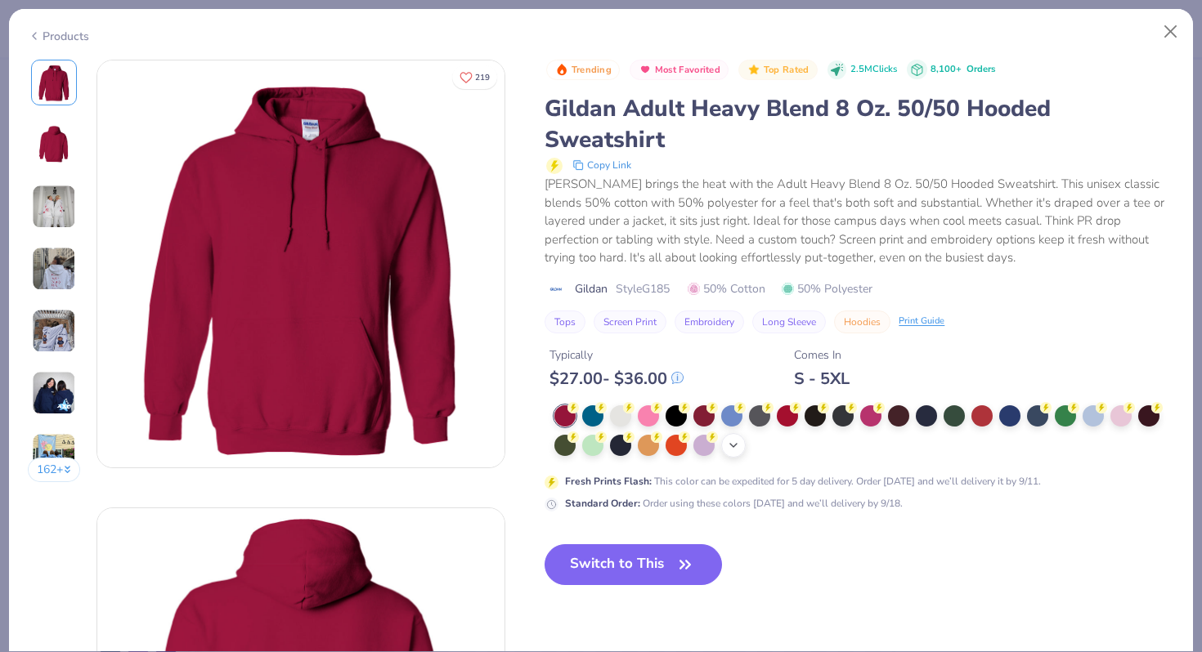
click at [728, 445] on icon at bounding box center [733, 445] width 13 height 13
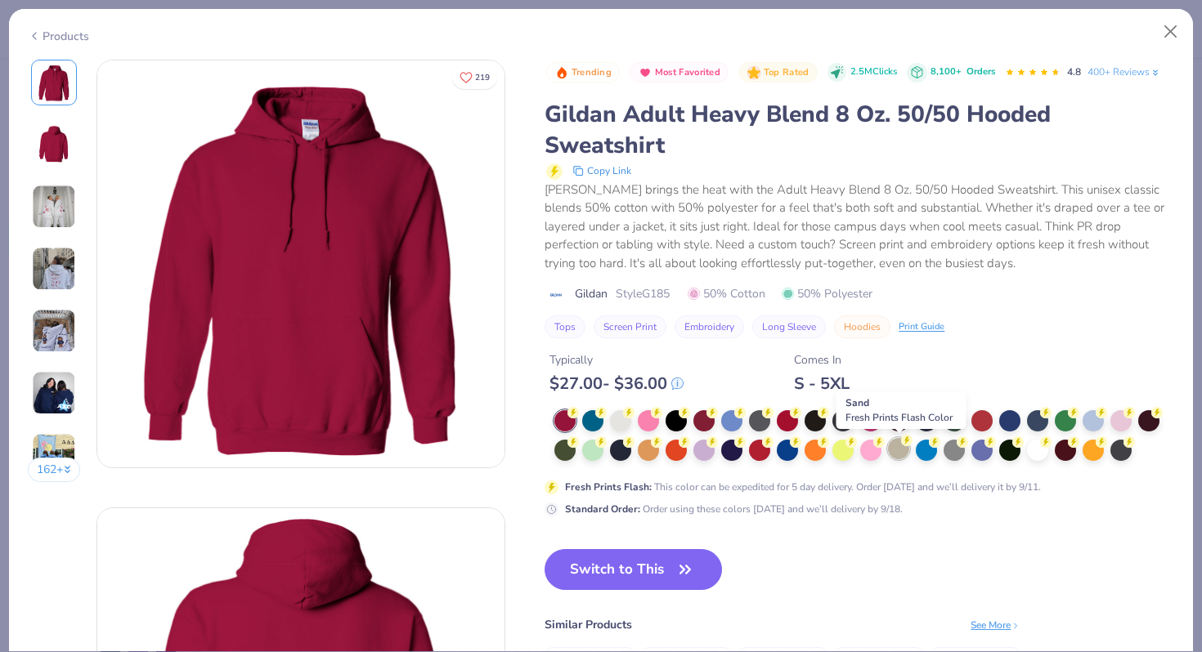
click at [898, 445] on div at bounding box center [898, 448] width 21 height 21
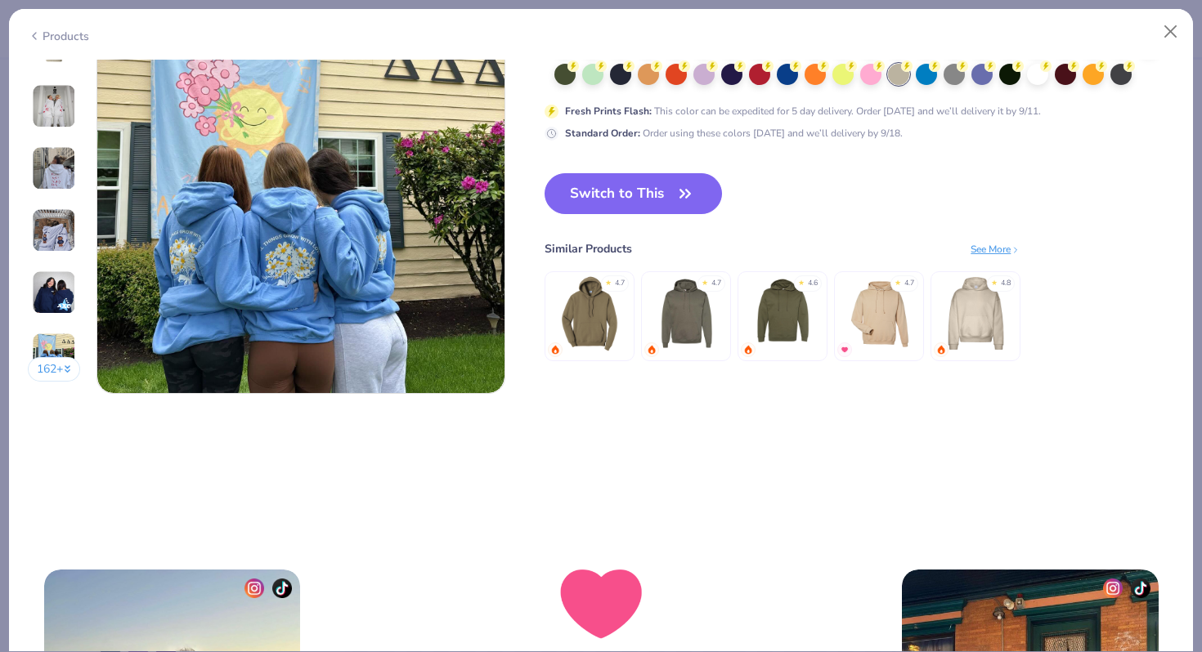
scroll to position [2678, 0]
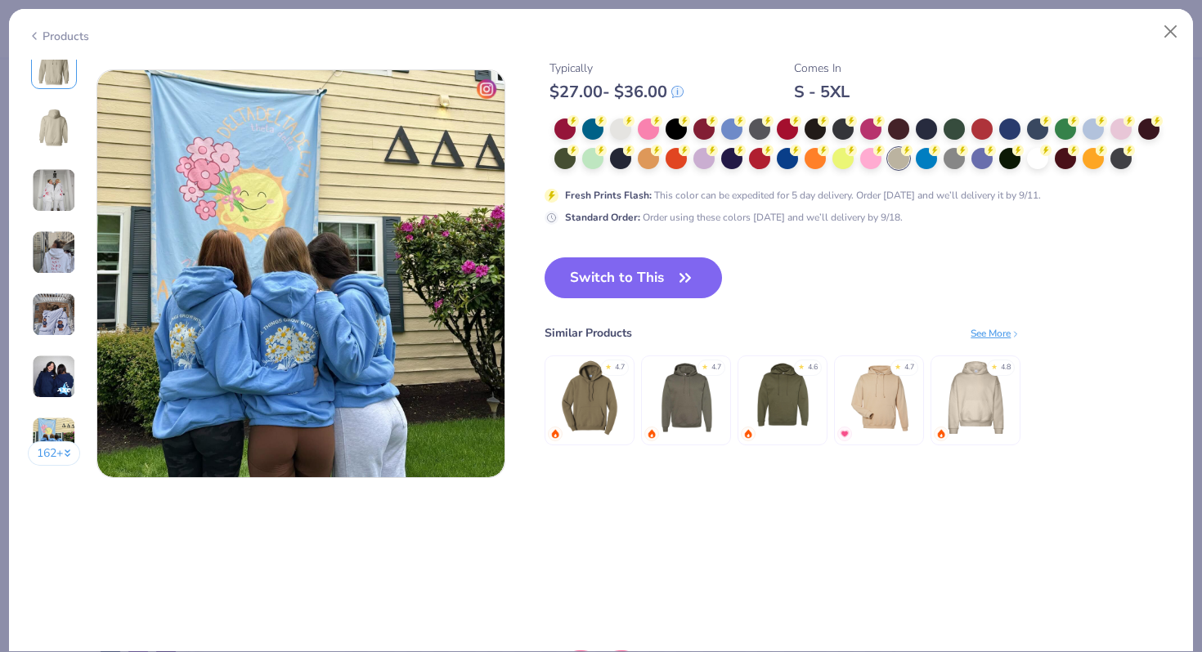
click at [650, 271] on button "Switch to This" at bounding box center [632, 278] width 177 height 41
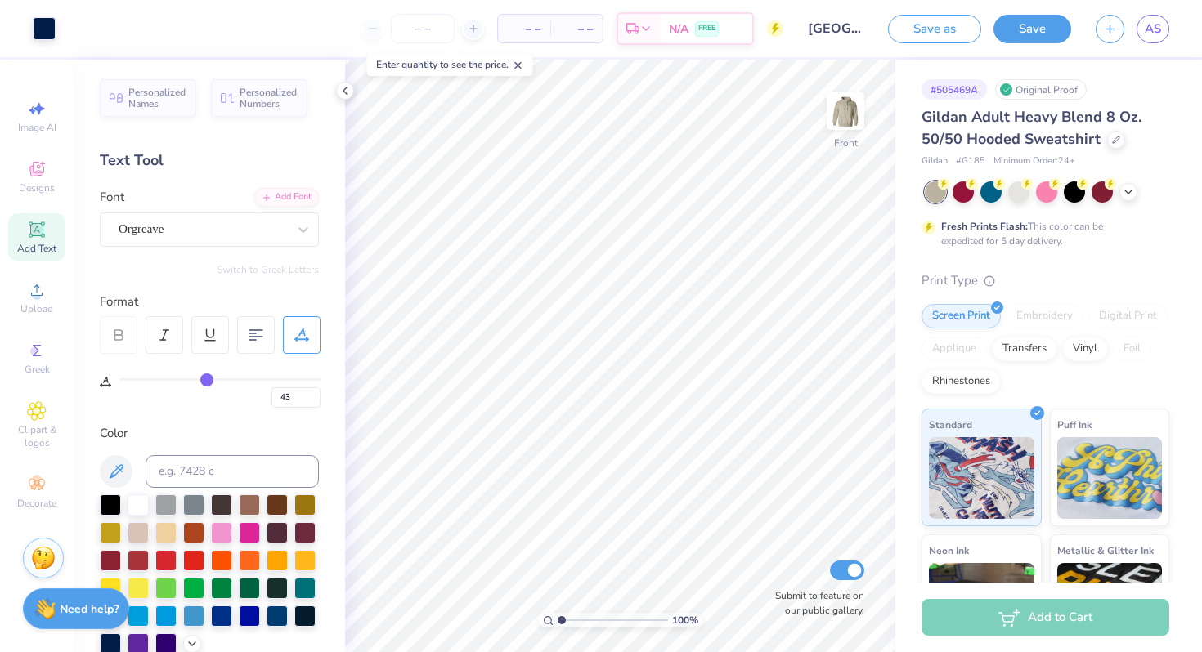
drag, startPoint x: 566, startPoint y: 619, endPoint x: 520, endPoint y: 614, distance: 46.0
type input "1"
click at [558, 614] on input "range" at bounding box center [613, 620] width 110 height 15
type input "13.82"
type input "10.10"
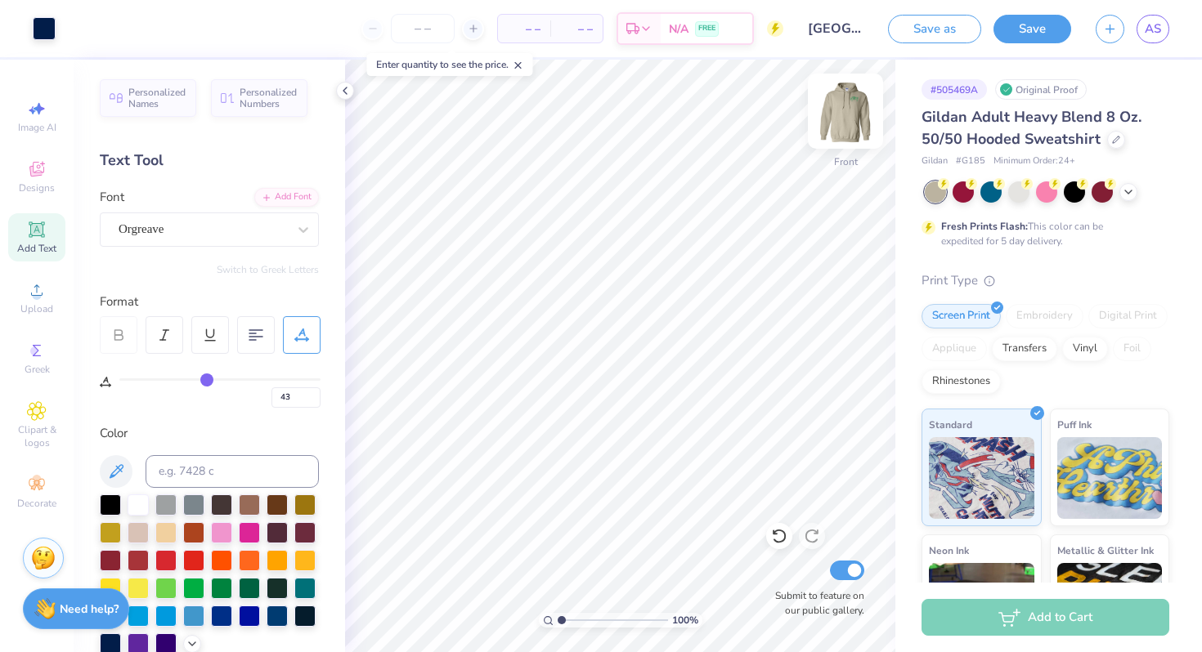
click at [844, 114] on img at bounding box center [845, 110] width 65 height 65
drag, startPoint x: 558, startPoint y: 620, endPoint x: 568, endPoint y: 620, distance: 10.6
click at [568, 620] on input "range" at bounding box center [613, 620] width 110 height 15
type input "1.83"
click at [570, 618] on input "range" at bounding box center [613, 620] width 110 height 15
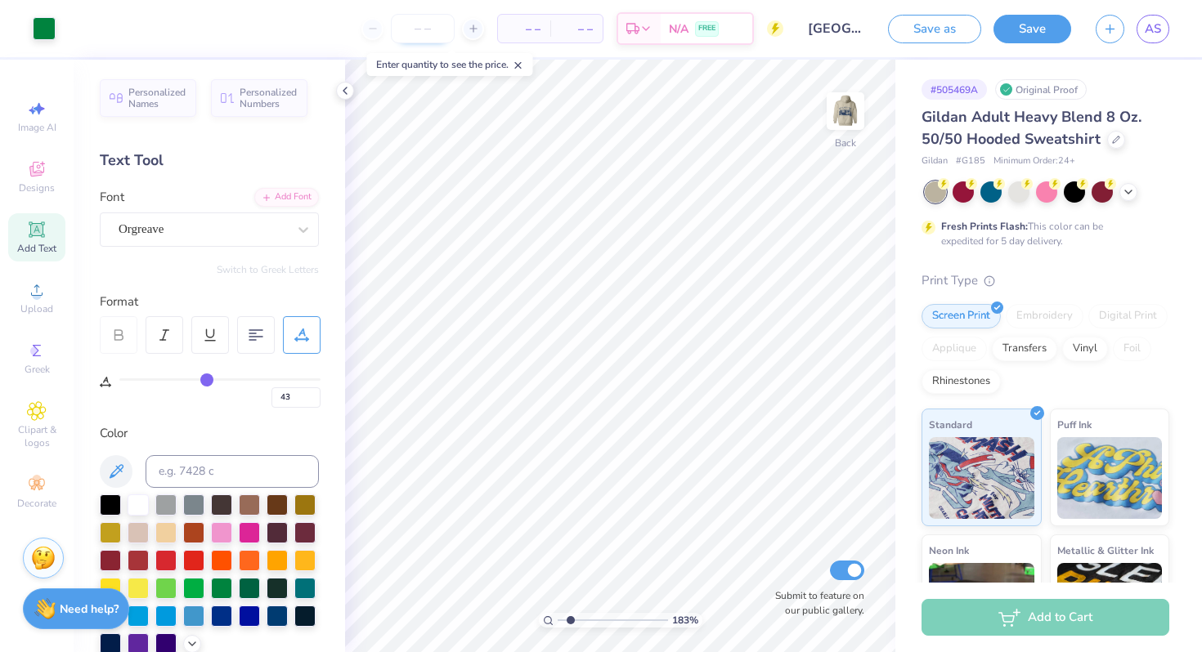
click at [429, 21] on input "number" at bounding box center [423, 28] width 64 height 29
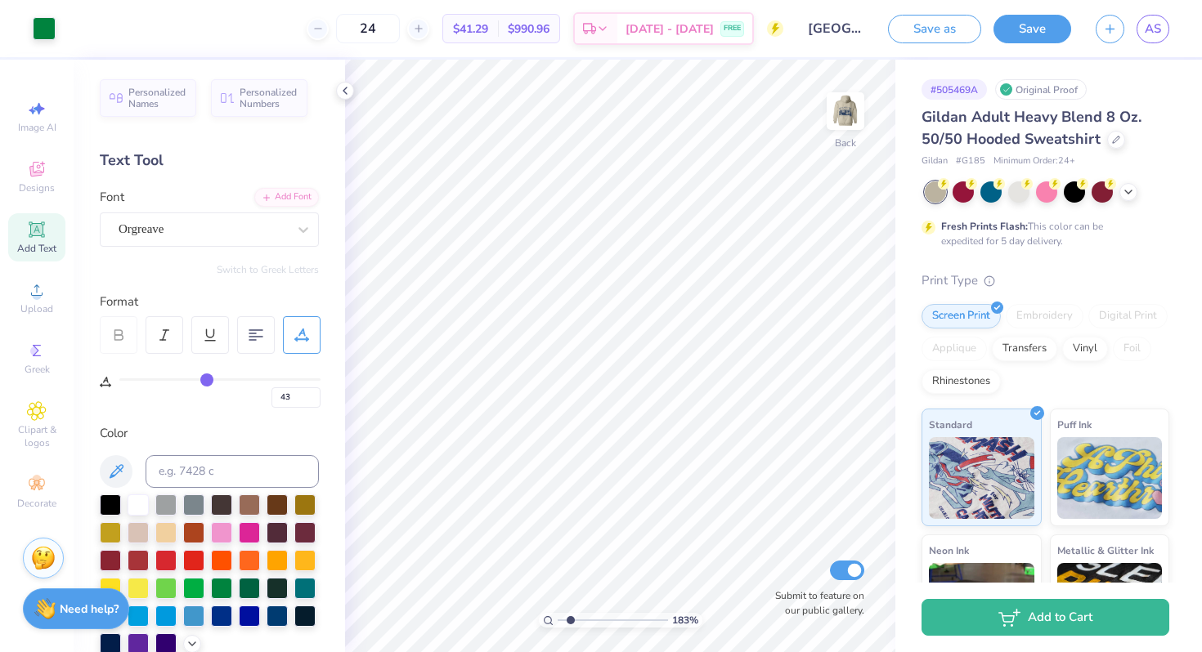
type input "24"
click at [567, 615] on input "range" at bounding box center [613, 620] width 110 height 15
drag, startPoint x: 565, startPoint y: 618, endPoint x: 575, endPoint y: 620, distance: 10.8
type input "2.37"
click at [575, 620] on input "range" at bounding box center [613, 620] width 110 height 15
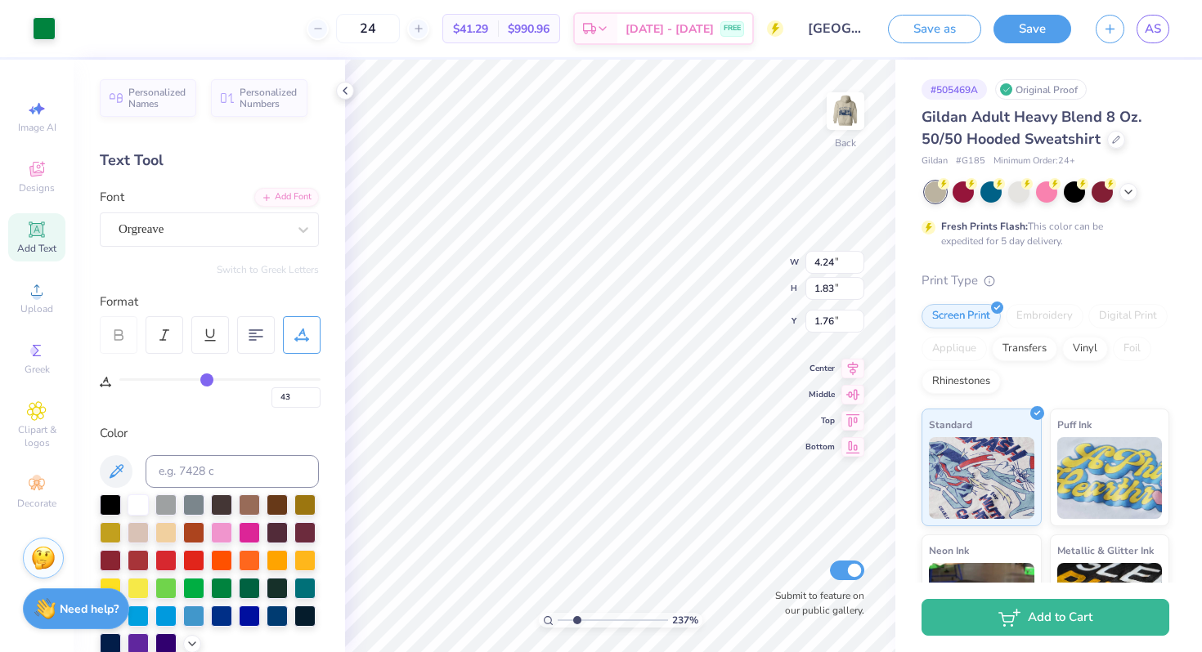
type input "0"
type input "3"
type textarea "C"
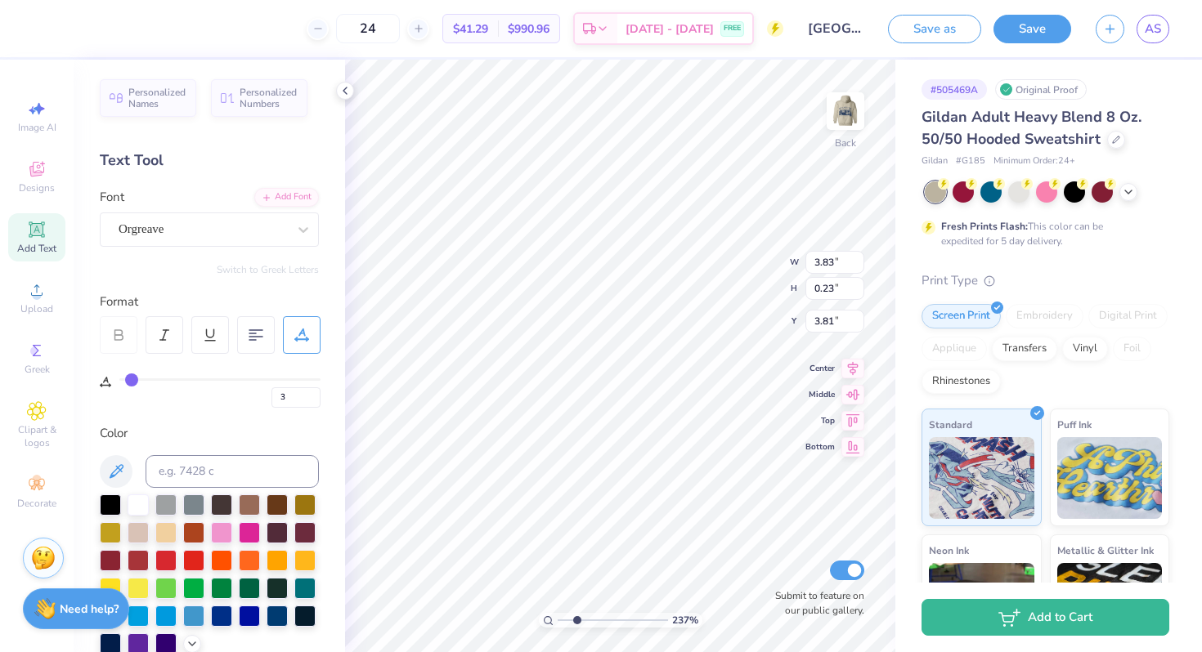
type textarea "EST. 1906"
type input "2.10"
type input "0.32"
click at [312, 392] on input "4" at bounding box center [295, 397] width 49 height 20
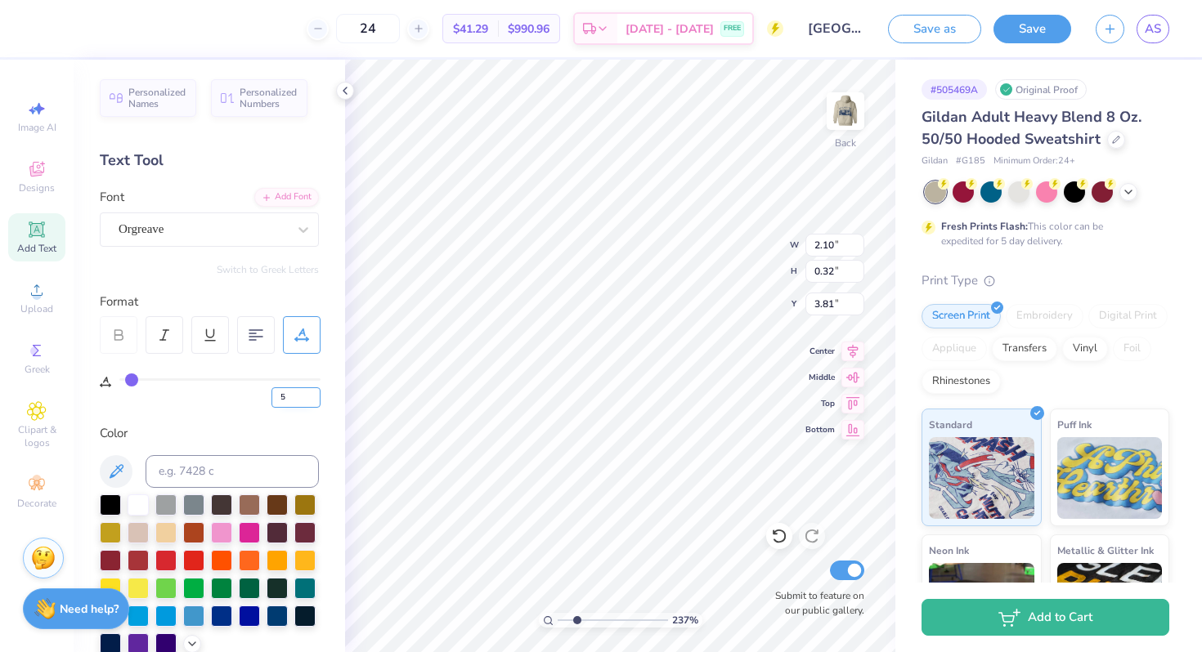
click at [312, 392] on input "5" at bounding box center [295, 397] width 49 height 20
click at [312, 392] on input "6" at bounding box center [295, 397] width 49 height 20
click at [312, 392] on input "7" at bounding box center [295, 397] width 49 height 20
click at [312, 392] on input "8" at bounding box center [295, 397] width 49 height 20
click at [312, 392] on input "9" at bounding box center [295, 397] width 49 height 20
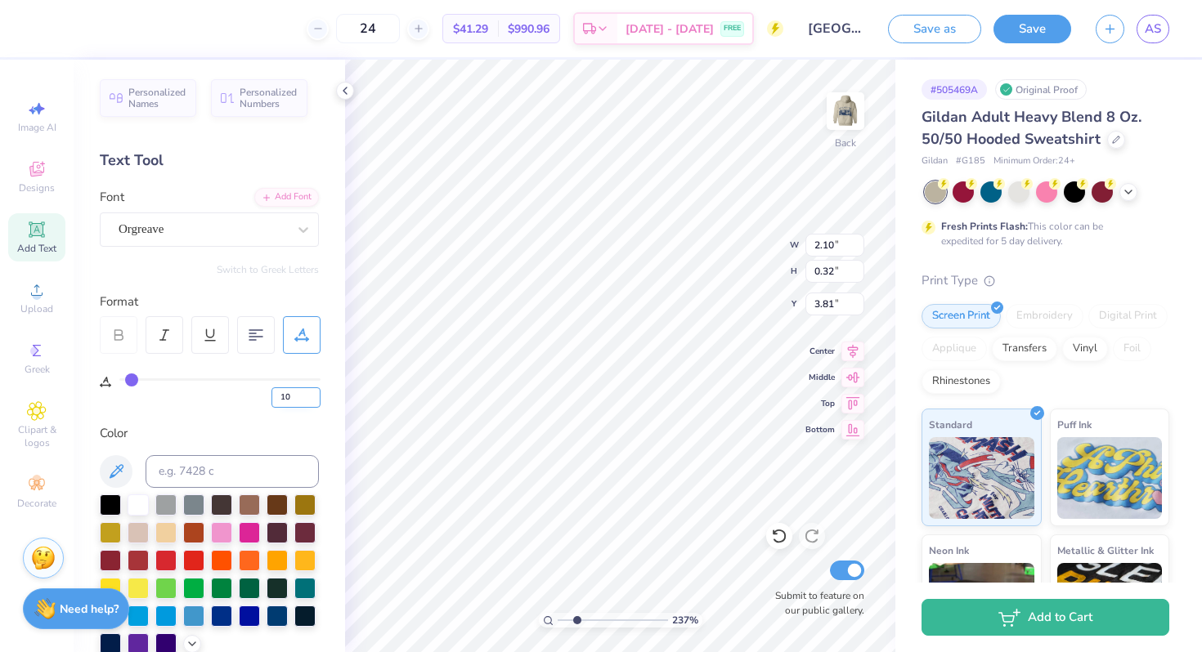
click at [312, 392] on input "10" at bounding box center [295, 397] width 49 height 20
click at [312, 392] on input "11" at bounding box center [295, 397] width 49 height 20
click at [312, 392] on input "12" at bounding box center [295, 397] width 49 height 20
click at [312, 392] on input "13" at bounding box center [295, 397] width 49 height 20
click at [312, 392] on input "14" at bounding box center [295, 397] width 49 height 20
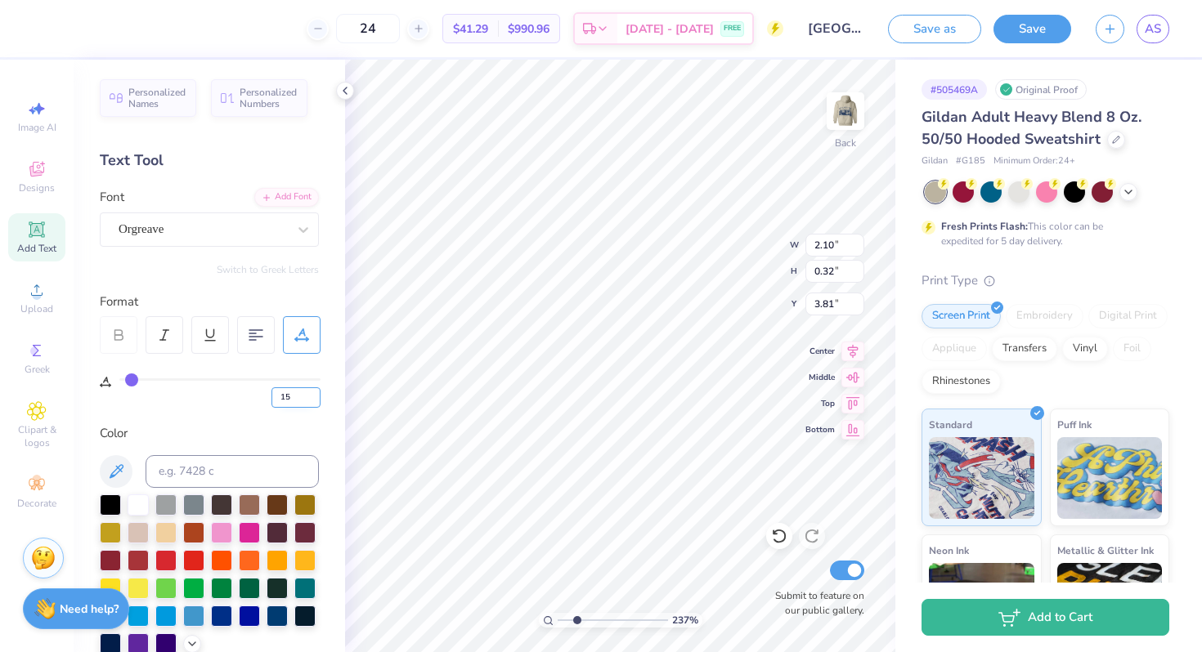
click at [312, 392] on input "15" at bounding box center [295, 397] width 49 height 20
click at [312, 392] on input "16" at bounding box center [295, 397] width 49 height 20
click at [312, 392] on input "17" at bounding box center [295, 397] width 49 height 20
click at [312, 392] on input "18" at bounding box center [295, 397] width 49 height 20
click at [312, 392] on input "19" at bounding box center [295, 397] width 49 height 20
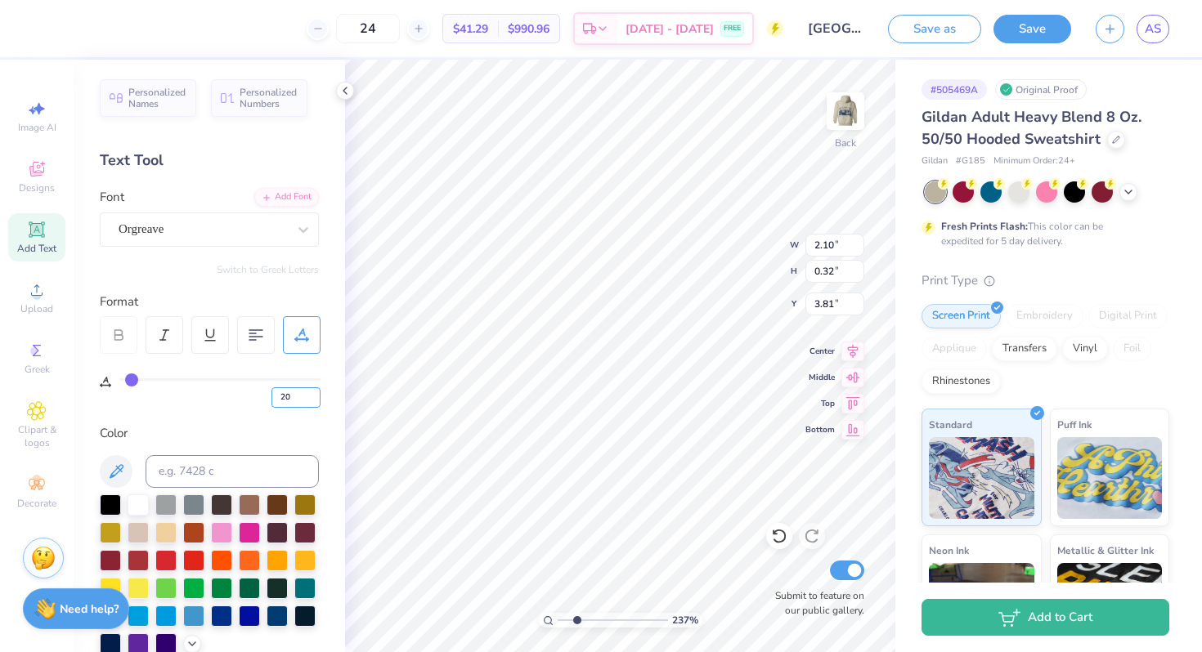
click at [312, 392] on input "20" at bounding box center [295, 397] width 49 height 20
click at [312, 392] on input "21" at bounding box center [295, 397] width 49 height 20
click at [312, 392] on input "22" at bounding box center [295, 397] width 49 height 20
click at [312, 392] on input "23" at bounding box center [295, 397] width 49 height 20
click at [312, 392] on input "24" at bounding box center [295, 397] width 49 height 20
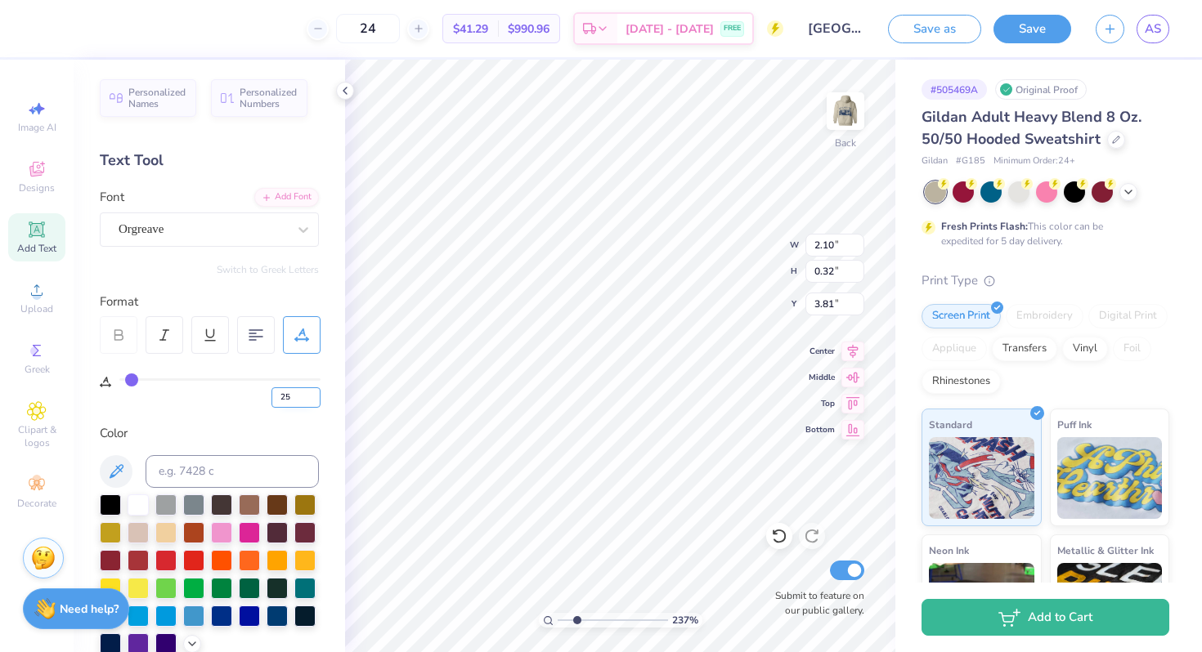
click at [312, 392] on input "25" at bounding box center [295, 397] width 49 height 20
click at [312, 392] on input "26" at bounding box center [295, 397] width 49 height 20
click at [312, 392] on input "27" at bounding box center [295, 397] width 49 height 20
click at [312, 392] on input "28" at bounding box center [295, 397] width 49 height 20
click at [312, 392] on input "29" at bounding box center [295, 397] width 49 height 20
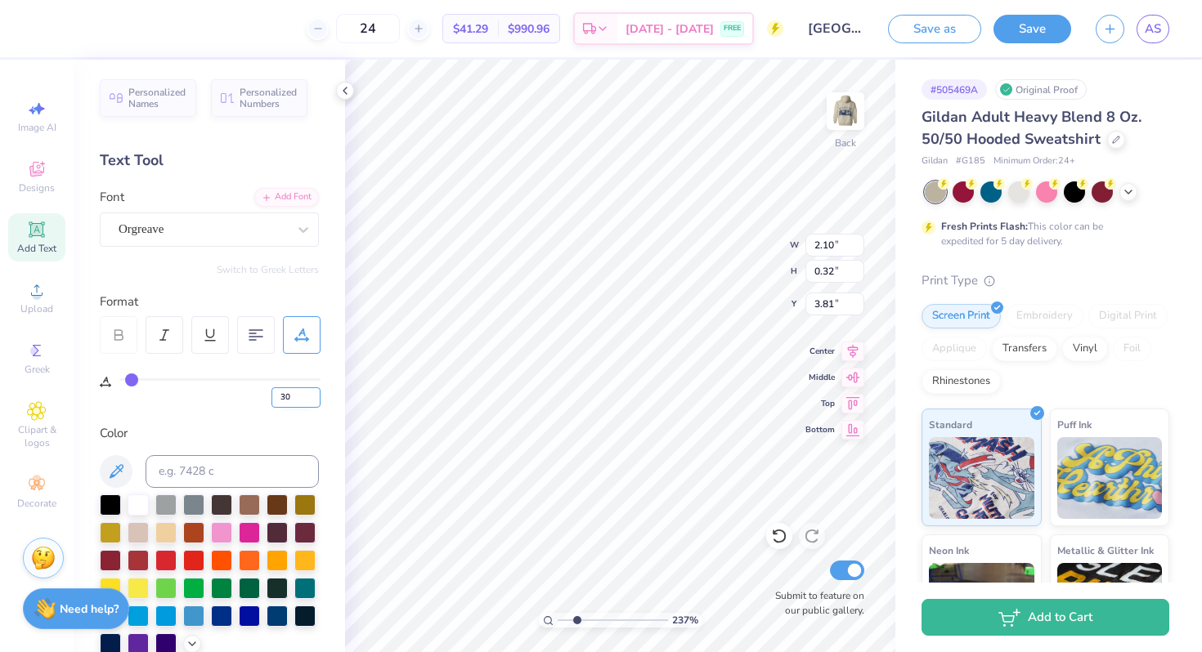
click at [312, 392] on input "30" at bounding box center [295, 397] width 49 height 20
click at [312, 392] on input "31" at bounding box center [295, 397] width 49 height 20
click at [312, 392] on input "32" at bounding box center [295, 397] width 49 height 20
click at [312, 392] on input "33" at bounding box center [295, 397] width 49 height 20
click at [312, 392] on input "34" at bounding box center [295, 397] width 49 height 20
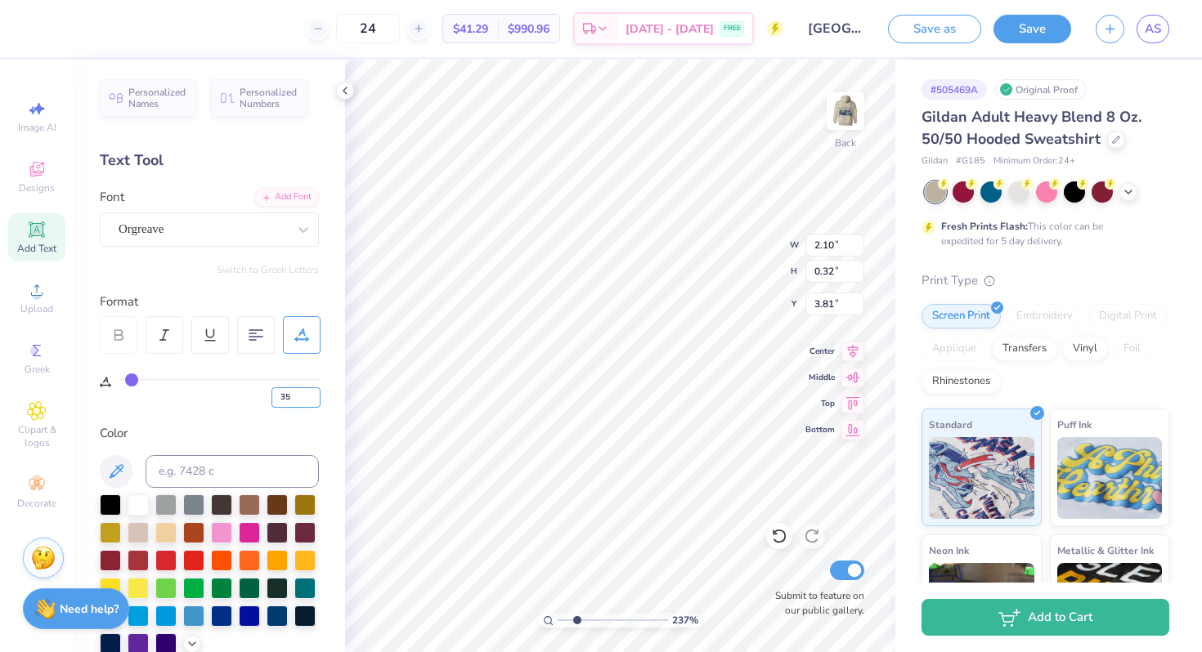
click at [312, 392] on input "35" at bounding box center [295, 397] width 49 height 20
click at [312, 392] on input "36" at bounding box center [295, 397] width 49 height 20
click at [312, 392] on input "37" at bounding box center [295, 397] width 49 height 20
click at [312, 392] on input "38" at bounding box center [295, 397] width 49 height 20
click at [312, 392] on input "39" at bounding box center [295, 397] width 49 height 20
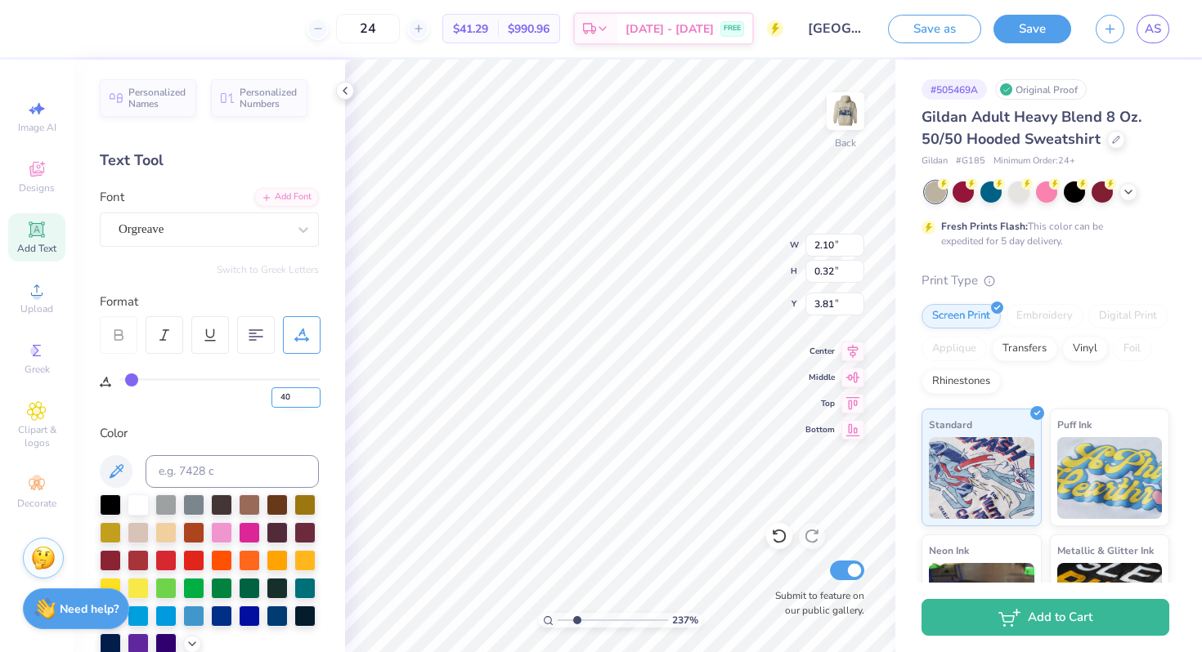
type input "40"
click at [312, 392] on input "40" at bounding box center [295, 397] width 49 height 20
type input "40"
click at [302, 413] on div "Personalized Names Personalized Numbers Text Tool Add Font Font Orgreave Switch…" at bounding box center [209, 356] width 271 height 593
type input "3.47"
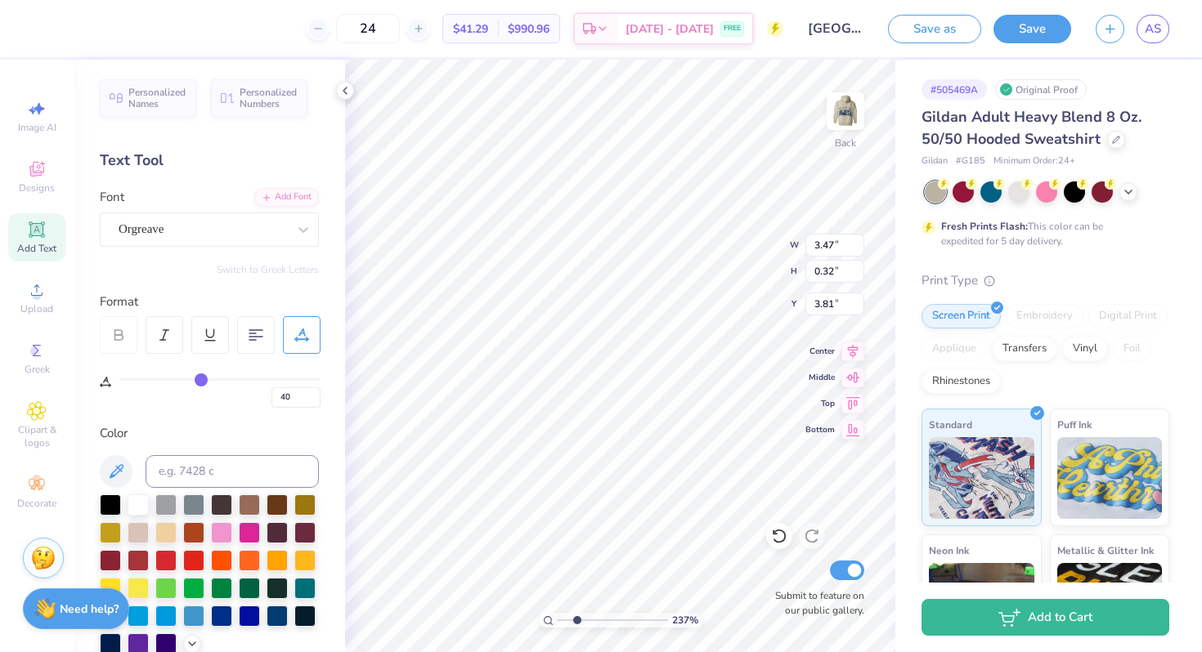
type input "3.74"
click at [314, 398] on input "39" at bounding box center [295, 397] width 49 height 20
click at [314, 398] on input "38" at bounding box center [295, 397] width 49 height 20
click at [314, 398] on input "37" at bounding box center [295, 397] width 49 height 20
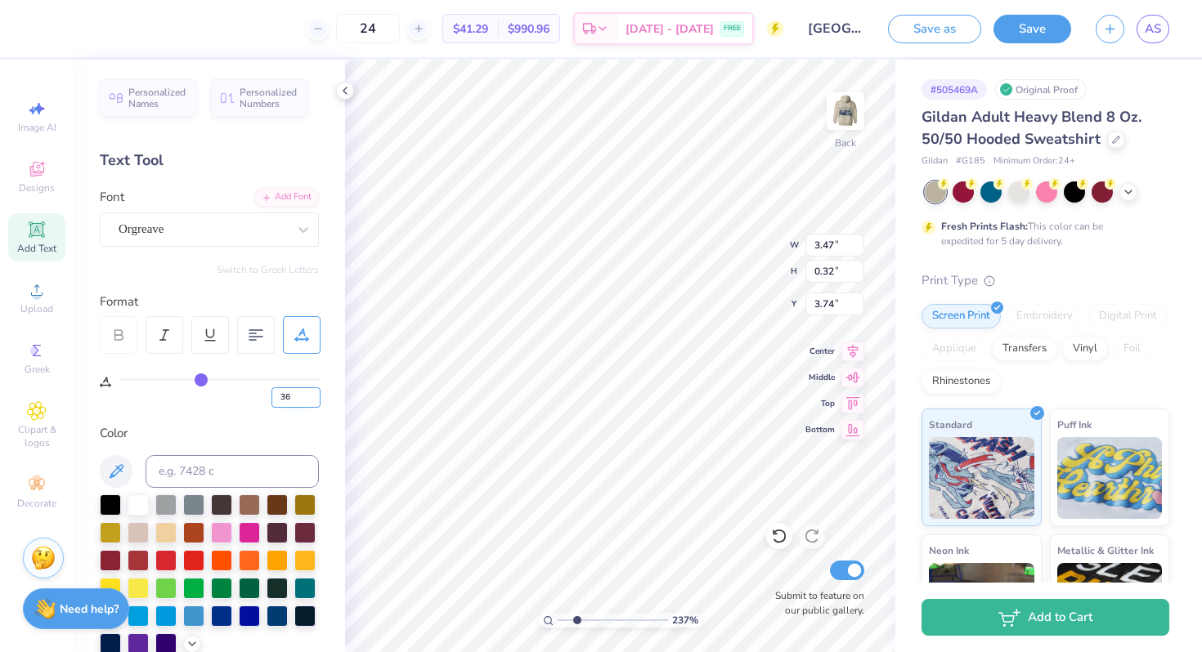
click at [314, 398] on input "36" at bounding box center [295, 397] width 49 height 20
click at [314, 398] on input "35" at bounding box center [295, 397] width 49 height 20
click at [314, 398] on input "34" at bounding box center [295, 397] width 49 height 20
click at [314, 398] on input "33" at bounding box center [295, 397] width 49 height 20
click at [314, 398] on input "32" at bounding box center [295, 397] width 49 height 20
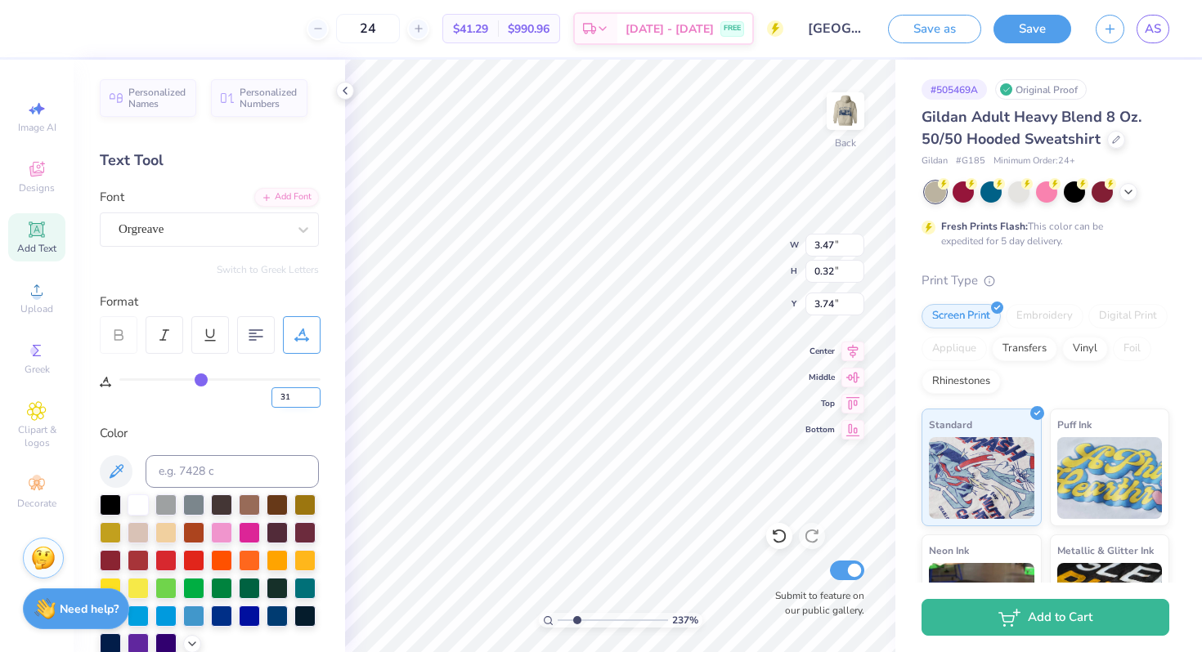
click at [314, 398] on input "31" at bounding box center [295, 397] width 49 height 20
click at [314, 398] on input "30" at bounding box center [295, 397] width 49 height 20
click at [314, 398] on input "29" at bounding box center [295, 397] width 49 height 20
click at [314, 398] on input "28" at bounding box center [295, 397] width 49 height 20
click at [314, 398] on input "27" at bounding box center [295, 397] width 49 height 20
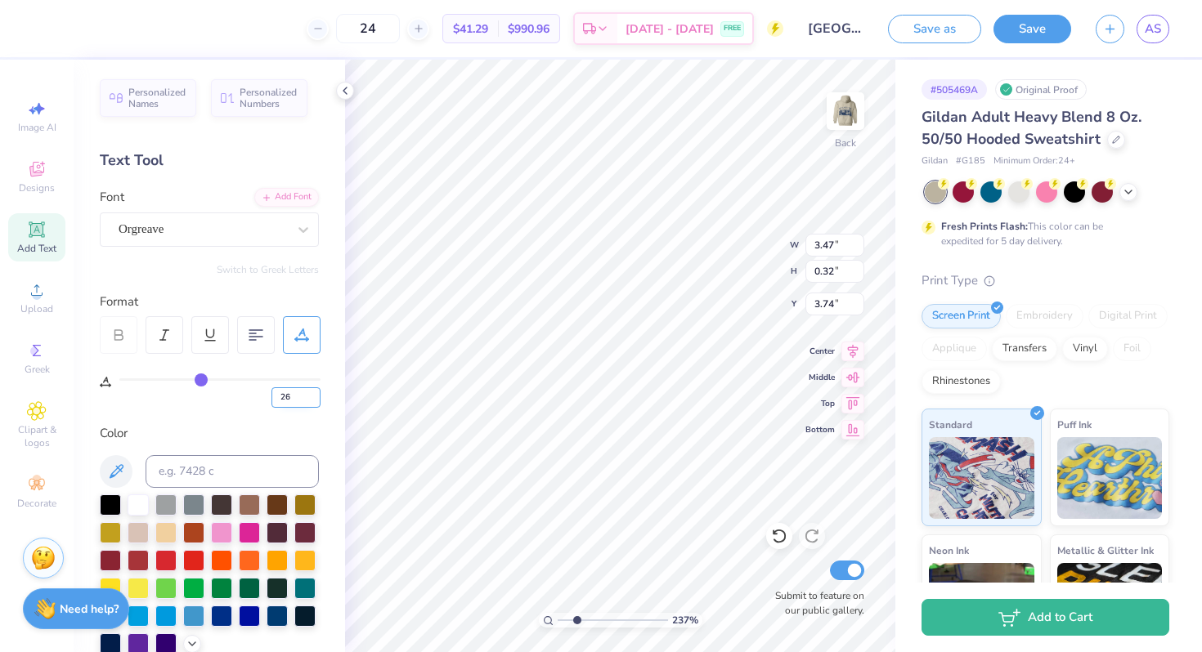
click at [314, 398] on input "26" at bounding box center [295, 397] width 49 height 20
click at [314, 398] on input "25" at bounding box center [295, 397] width 49 height 20
click at [314, 398] on input "24" at bounding box center [295, 397] width 49 height 20
click at [314, 398] on input "23" at bounding box center [295, 397] width 49 height 20
click at [314, 398] on input "22" at bounding box center [295, 397] width 49 height 20
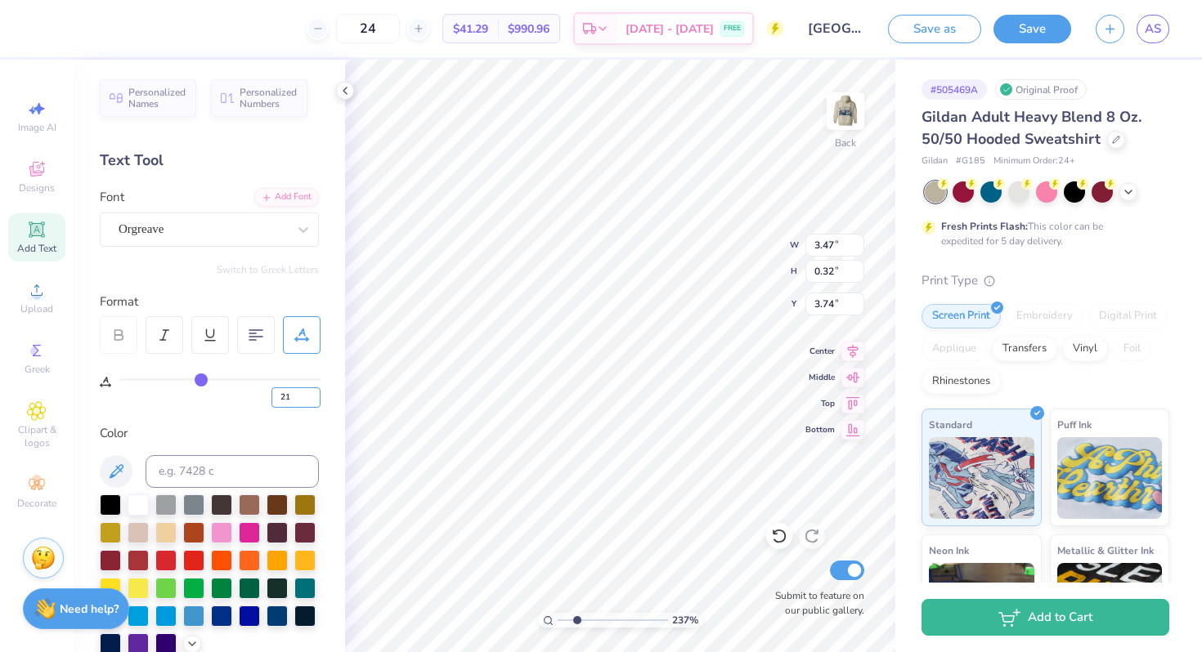
click at [314, 398] on input "21" at bounding box center [295, 397] width 49 height 20
type input "20"
click at [314, 398] on input "20" at bounding box center [295, 397] width 49 height 20
type input "20"
click at [308, 409] on div "Personalized Names Personalized Numbers Text Tool Add Font Font Orgreave Switch…" at bounding box center [209, 356] width 271 height 593
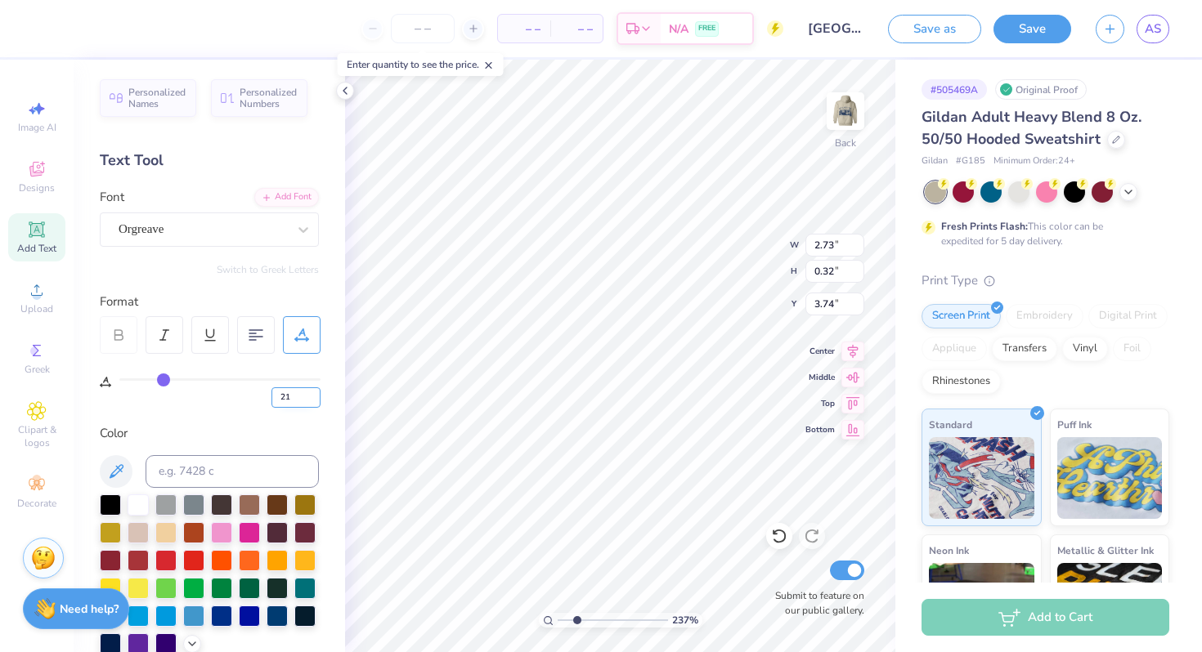
click at [315, 394] on input "21" at bounding box center [295, 397] width 49 height 20
click at [315, 394] on input "22" at bounding box center [295, 397] width 49 height 20
click at [315, 394] on input "23" at bounding box center [295, 397] width 49 height 20
click at [315, 394] on input "24" at bounding box center [295, 397] width 49 height 20
click at [315, 394] on input "25" at bounding box center [295, 397] width 49 height 20
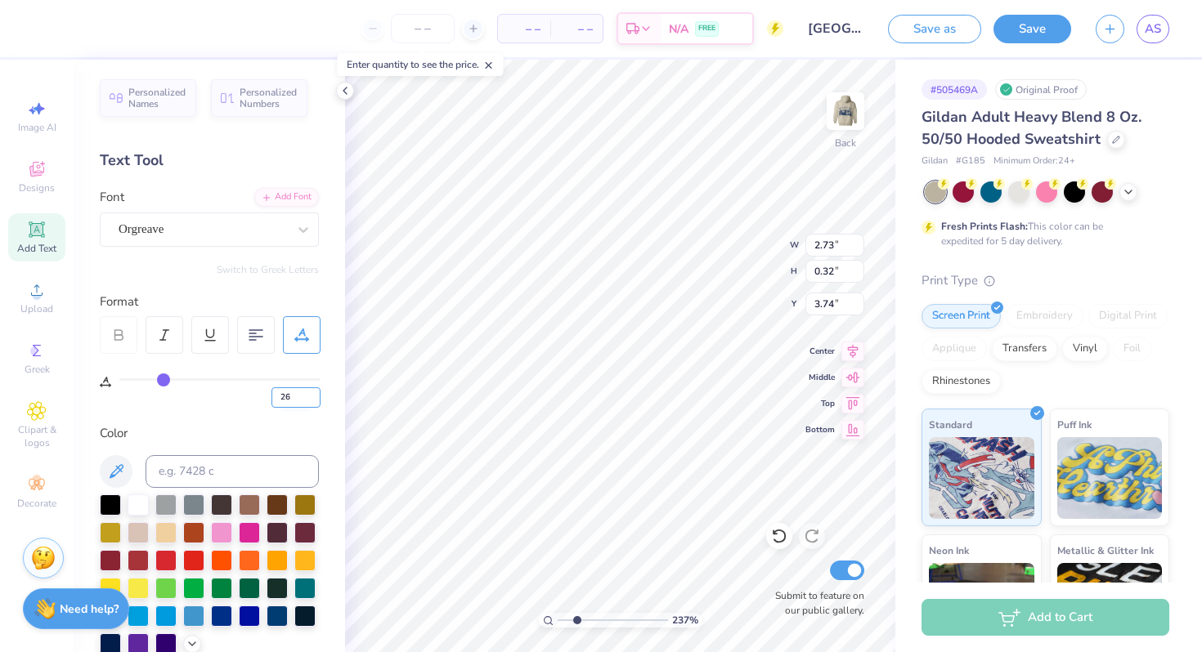
click at [315, 394] on input "26" at bounding box center [295, 397] width 49 height 20
click at [315, 394] on input "27" at bounding box center [295, 397] width 49 height 20
click at [315, 394] on input "28" at bounding box center [295, 397] width 49 height 20
click at [315, 394] on input "29" at bounding box center [295, 397] width 49 height 20
click at [315, 394] on input "30" at bounding box center [295, 397] width 49 height 20
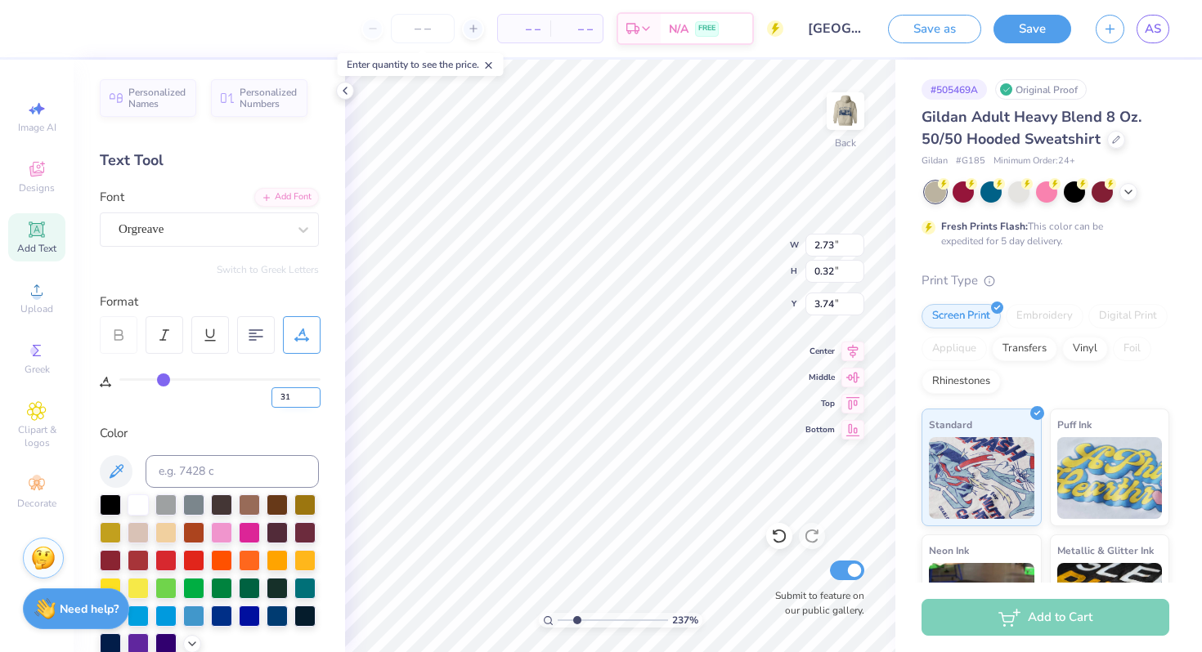
click at [315, 394] on input "31" at bounding box center [295, 397] width 49 height 20
click at [315, 394] on input "32" at bounding box center [295, 397] width 49 height 20
click at [315, 394] on input "33" at bounding box center [295, 397] width 49 height 20
click at [315, 394] on input "34" at bounding box center [295, 397] width 49 height 20
click at [315, 394] on input "35" at bounding box center [295, 397] width 49 height 20
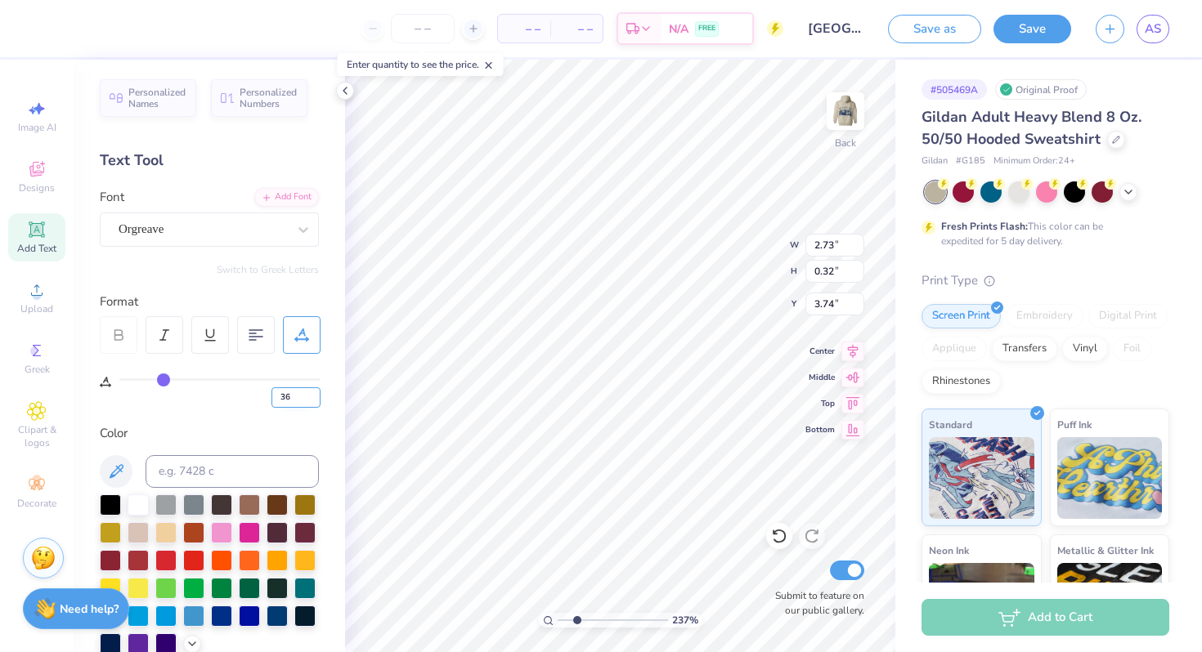
click at [315, 394] on input "36" at bounding box center [295, 397] width 49 height 20
click at [315, 394] on input "37" at bounding box center [295, 397] width 49 height 20
click at [315, 394] on input "38" at bounding box center [295, 397] width 49 height 20
click at [315, 394] on input "39" at bounding box center [295, 397] width 49 height 20
type input "40"
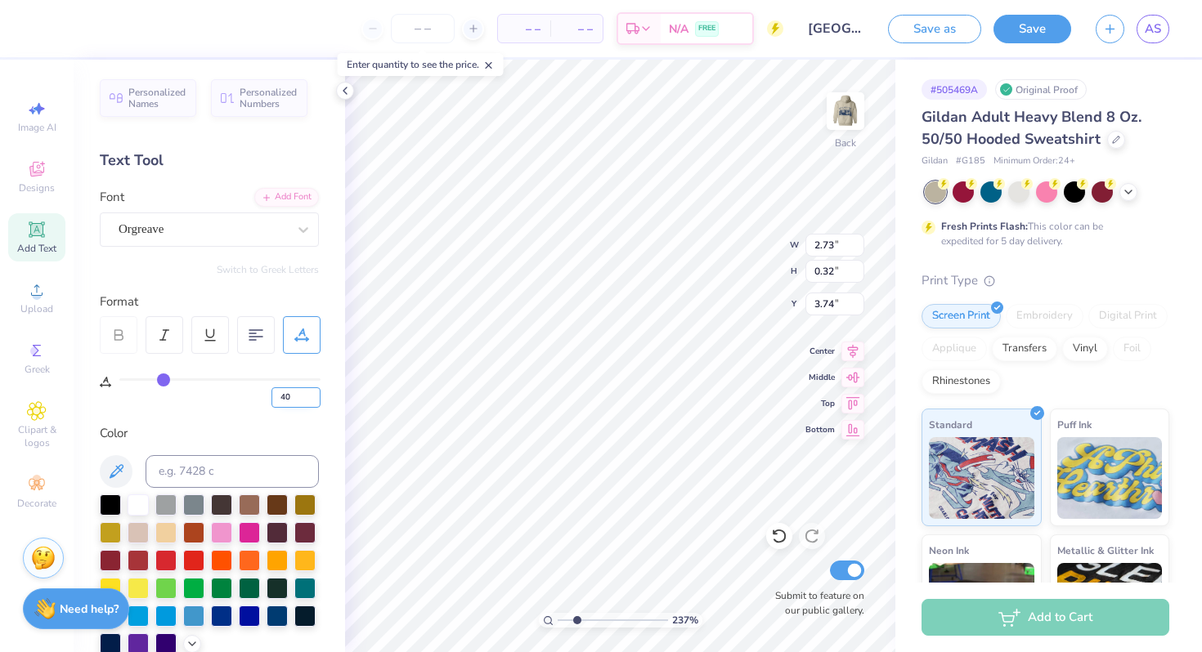
click at [315, 394] on input "40" at bounding box center [295, 397] width 49 height 20
type input "40"
click at [311, 423] on div "Personalized Names Personalized Numbers Text Tool Add Font Font Orgreave Switch…" at bounding box center [209, 356] width 271 height 593
type input "3.47"
click at [43, 29] on div at bounding box center [44, 27] width 23 height 23
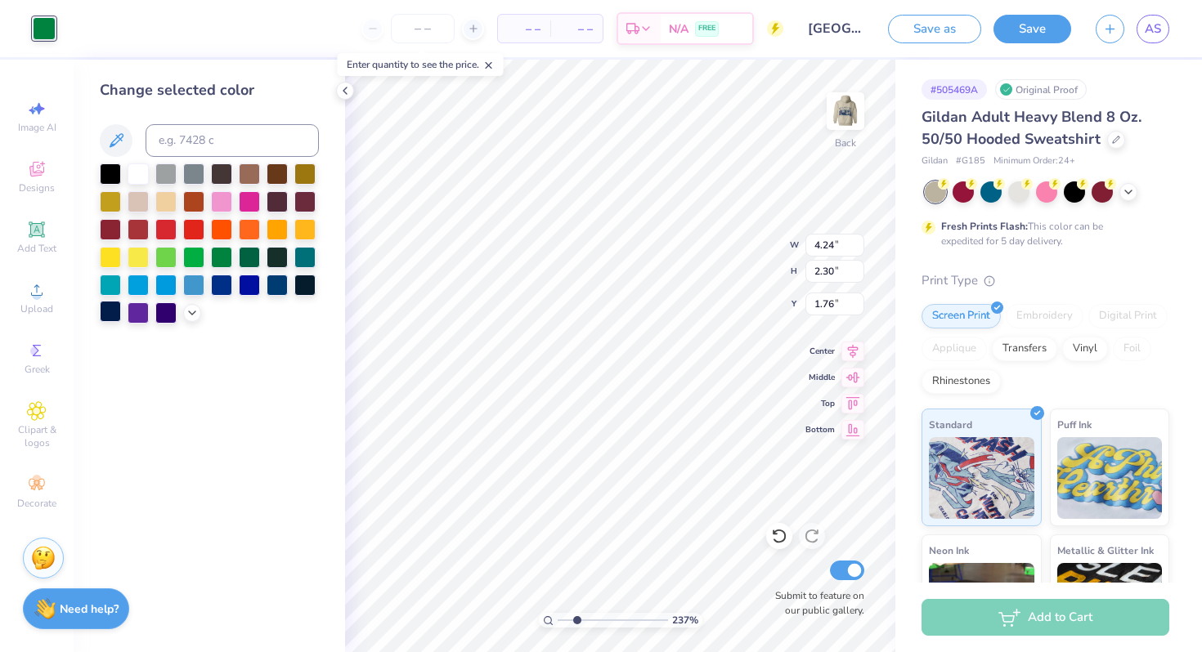
click at [109, 309] on div at bounding box center [110, 311] width 21 height 21
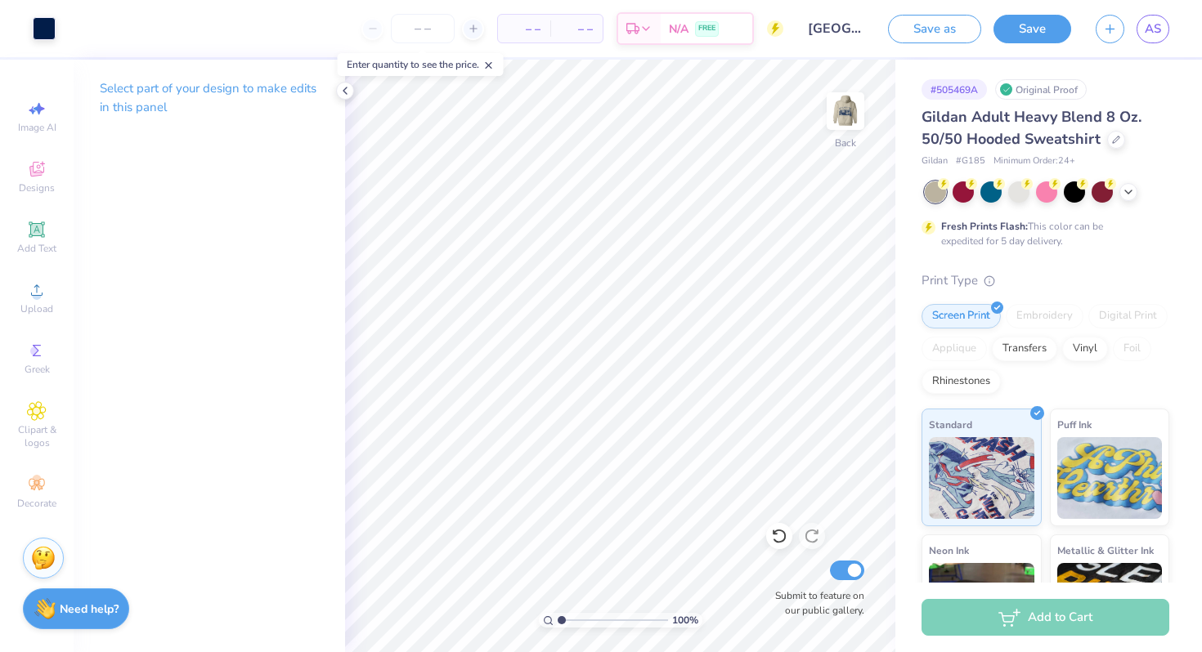
drag, startPoint x: 575, startPoint y: 617, endPoint x: 547, endPoint y: 616, distance: 27.8
click at [558, 616] on input "range" at bounding box center [613, 620] width 110 height 15
drag, startPoint x: 563, startPoint y: 620, endPoint x: 580, endPoint y: 619, distance: 17.2
type input "2.83"
click at [581, 619] on input "range" at bounding box center [613, 620] width 110 height 15
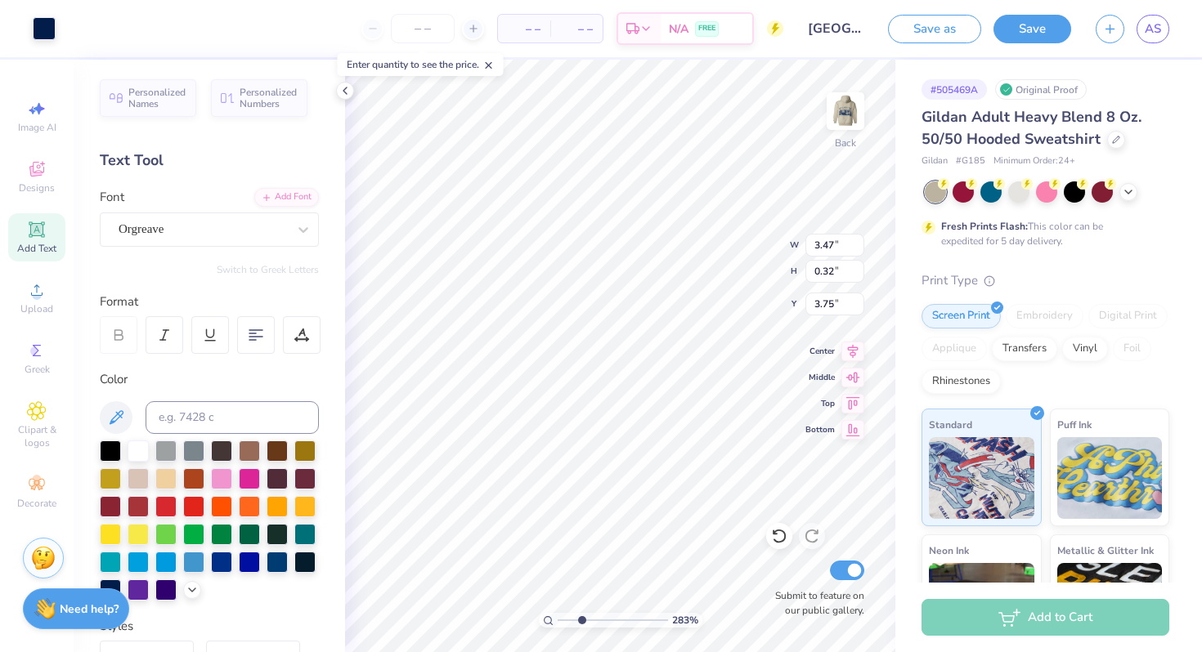
type input "3.75"
type textarea "EST.1906"
type input "3.17"
type input "0.33"
type input "3.58"
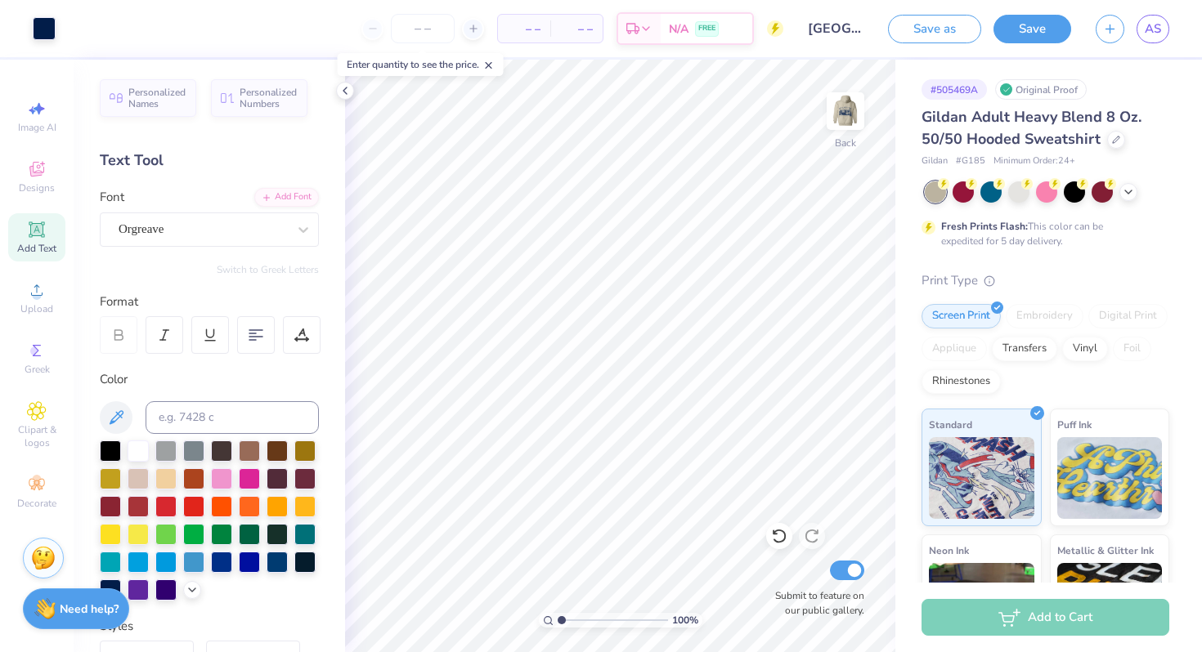
drag, startPoint x: 583, startPoint y: 619, endPoint x: 523, endPoint y: 618, distance: 59.7
type input "1"
click at [558, 618] on input "range" at bounding box center [613, 620] width 110 height 15
type input "3.00"
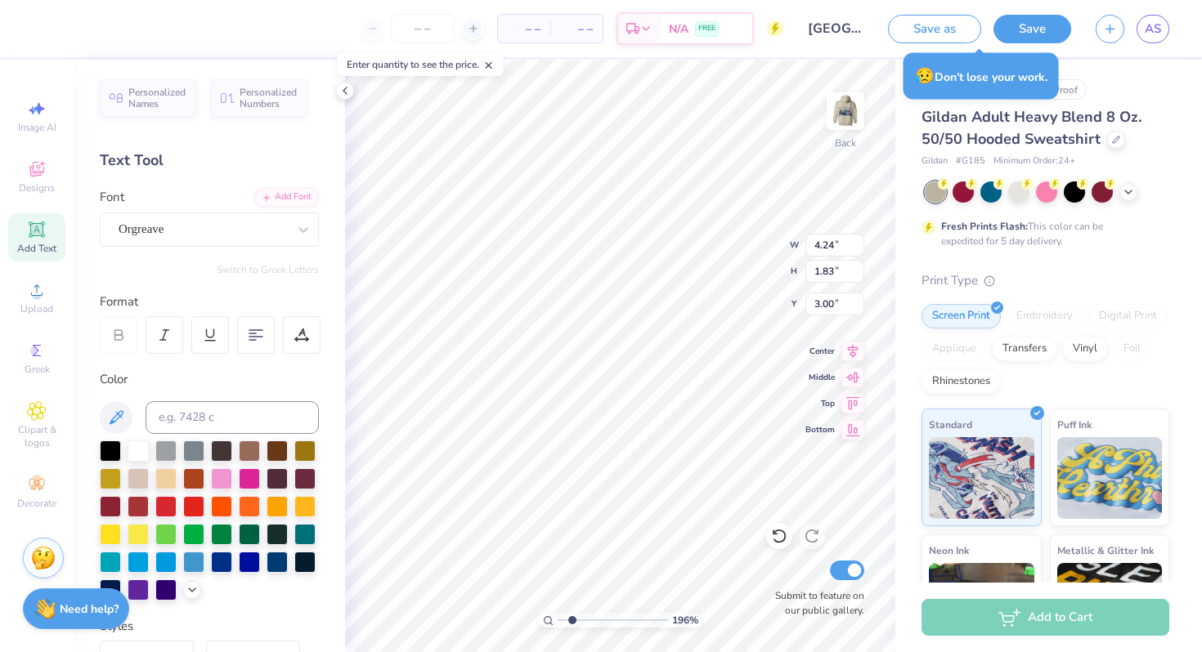
drag, startPoint x: 562, startPoint y: 614, endPoint x: 571, endPoint y: 614, distance: 9.0
type input "2"
click at [571, 614] on input "range" at bounding box center [613, 620] width 110 height 15
type input "4.21"
type input "1.90"
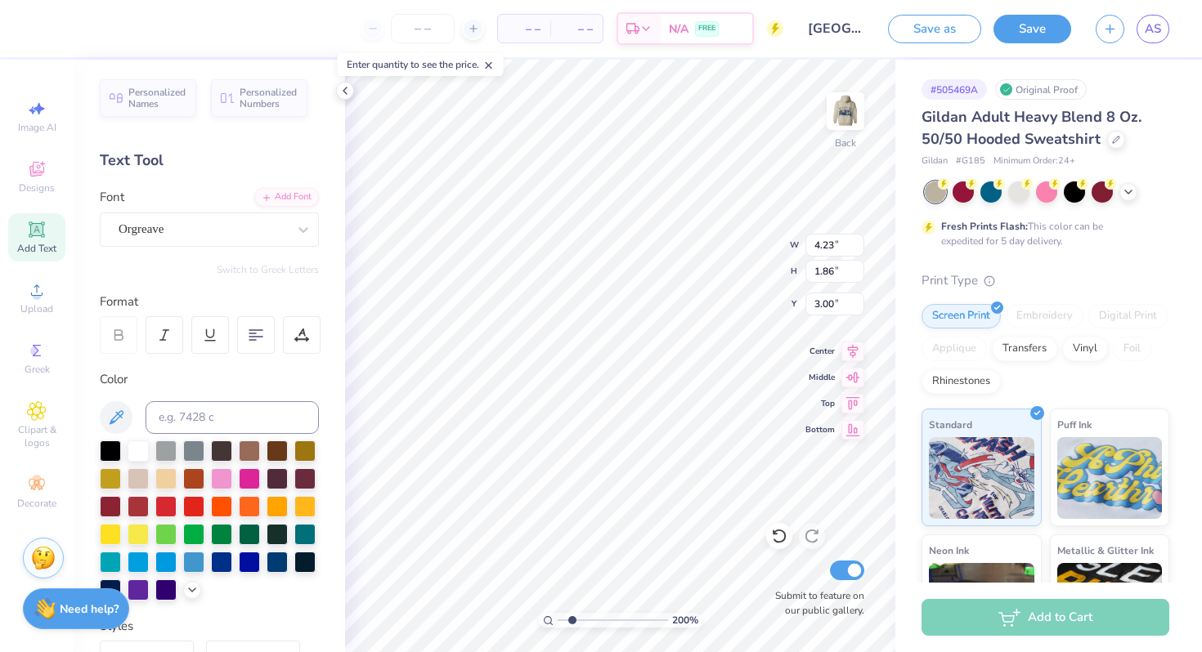
type input "4.23"
type input "1.86"
drag, startPoint x: 572, startPoint y: 619, endPoint x: 545, endPoint y: 619, distance: 27.0
type input "1"
click at [558, 619] on input "range" at bounding box center [613, 620] width 110 height 15
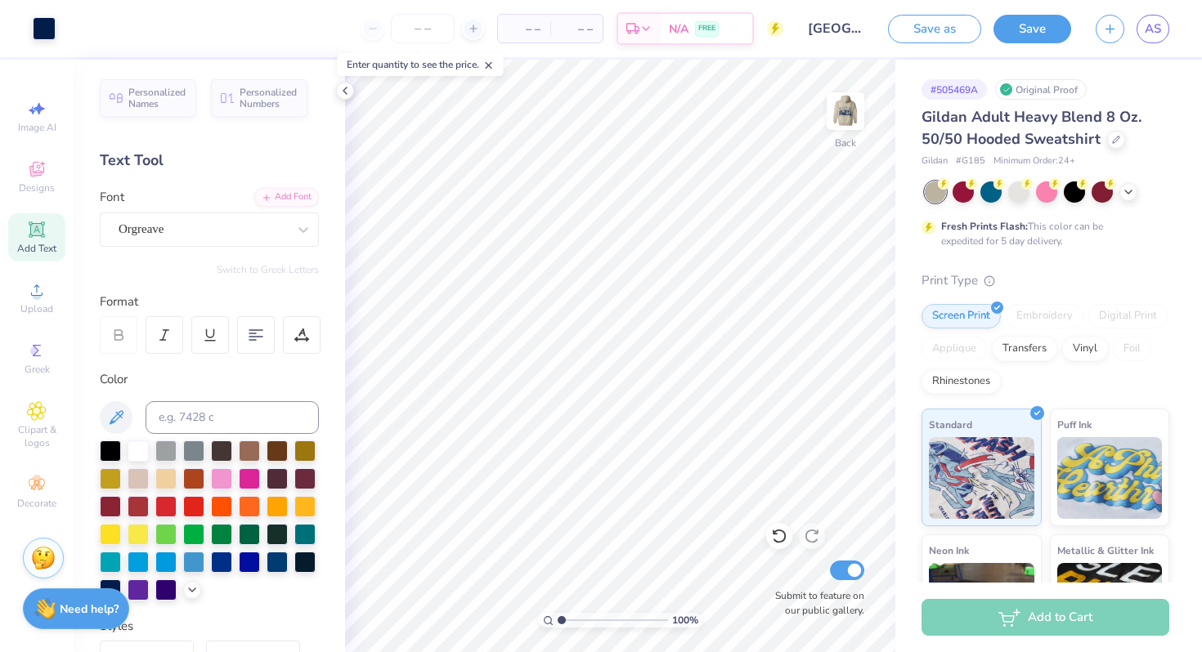
drag, startPoint x: 545, startPoint y: 619, endPoint x: 569, endPoint y: 618, distance: 23.7
click at [569, 618] on div "100 %" at bounding box center [620, 620] width 163 height 15
type input "4.24"
type input "1.84"
type input "4.25"
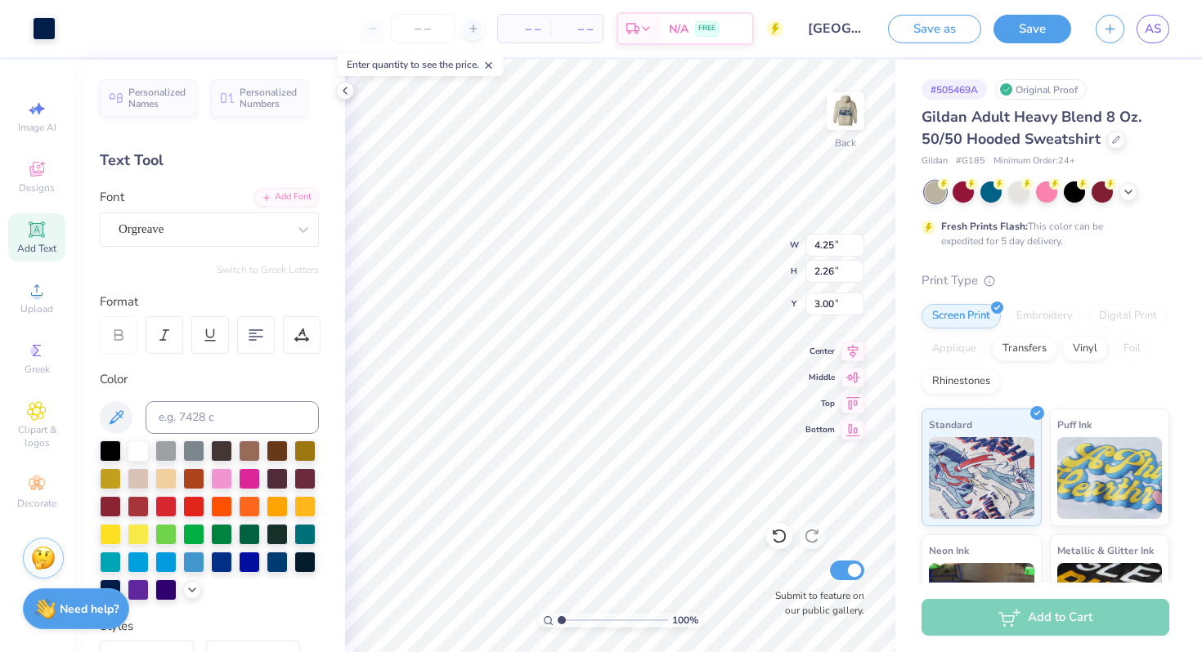
type input "10.50"
type input "3.54"
drag, startPoint x: 560, startPoint y: 618, endPoint x: 569, endPoint y: 617, distance: 9.0
click at [569, 617] on input "range" at bounding box center [613, 620] width 110 height 15
click at [851, 103] on img at bounding box center [845, 110] width 65 height 65
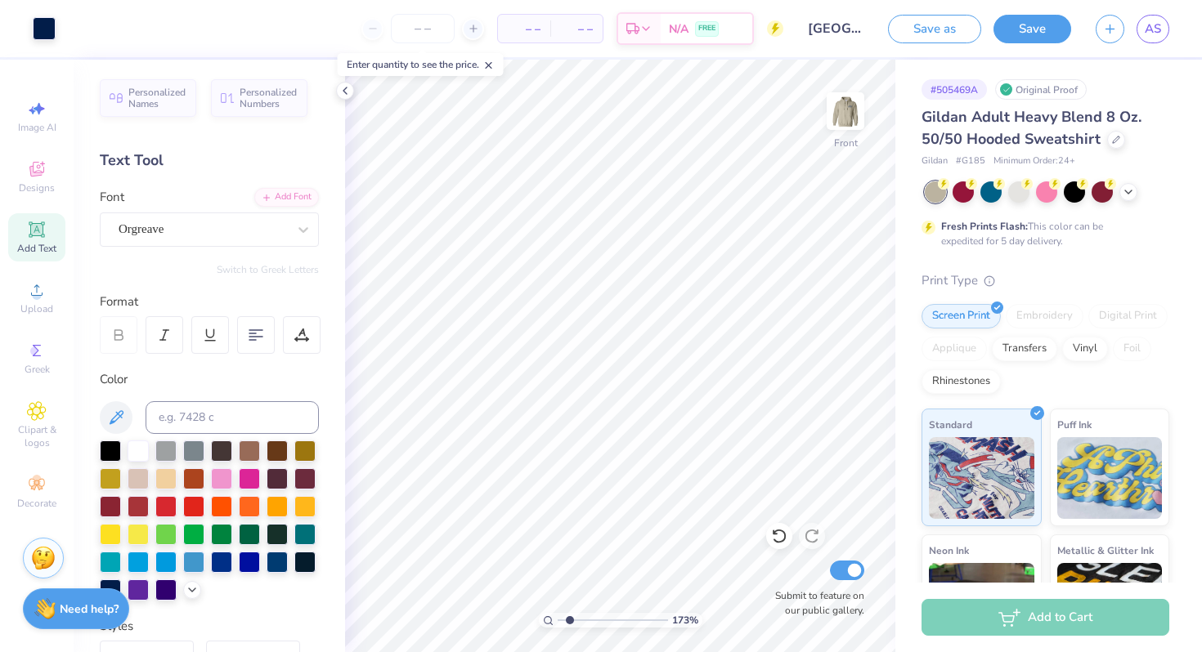
click at [851, 103] on img at bounding box center [845, 111] width 33 height 33
drag, startPoint x: 568, startPoint y: 617, endPoint x: 542, endPoint y: 616, distance: 26.2
type input "1"
click at [558, 616] on input "range" at bounding box center [613, 620] width 110 height 15
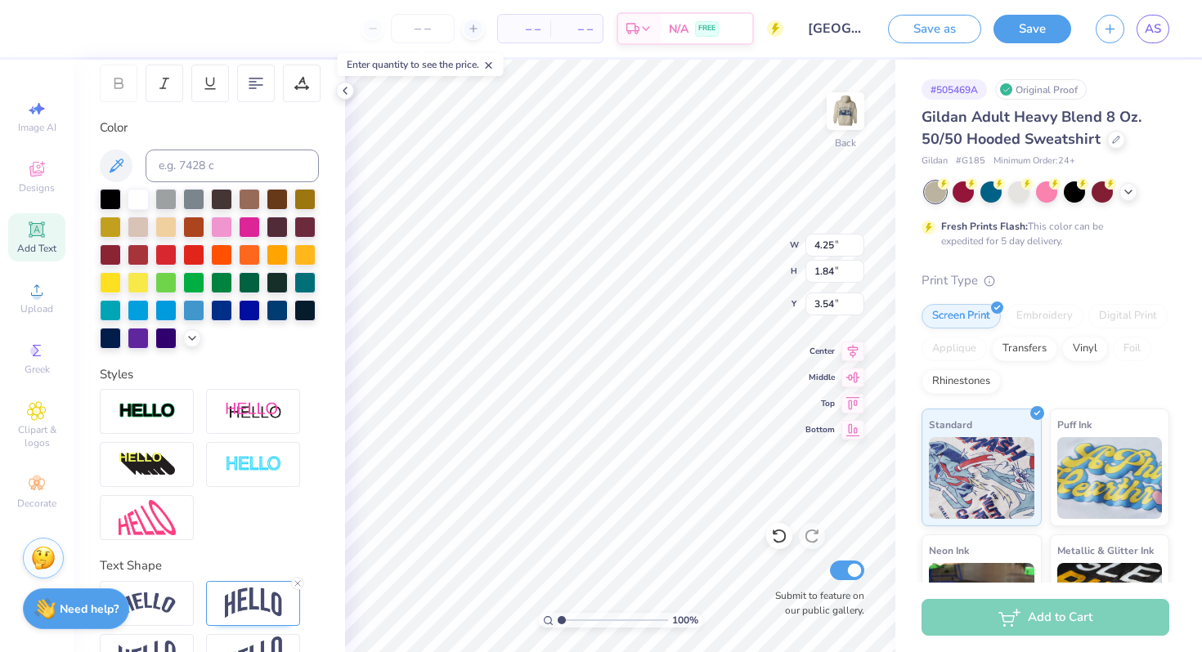
scroll to position [281, 0]
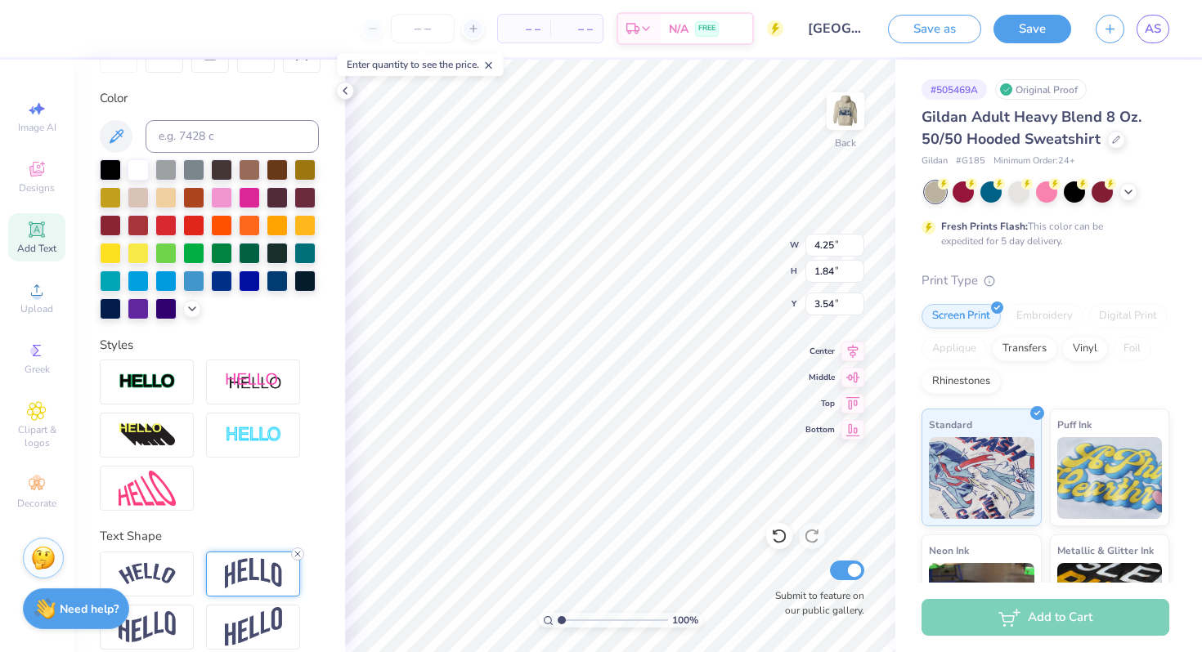
click at [296, 551] on icon at bounding box center [298, 554] width 10 height 10
type input "1.60"
type input "3.68"
type input "3.00"
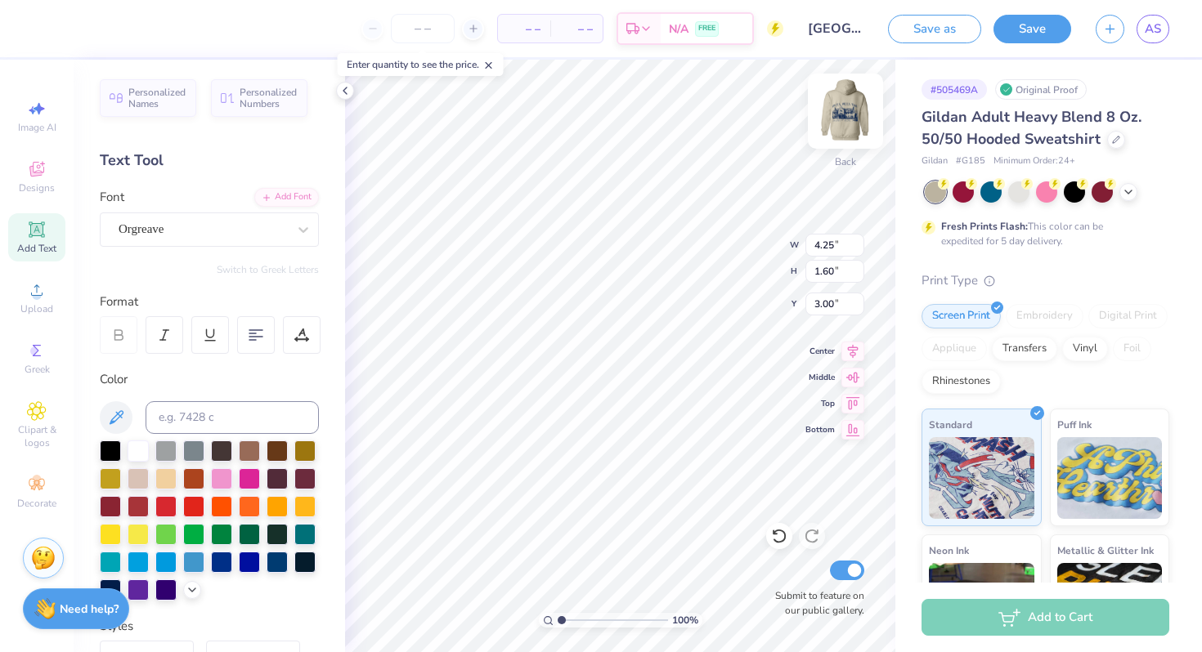
click at [842, 113] on img at bounding box center [845, 110] width 65 height 65
click at [840, 120] on img at bounding box center [845, 110] width 65 height 65
type input "6.93"
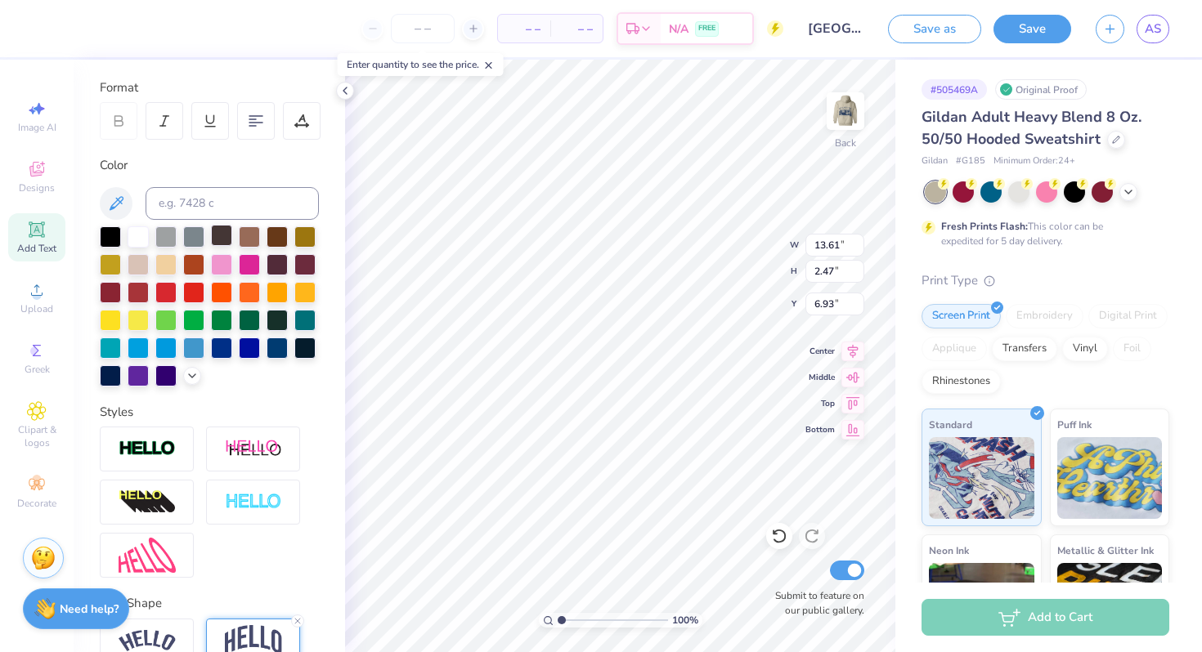
scroll to position [298, 0]
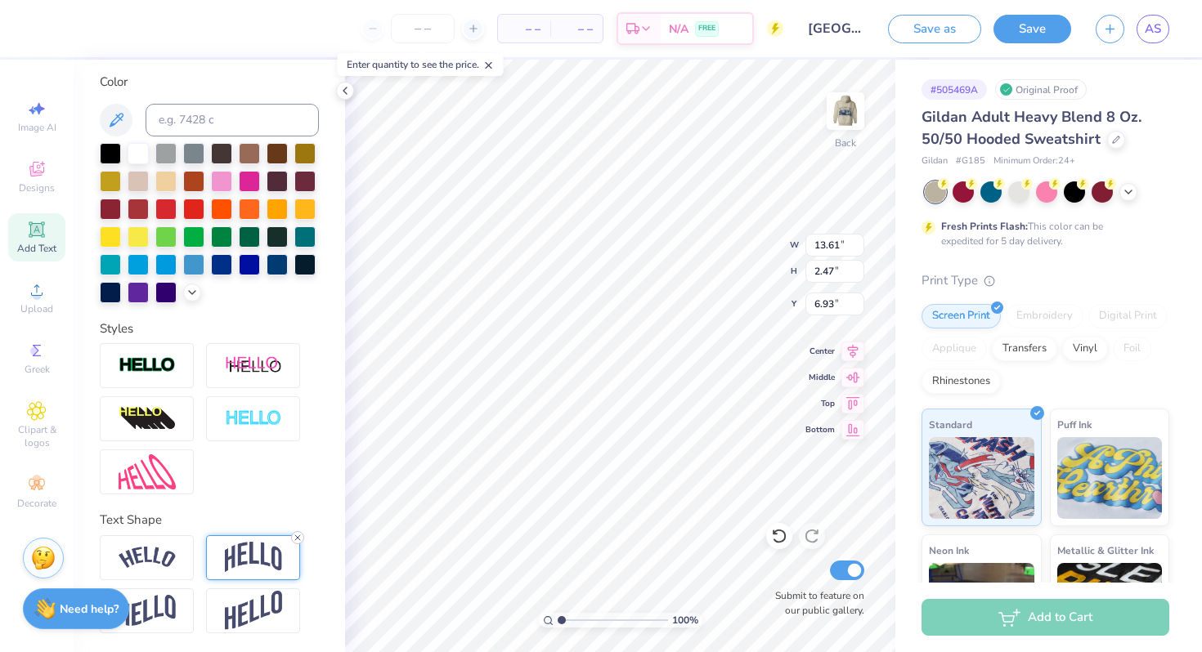
click at [298, 533] on icon at bounding box center [298, 538] width 10 height 10
type input "1.18"
type input "7.58"
type textarea "ZBT"
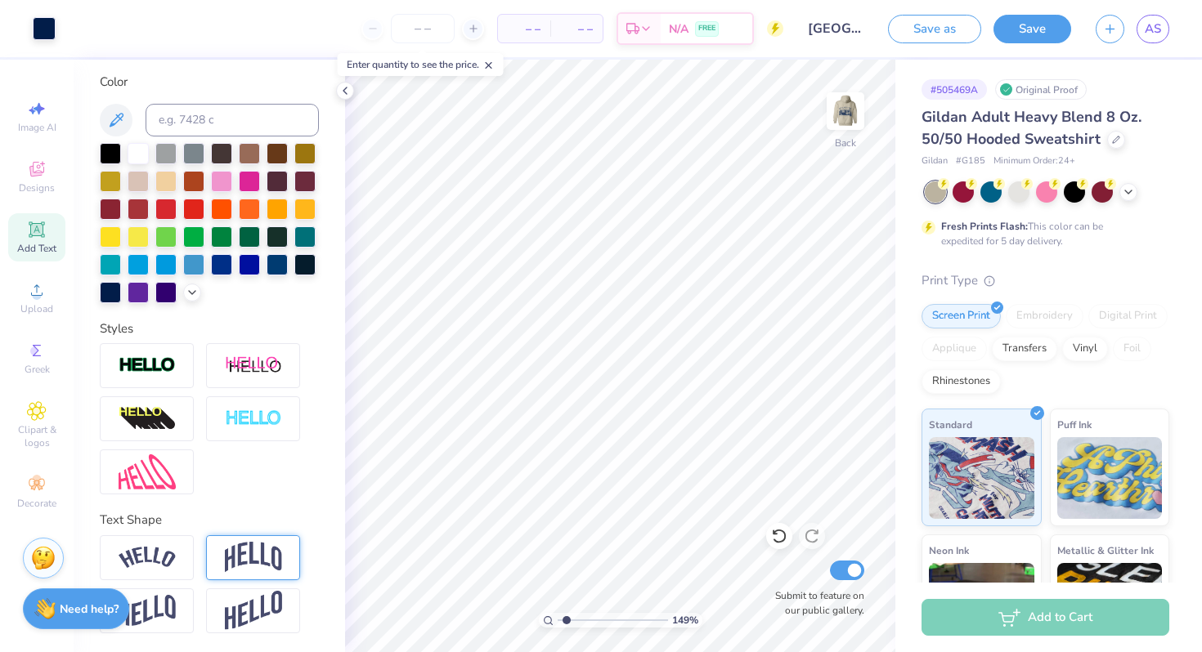
drag, startPoint x: 558, startPoint y: 618, endPoint x: 567, endPoint y: 609, distance: 12.7
type input "1.49"
click at [567, 613] on input "range" at bounding box center [613, 620] width 110 height 15
type input "12.88"
type input "1.80"
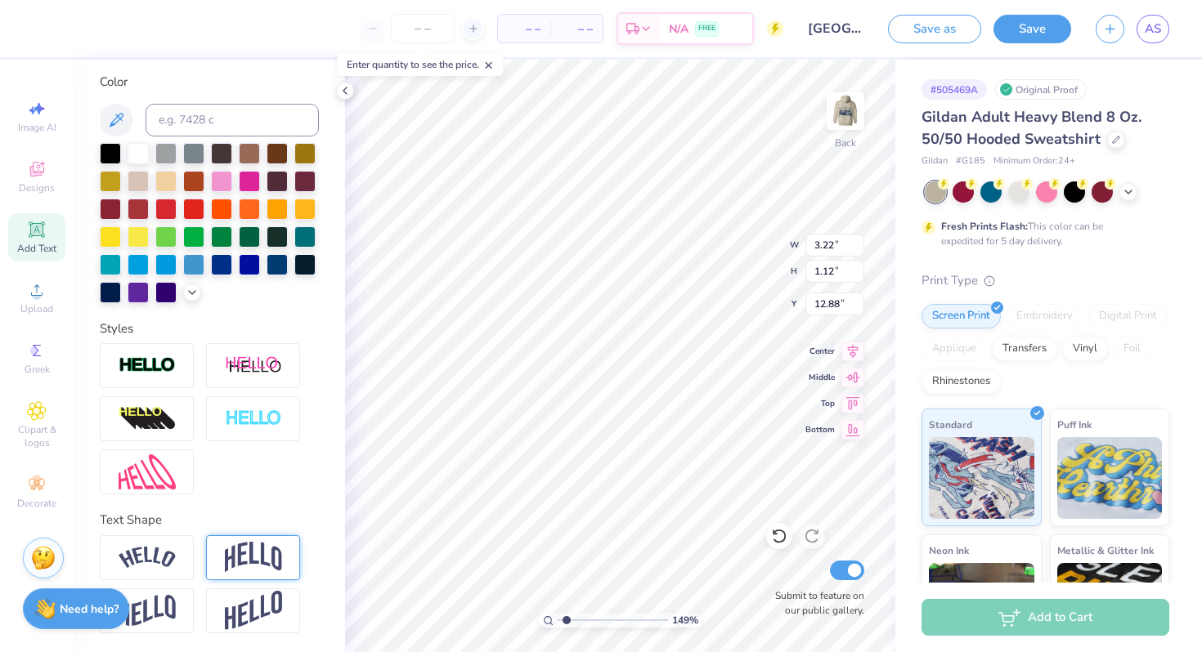
type input "0.63"
type input "13.37"
type input "2.26"
type input "0.79"
type input "0.91"
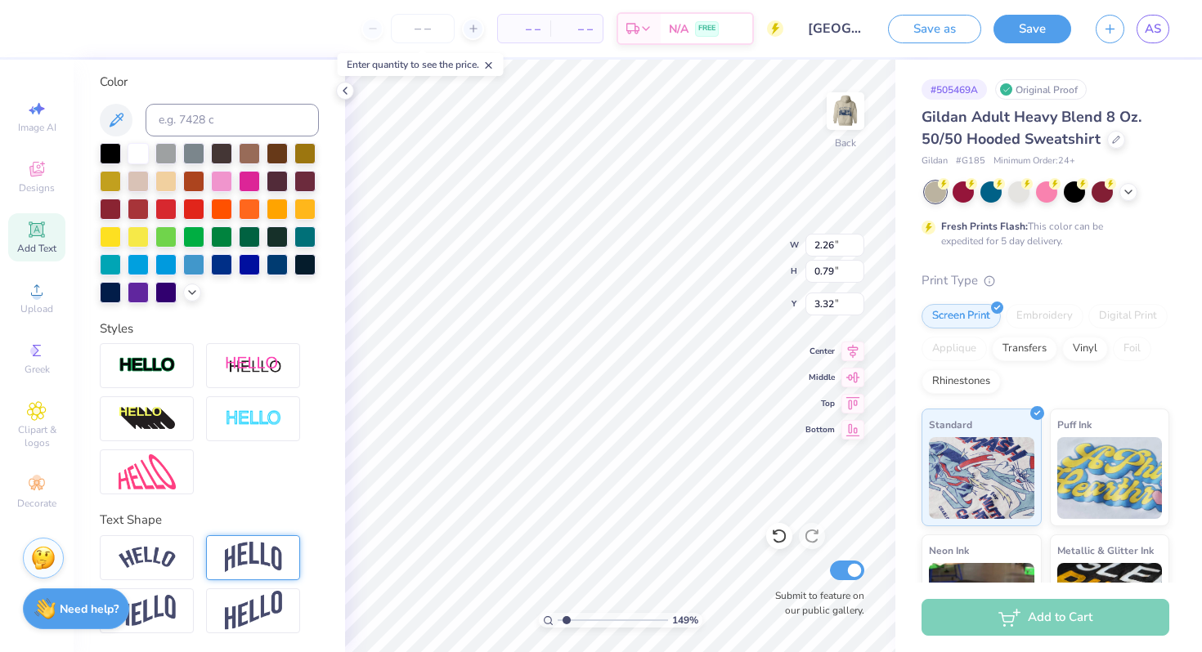
type input "3.32"
type input "4.10"
type input "1.43"
click at [573, 619] on input "range" at bounding box center [613, 620] width 110 height 15
type input "2.1"
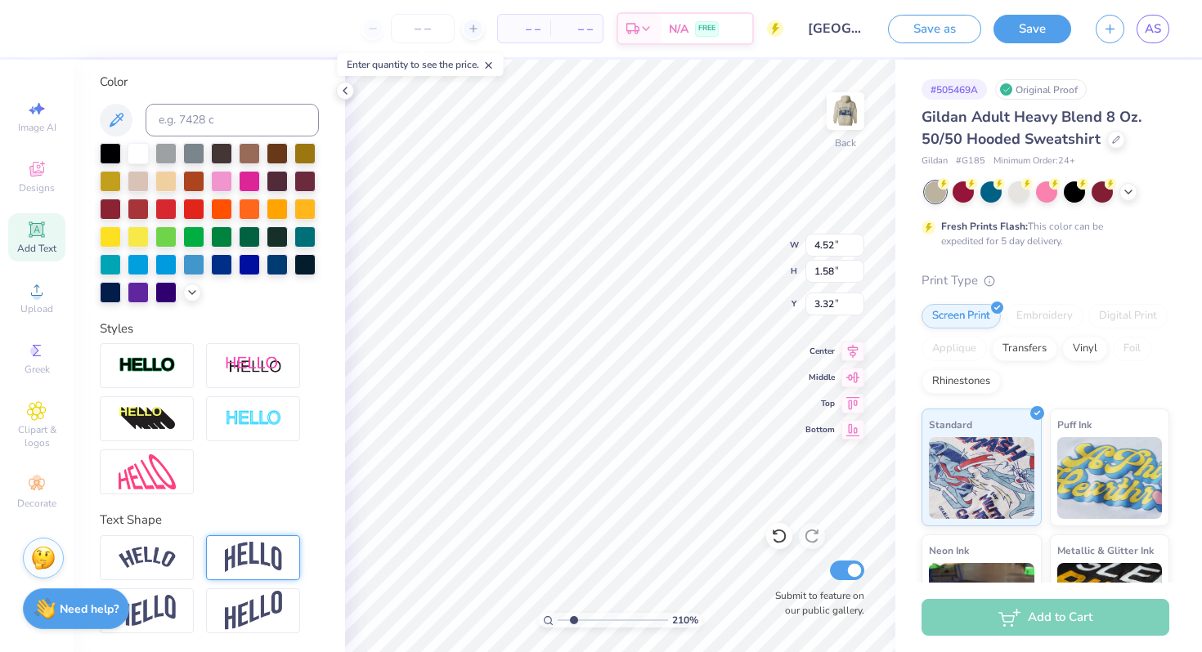
type input "4.52"
type input "1.58"
type input "3.35"
type input "2.78"
click at [580, 617] on input "range" at bounding box center [613, 620] width 110 height 15
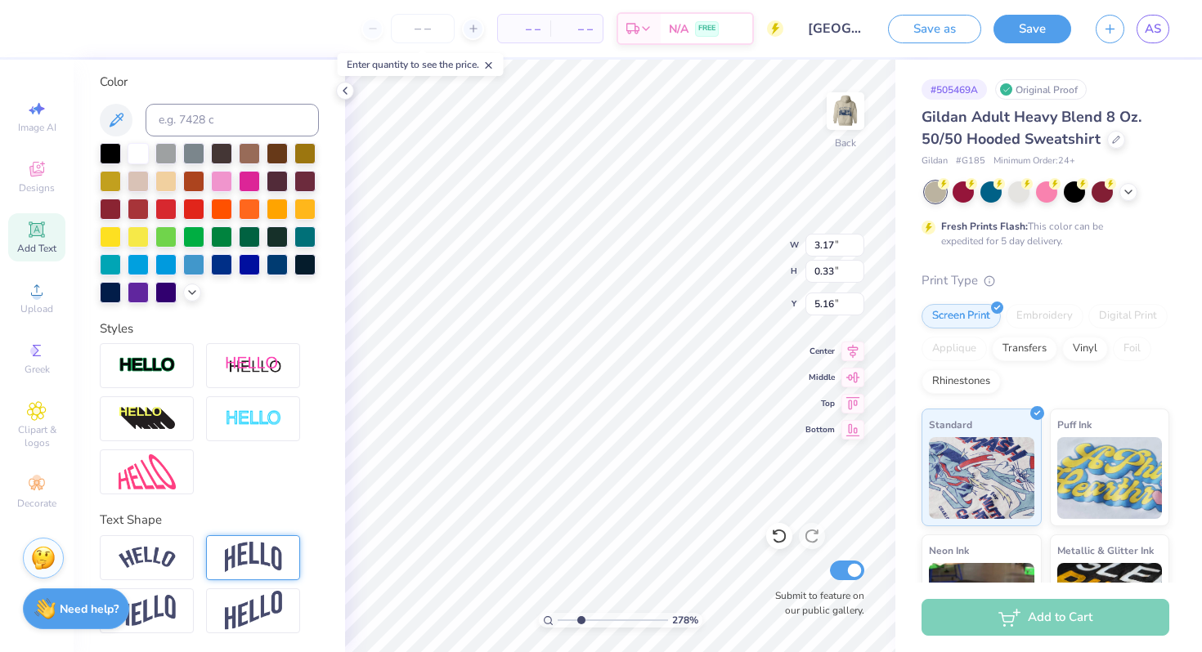
type input "5.16"
type input "4.12"
type input "0.42"
type input "3.17"
type input "0.33"
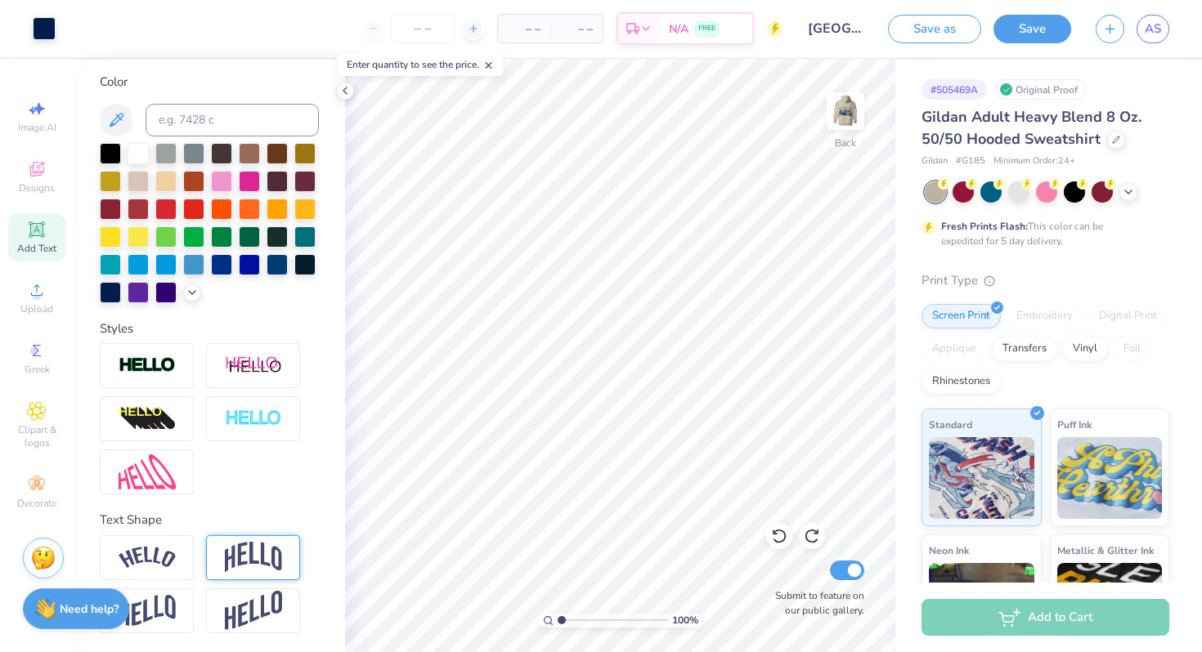
drag, startPoint x: 556, startPoint y: 620, endPoint x: 543, endPoint y: 620, distance: 13.1
type input "1"
click at [558, 620] on input "range" at bounding box center [613, 620] width 110 height 15
type input "5.19"
type input "4.38"
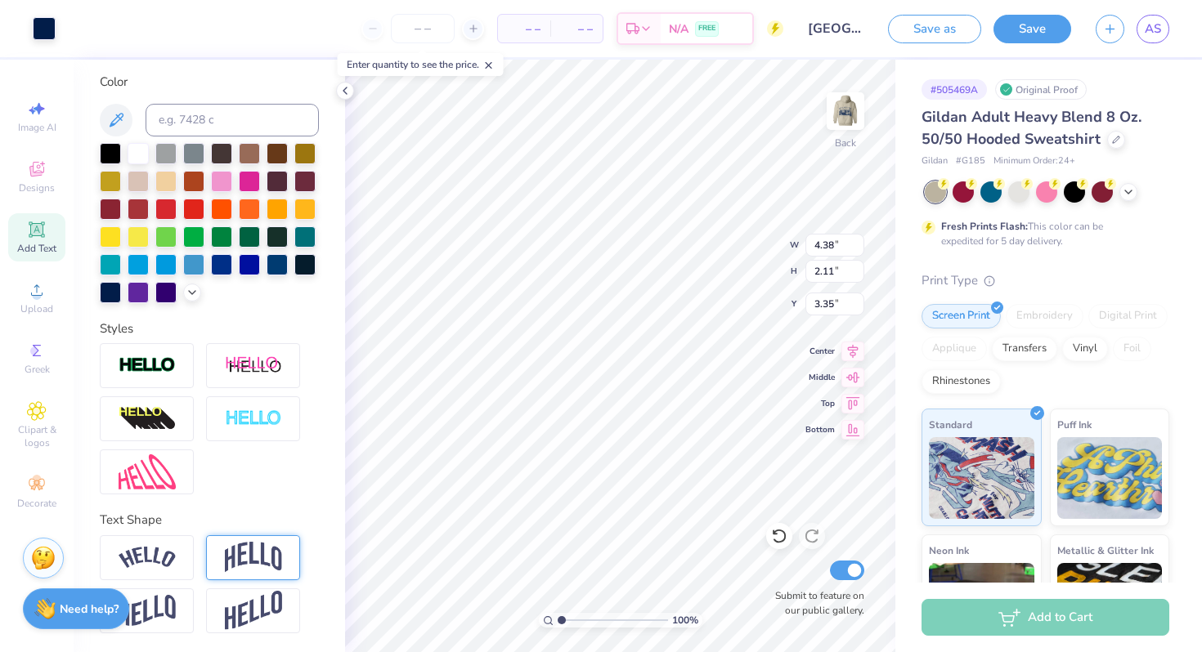
type input "2.11"
click at [1051, 25] on button "Save" at bounding box center [1032, 26] width 78 height 29
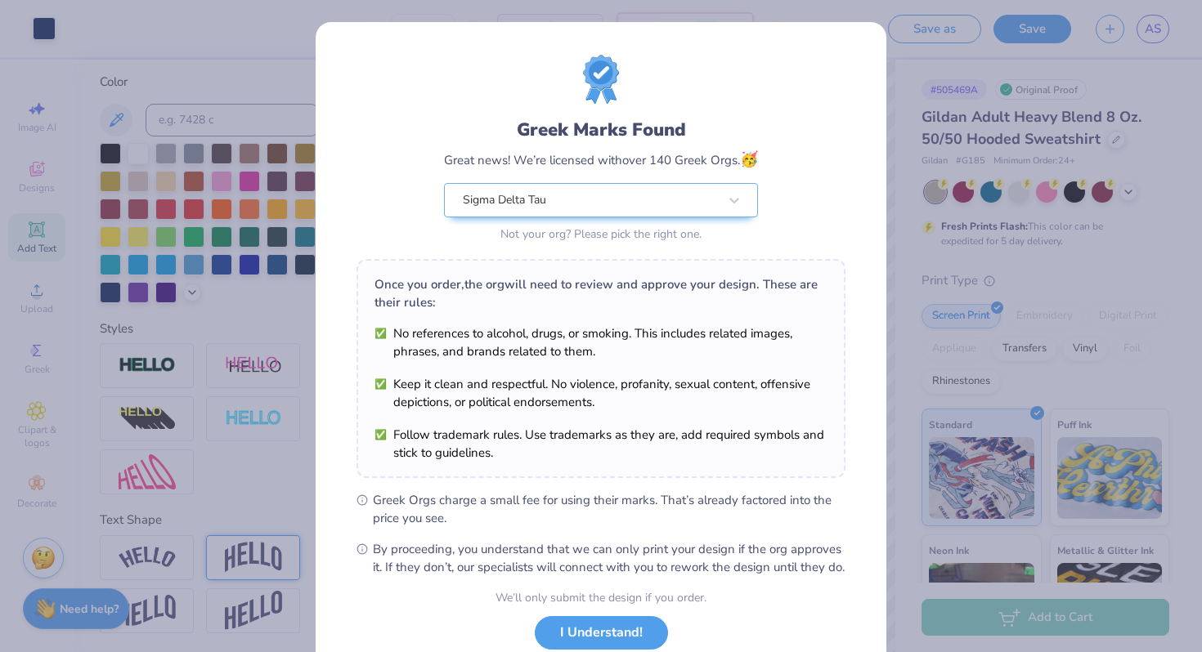
scroll to position [113, 0]
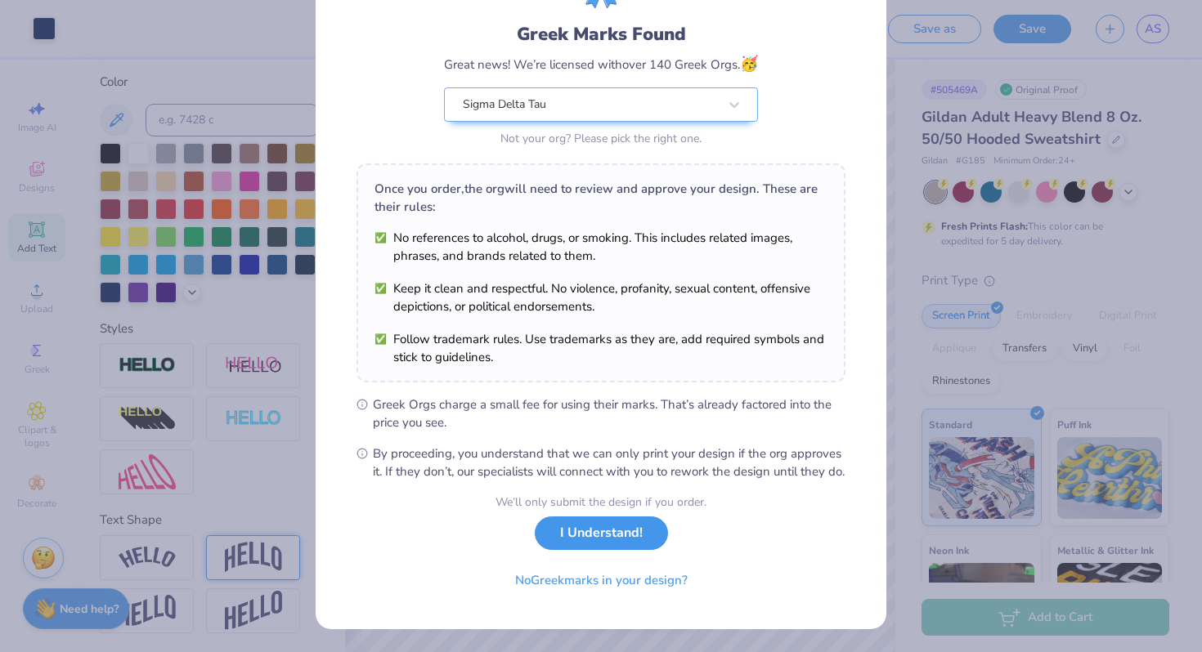
click at [591, 537] on button "I Understand!" at bounding box center [601, 534] width 133 height 34
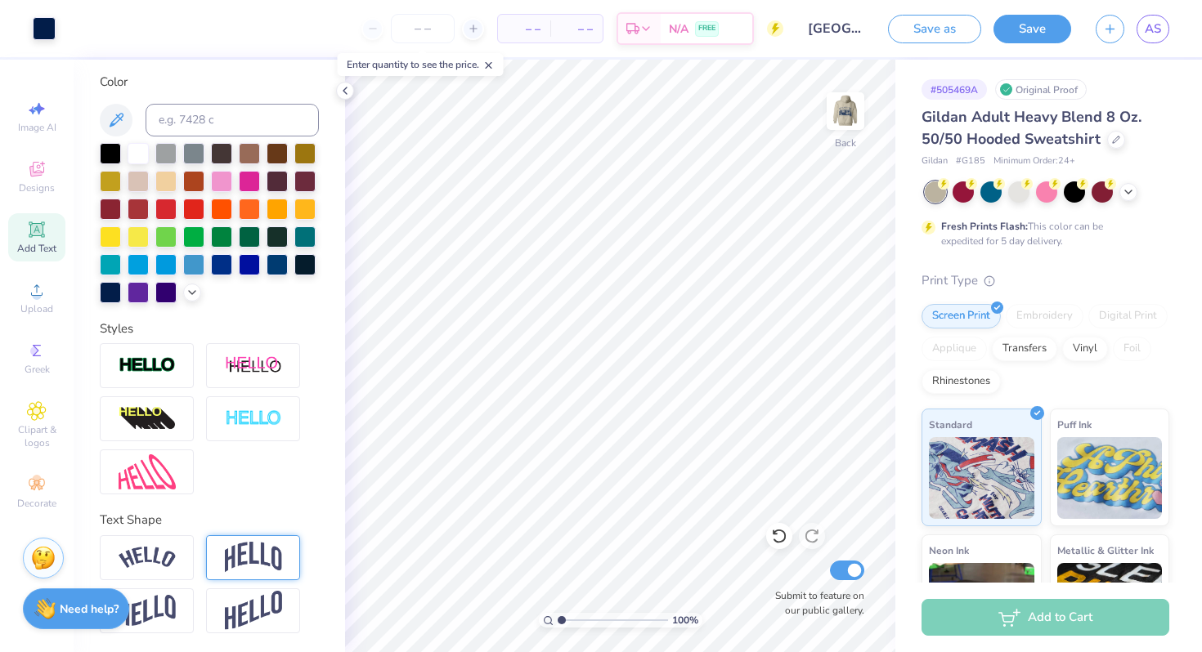
scroll to position [0, 0]
click at [845, 123] on img at bounding box center [845, 110] width 65 height 65
click at [397, 33] on input "number" at bounding box center [423, 28] width 64 height 29
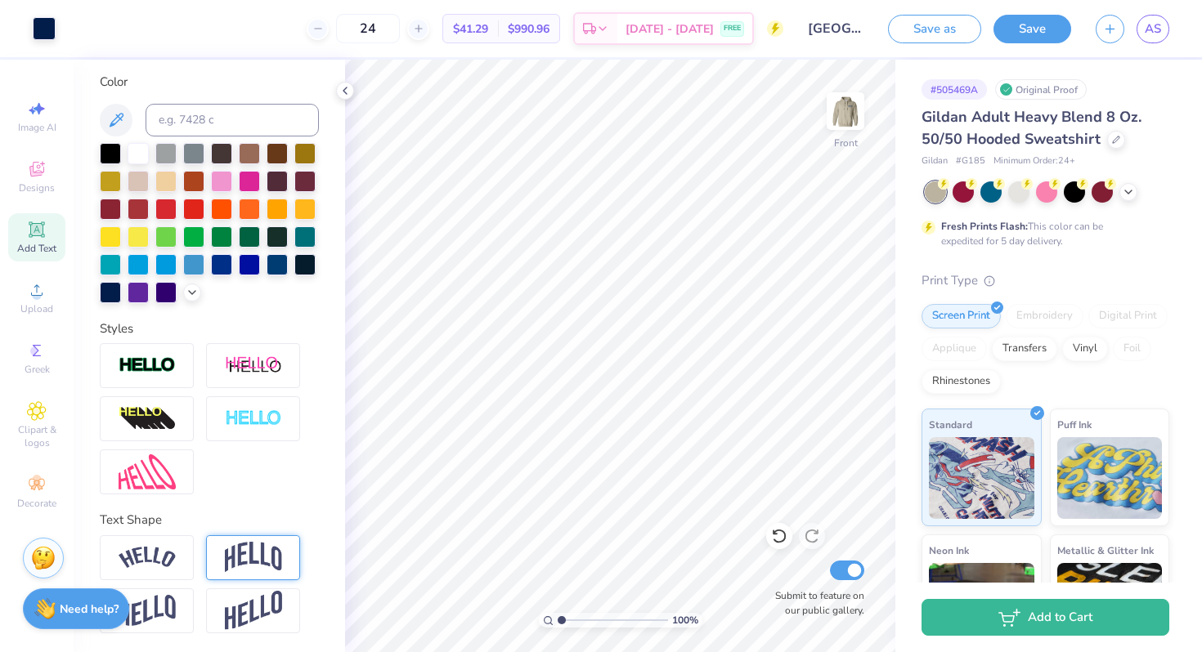
type input "24"
click at [853, 101] on img at bounding box center [845, 110] width 65 height 65
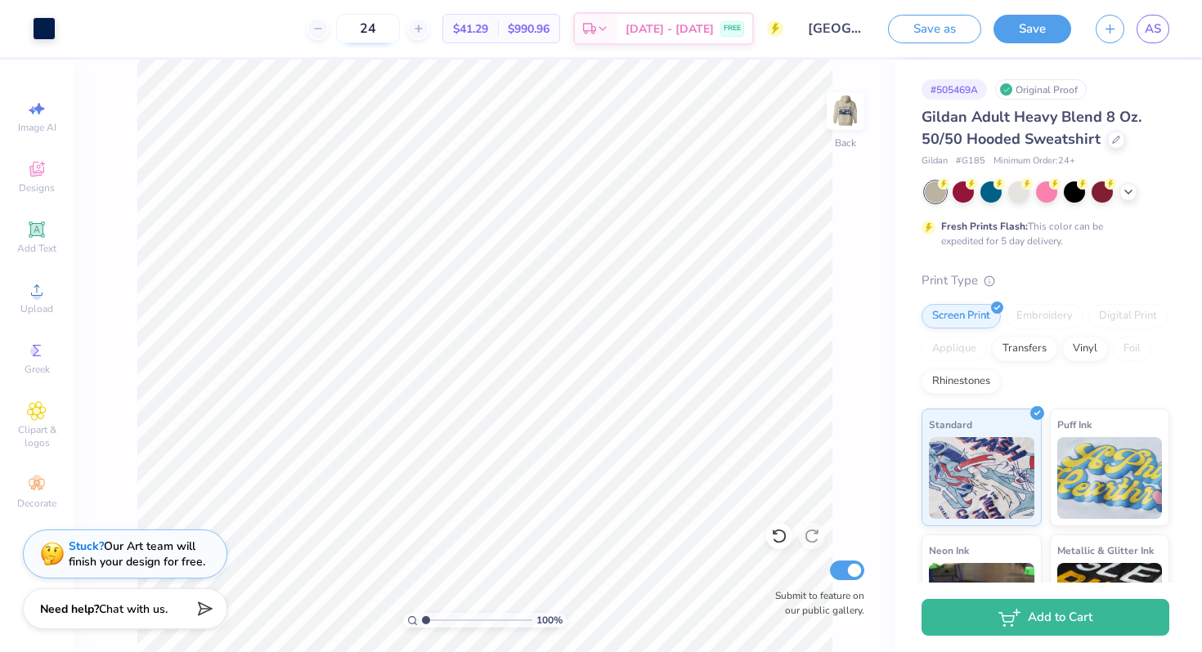
click at [400, 36] on input "24" at bounding box center [368, 28] width 64 height 29
type input "26"
click at [1032, 26] on button "Save" at bounding box center [1032, 26] width 78 height 29
